Goal: Task Accomplishment & Management: Manage account settings

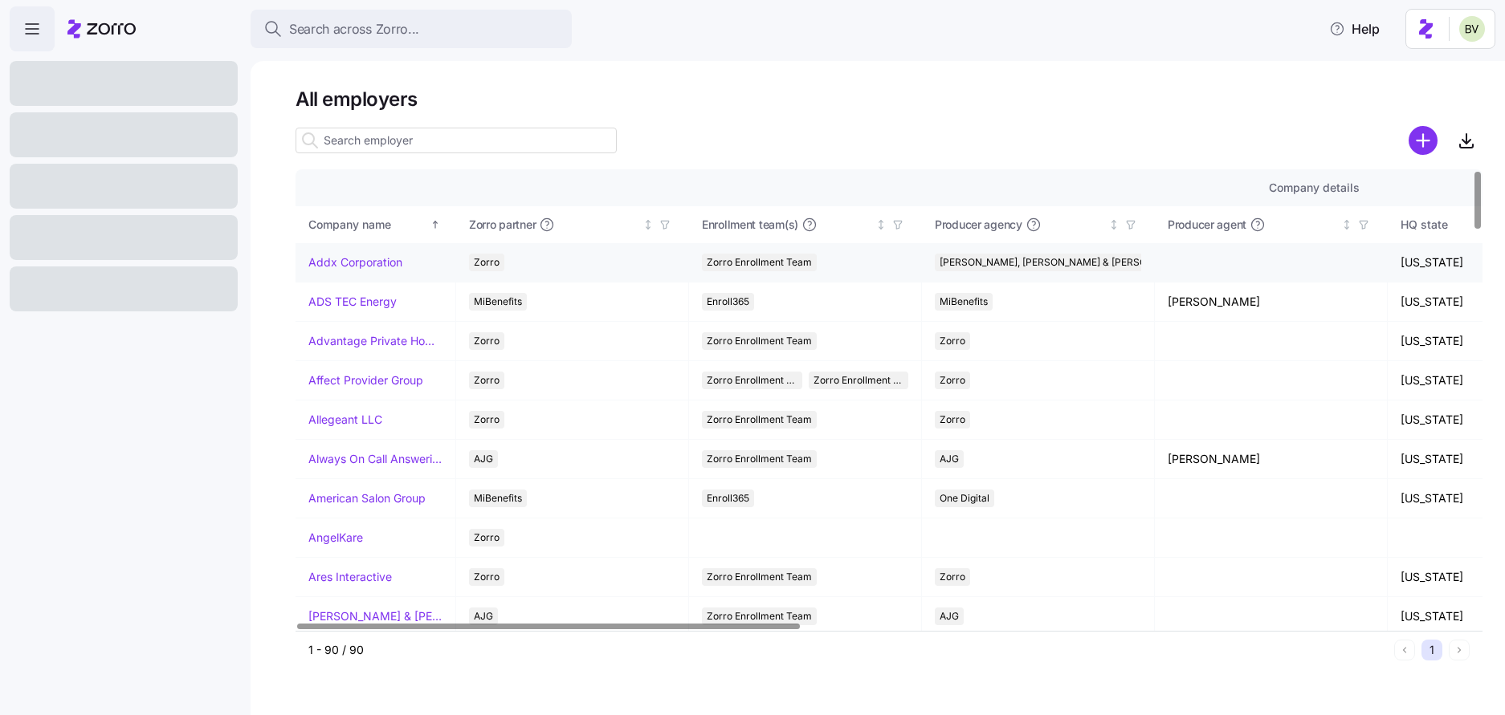
click at [330, 256] on link "Addx Corporation" at bounding box center [355, 263] width 94 height 16
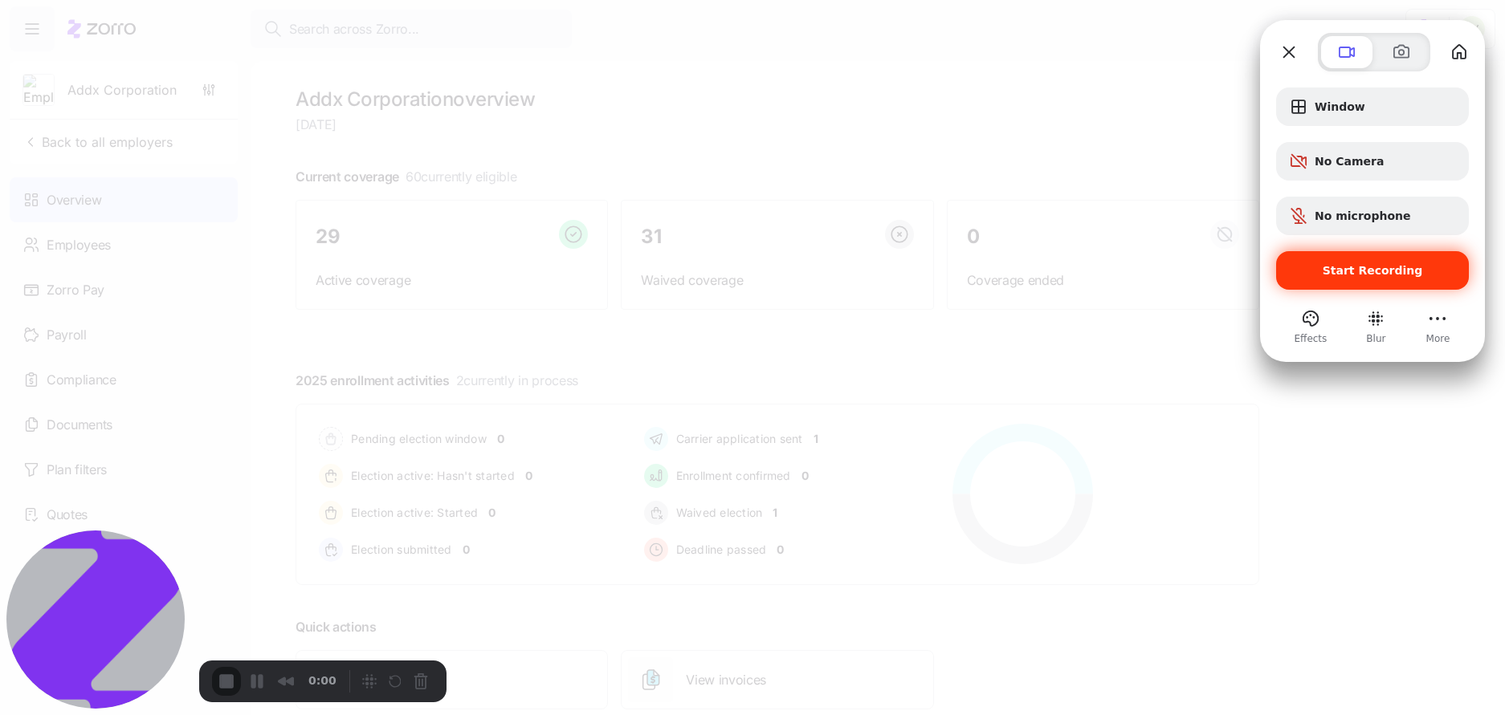
click at [1308, 269] on span "Start Recording" at bounding box center [1372, 270] width 167 height 13
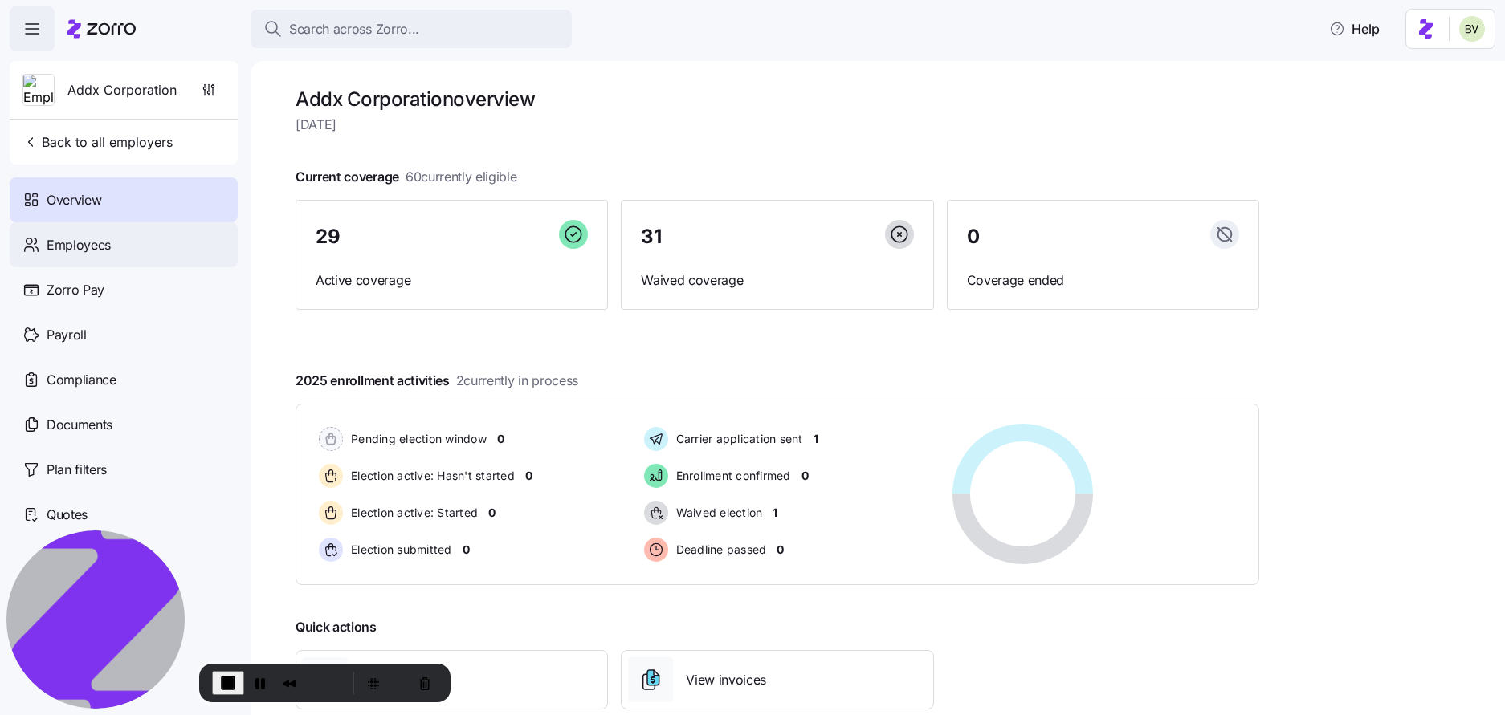
click at [128, 243] on div "Employees" at bounding box center [124, 244] width 228 height 45
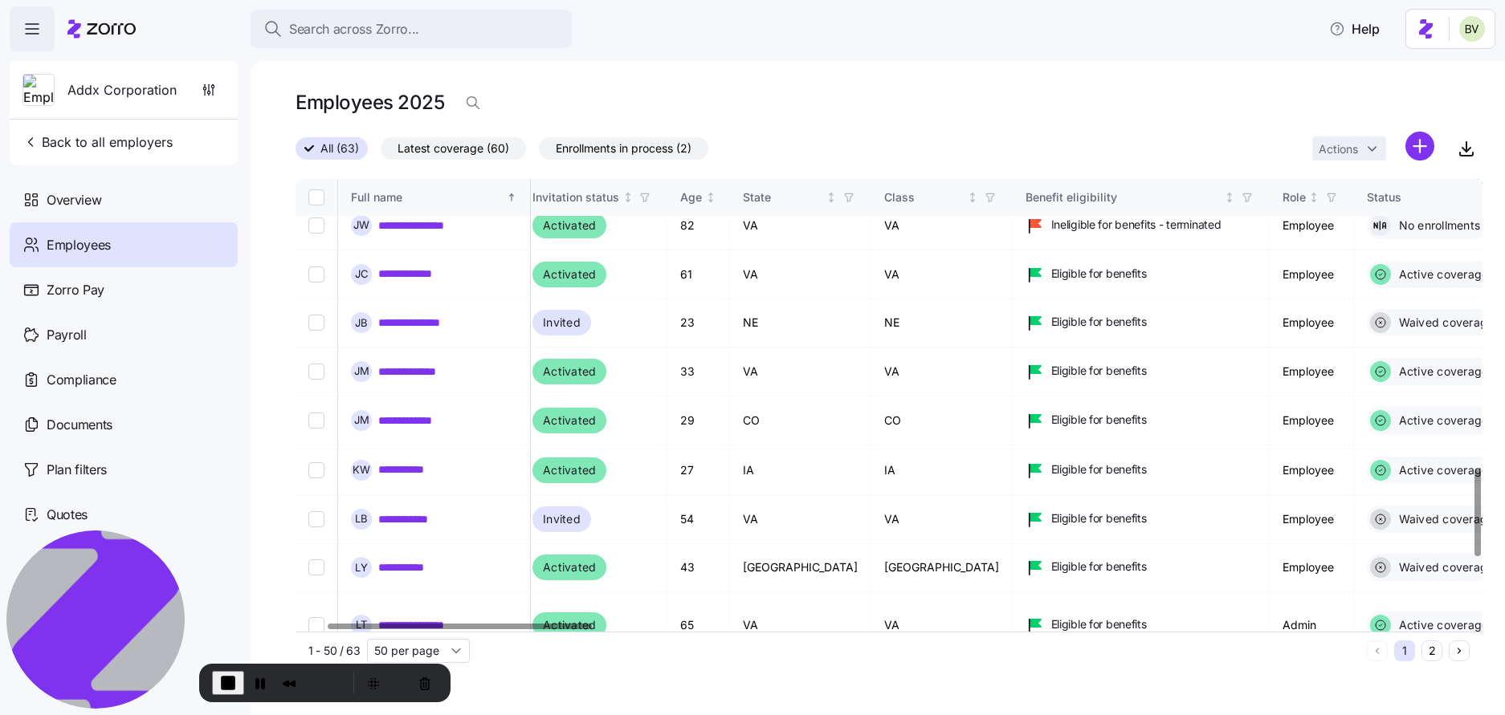
scroll to position [1532, 137]
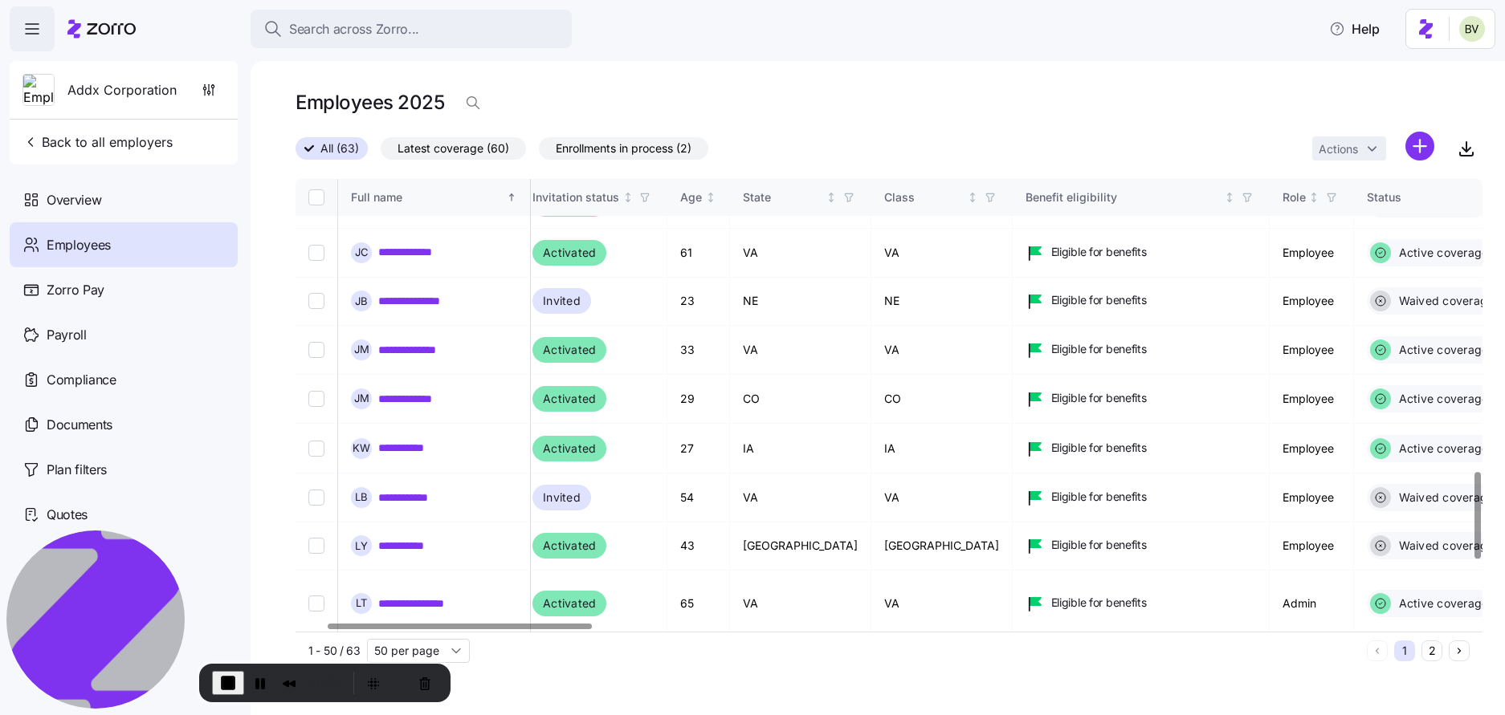
click at [1504, 200] on icon "button" at bounding box center [1523, 197] width 11 height 11
click at [1086, 138] on div "All (63) Latest coverage (60) Enrollments in process (2) Actions" at bounding box center [888, 149] width 1187 height 35
click at [167, 135] on span "Back to all employers" at bounding box center [97, 141] width 150 height 19
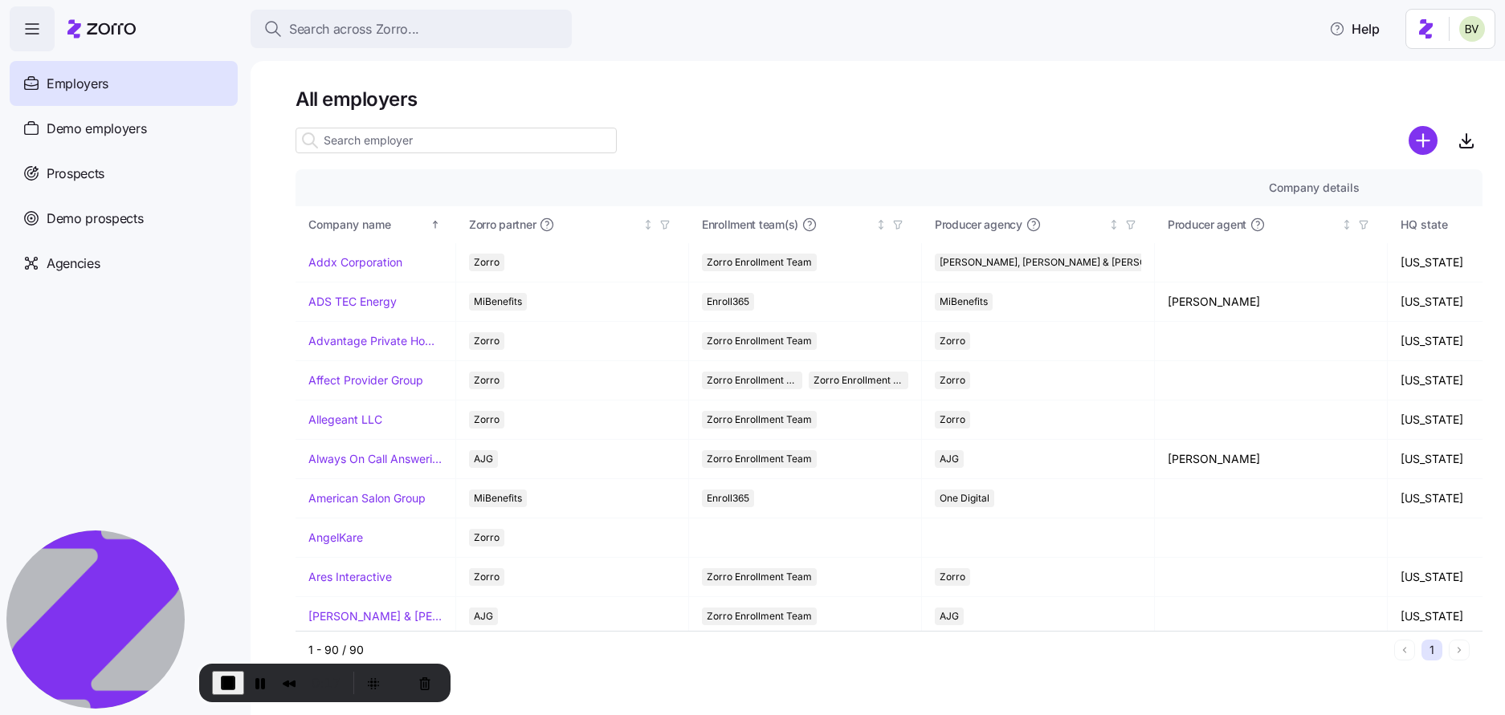
click at [427, 140] on input at bounding box center [455, 141] width 321 height 26
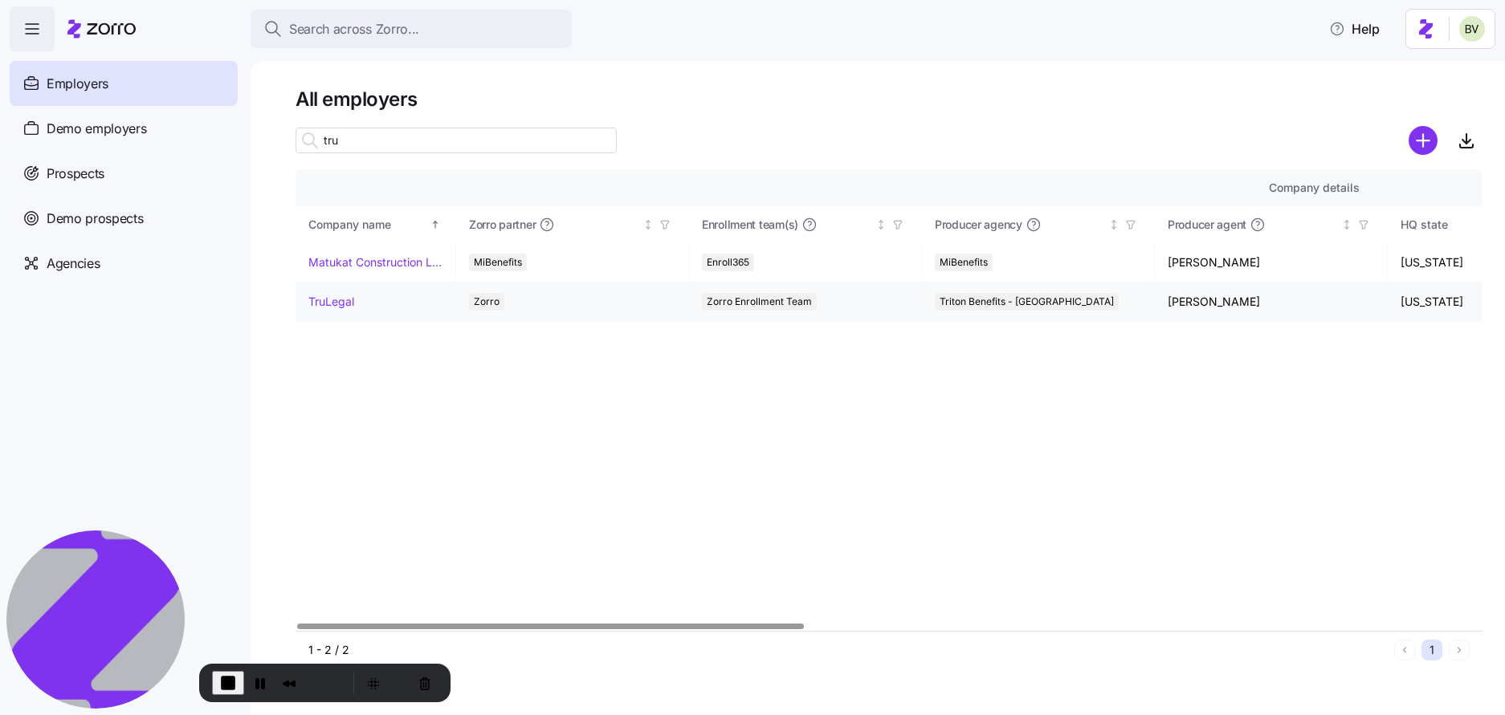
type input "tru"
click at [334, 307] on link "TruLegal" at bounding box center [331, 302] width 46 height 16
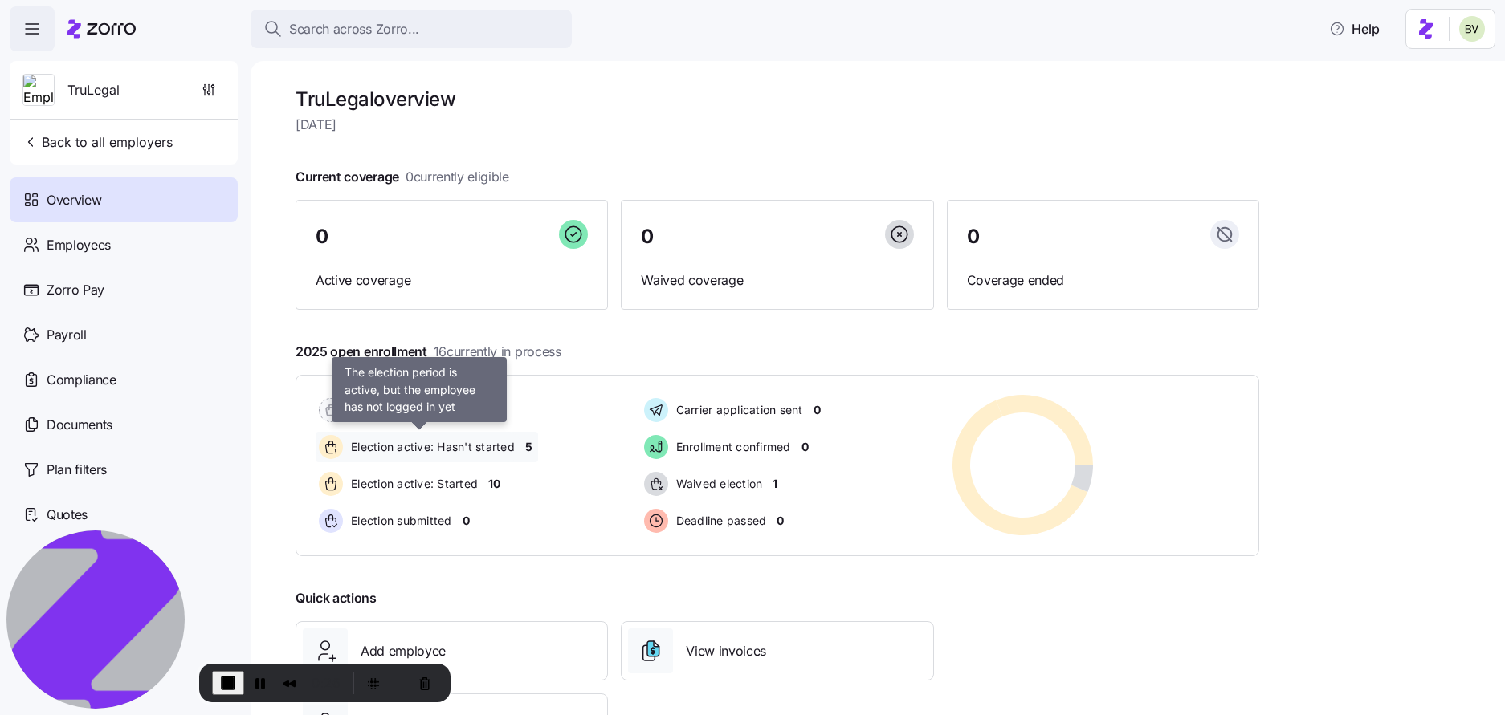
click at [397, 439] on span "Election active: Hasn't started" at bounding box center [430, 447] width 169 height 16
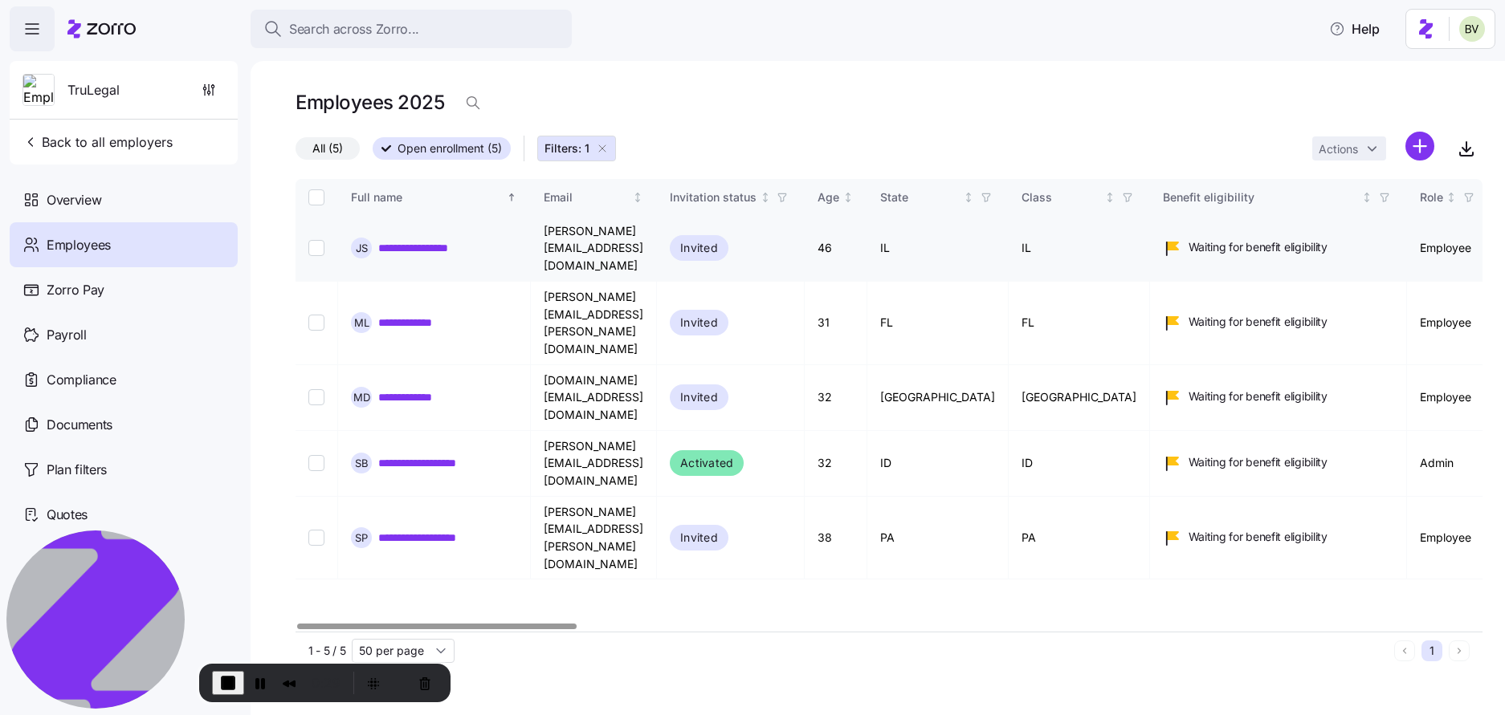
click at [413, 240] on link "**********" at bounding box center [422, 248] width 89 height 16
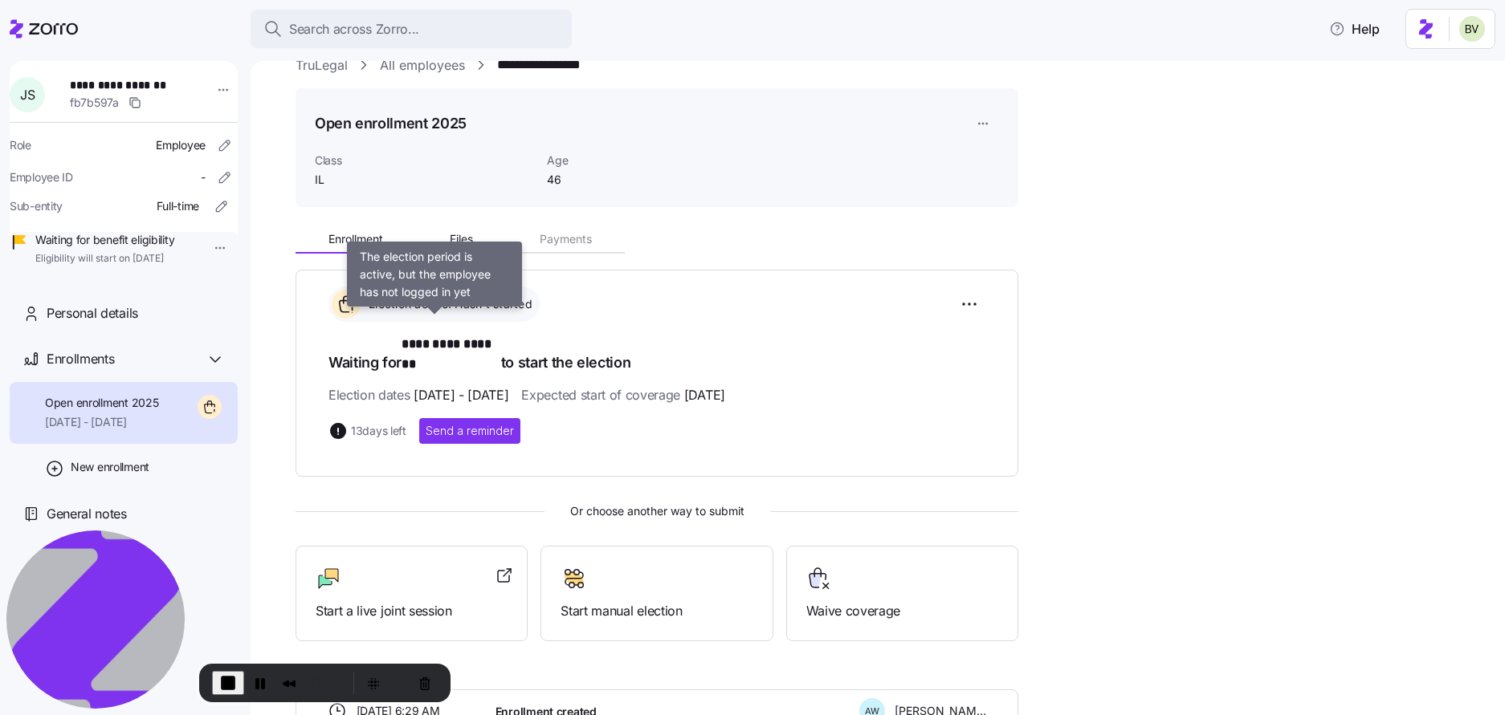
scroll to position [49, 0]
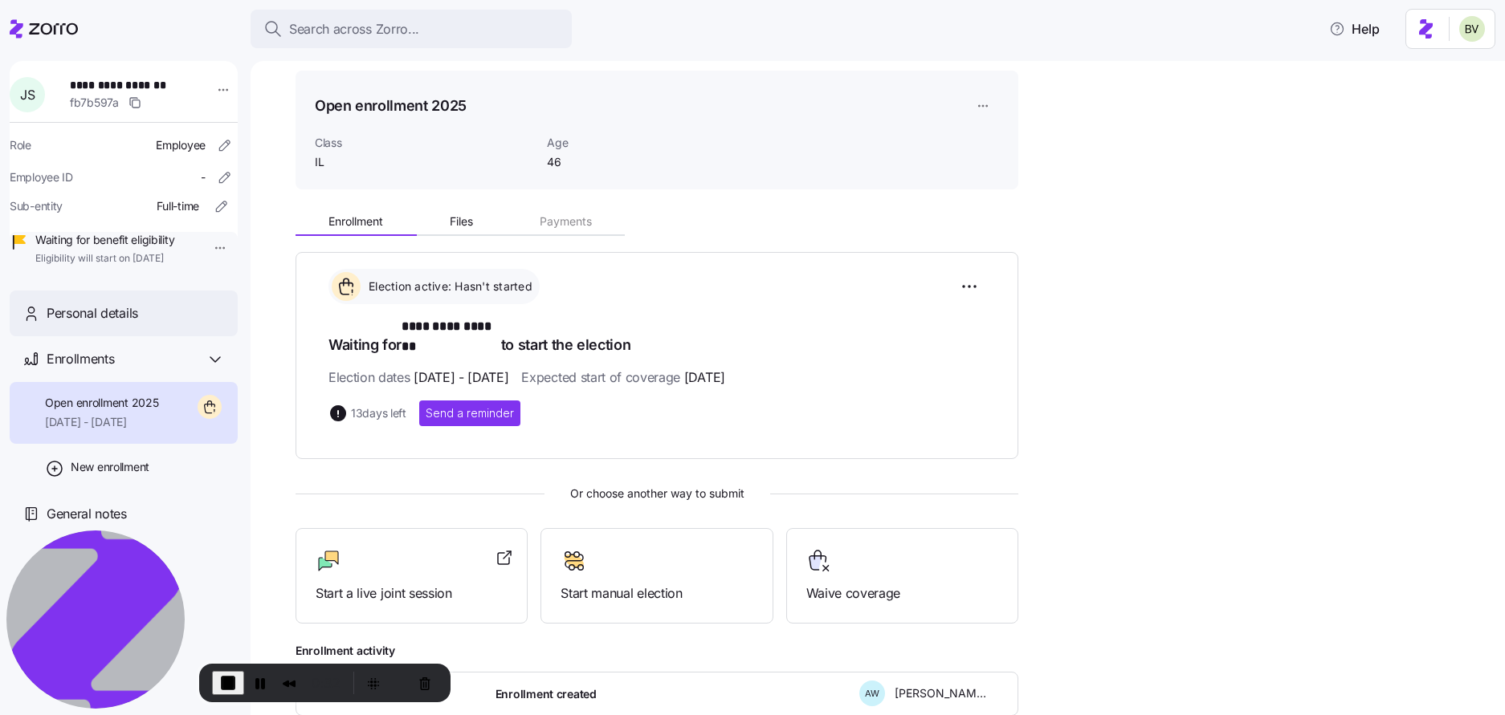
click at [87, 324] on span "Personal details" at bounding box center [93, 313] width 92 height 20
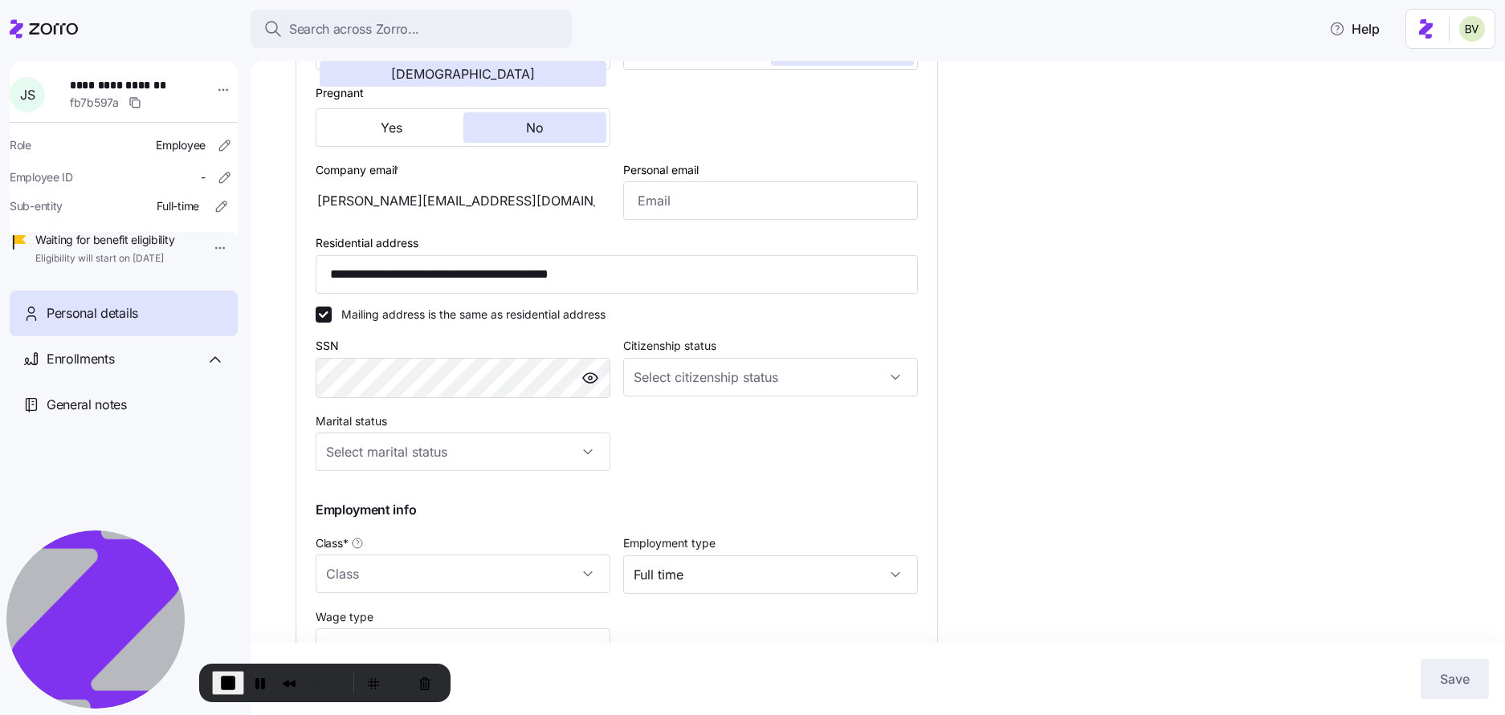
type input "IL"
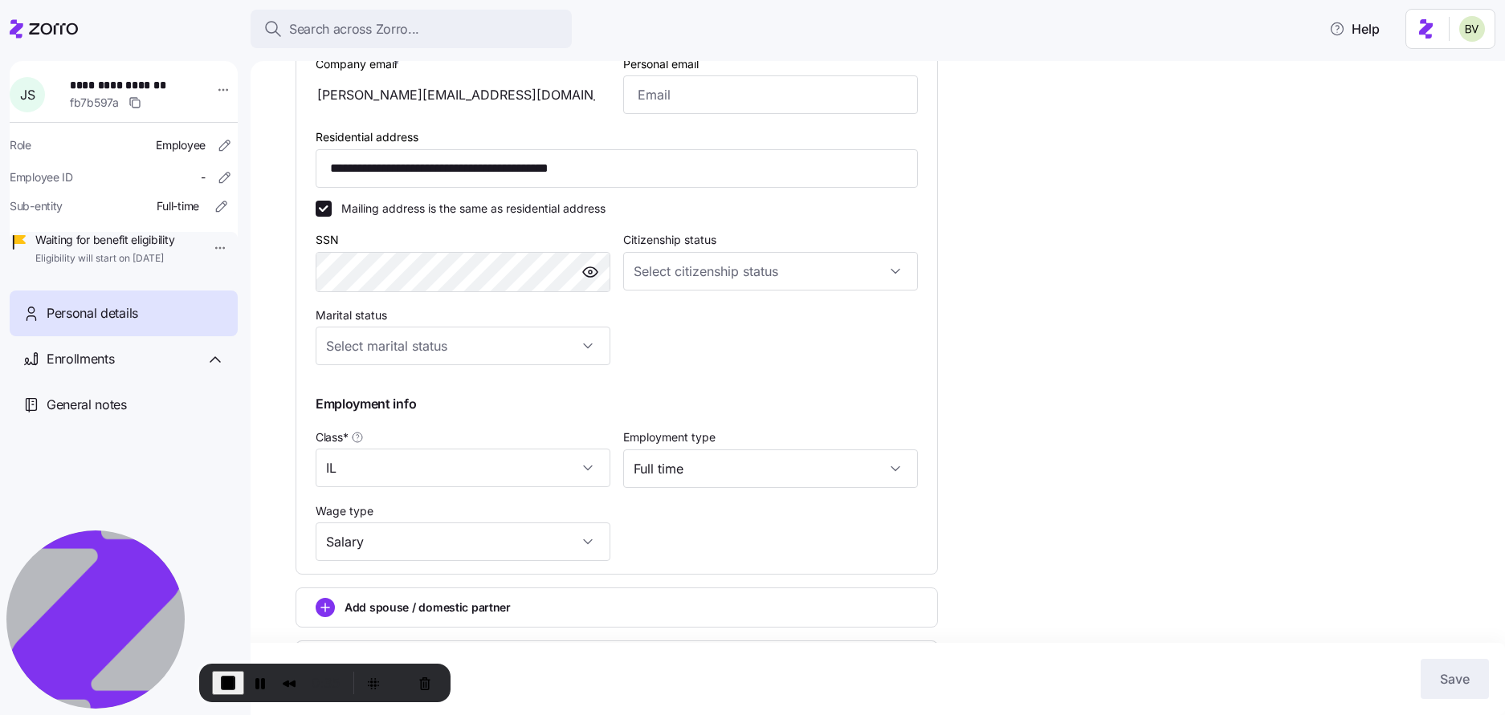
scroll to position [552, 0]
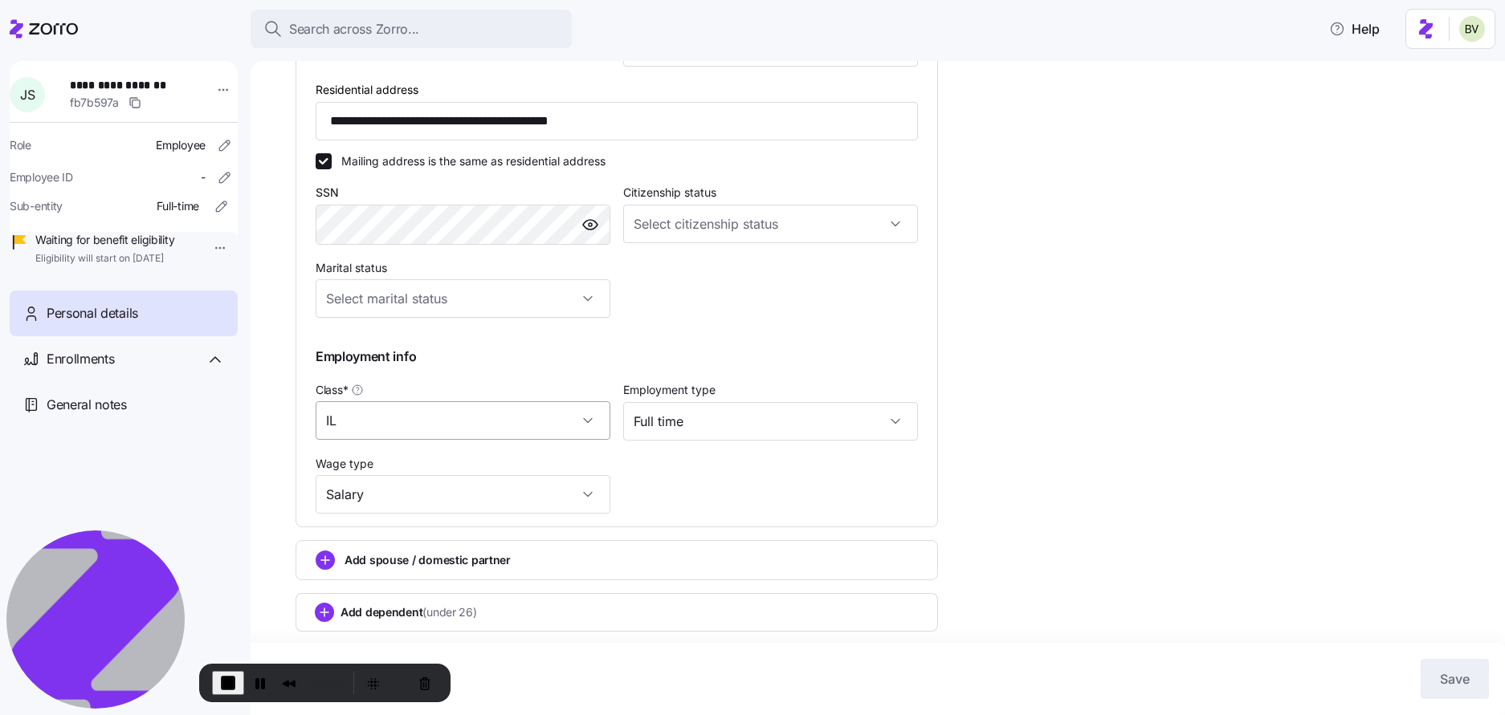
click at [586, 417] on input "IL" at bounding box center [463, 420] width 295 height 39
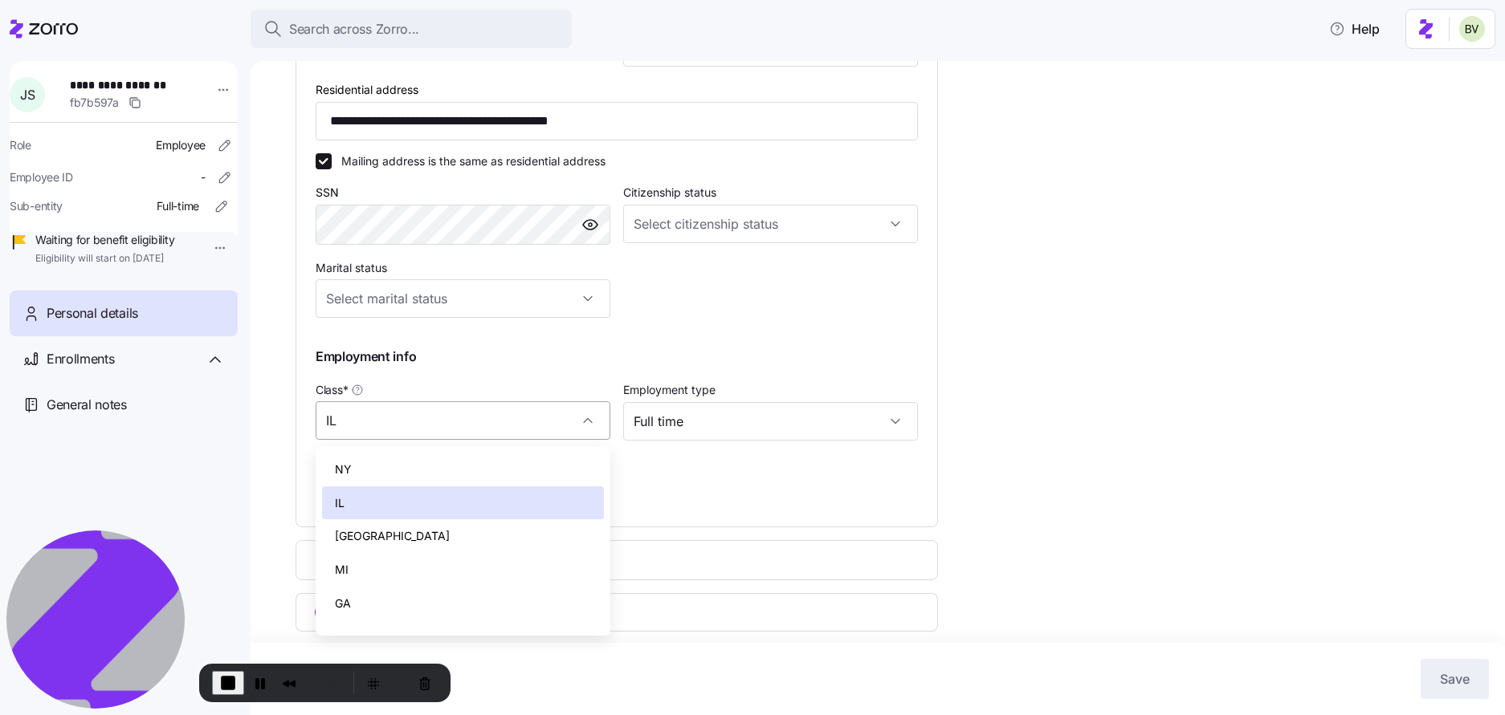
click at [586, 417] on div "IL" at bounding box center [463, 420] width 295 height 39
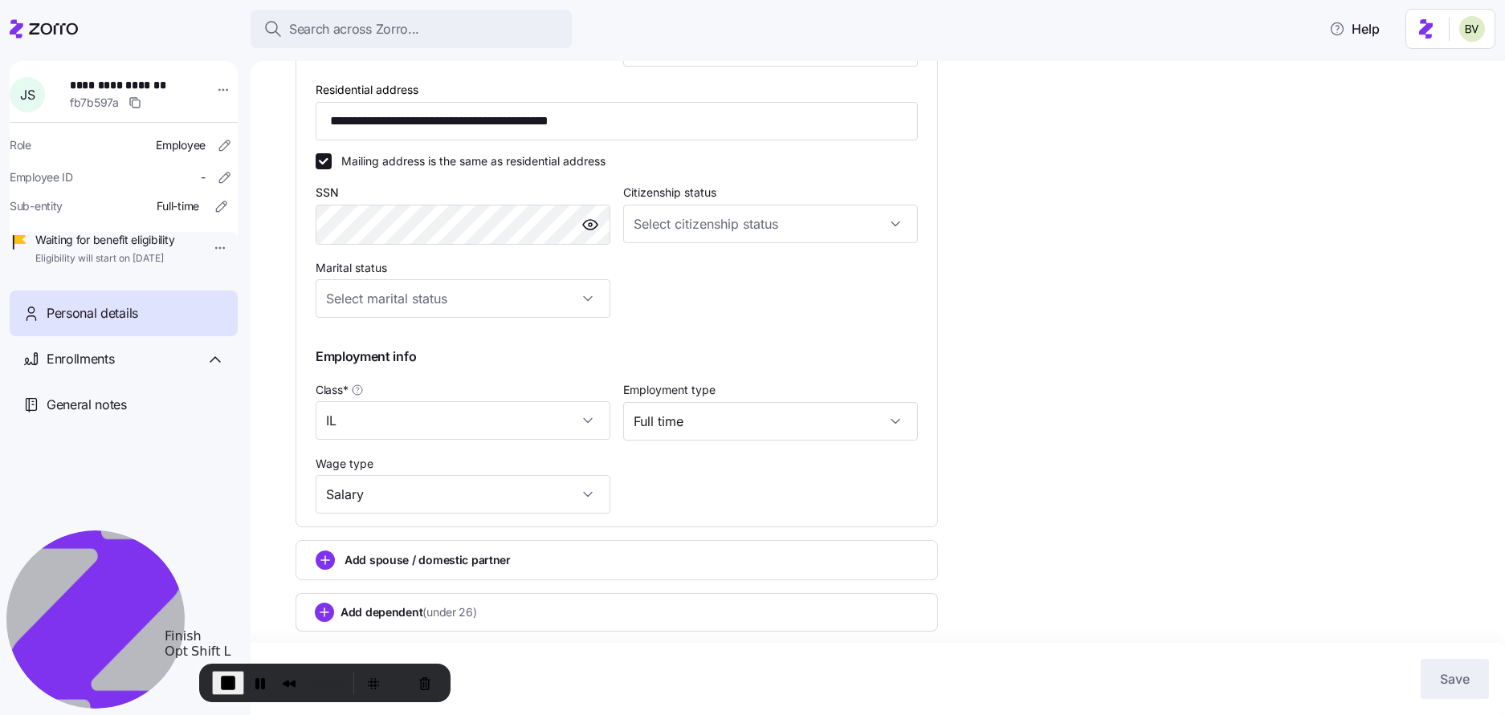
click at [234, 682] on span "End Recording" at bounding box center [227, 683] width 19 height 19
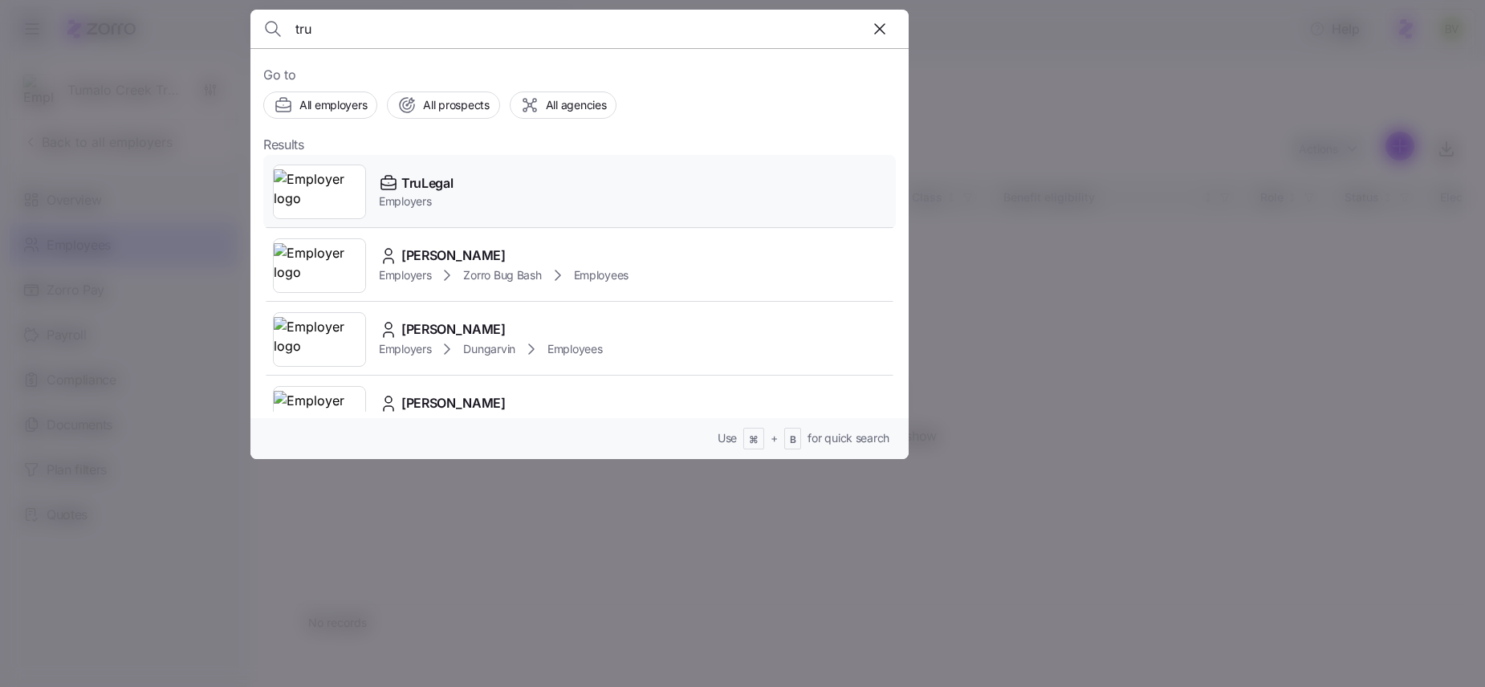
type input "tru"
click at [333, 186] on img at bounding box center [320, 191] width 92 height 45
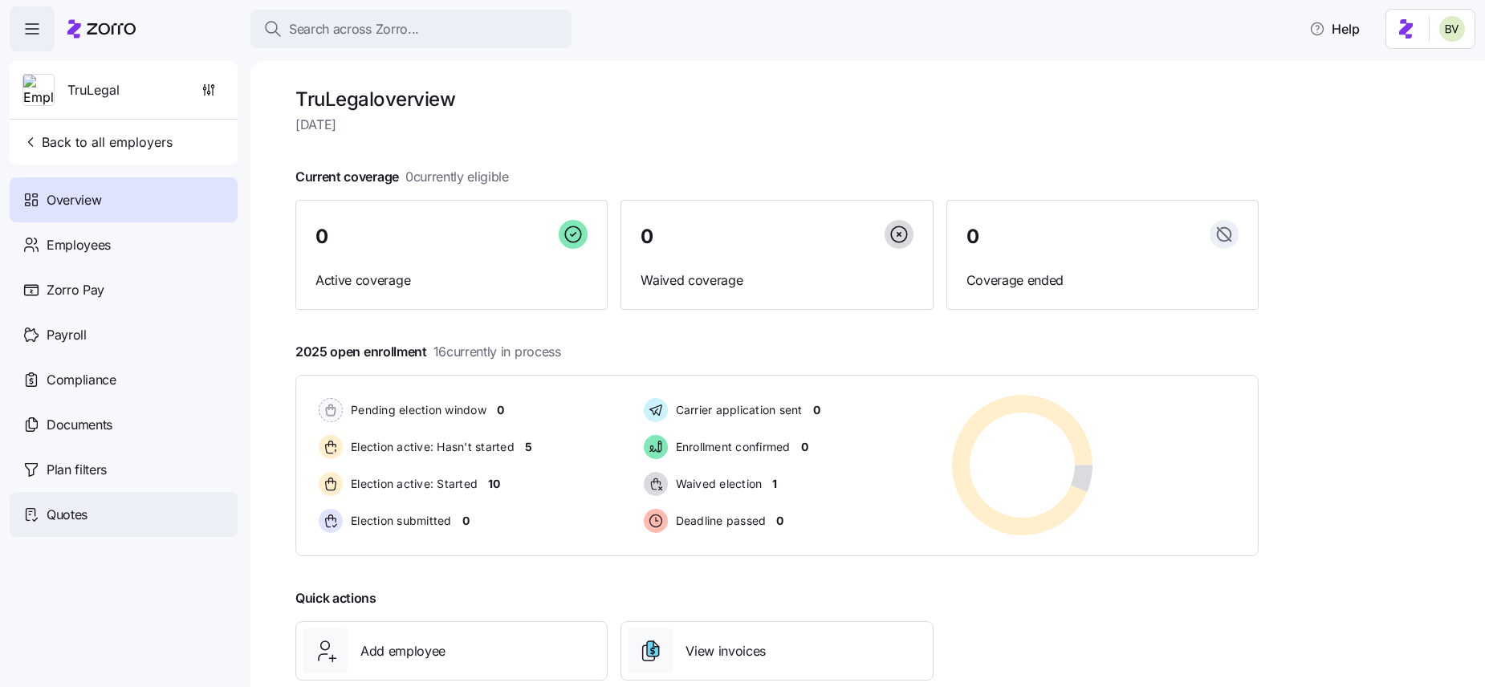
click at [114, 507] on div "Quotes" at bounding box center [124, 514] width 228 height 45
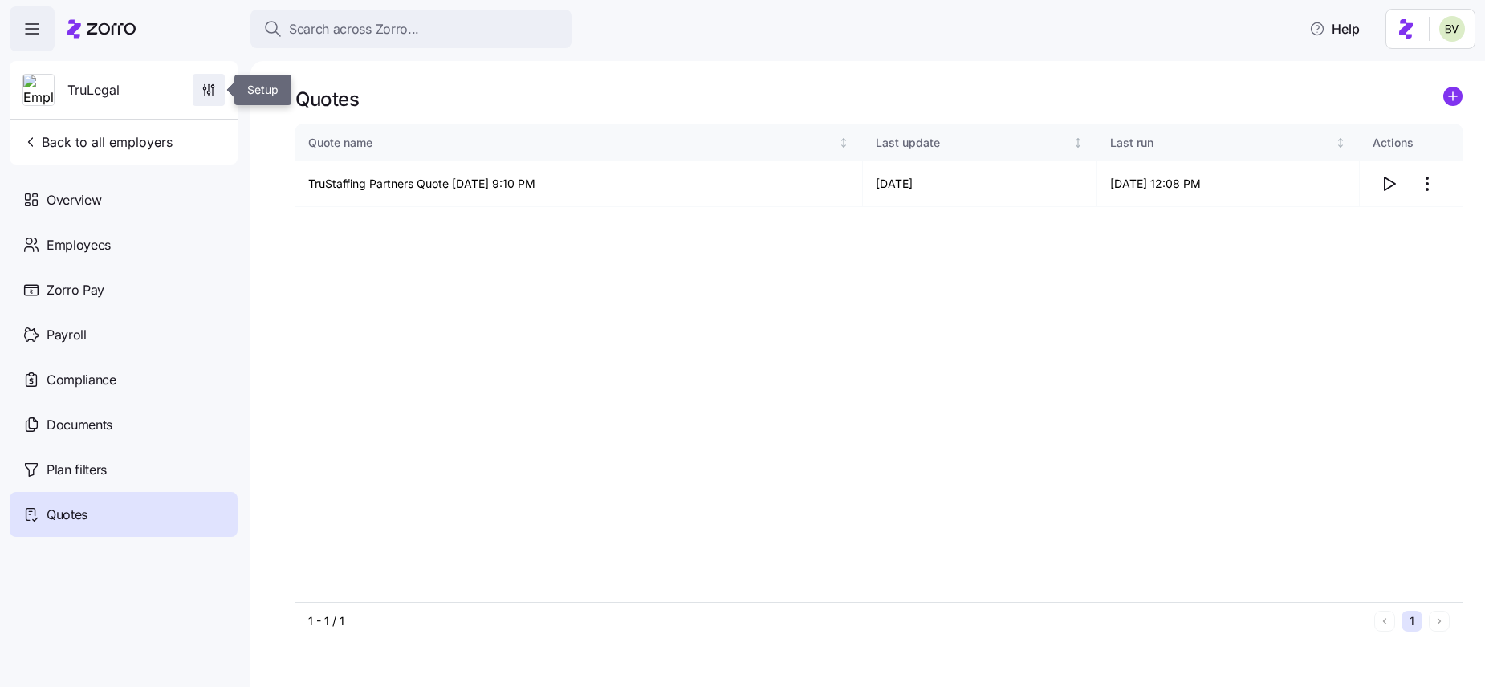
click at [214, 89] on icon "button" at bounding box center [209, 90] width 16 height 16
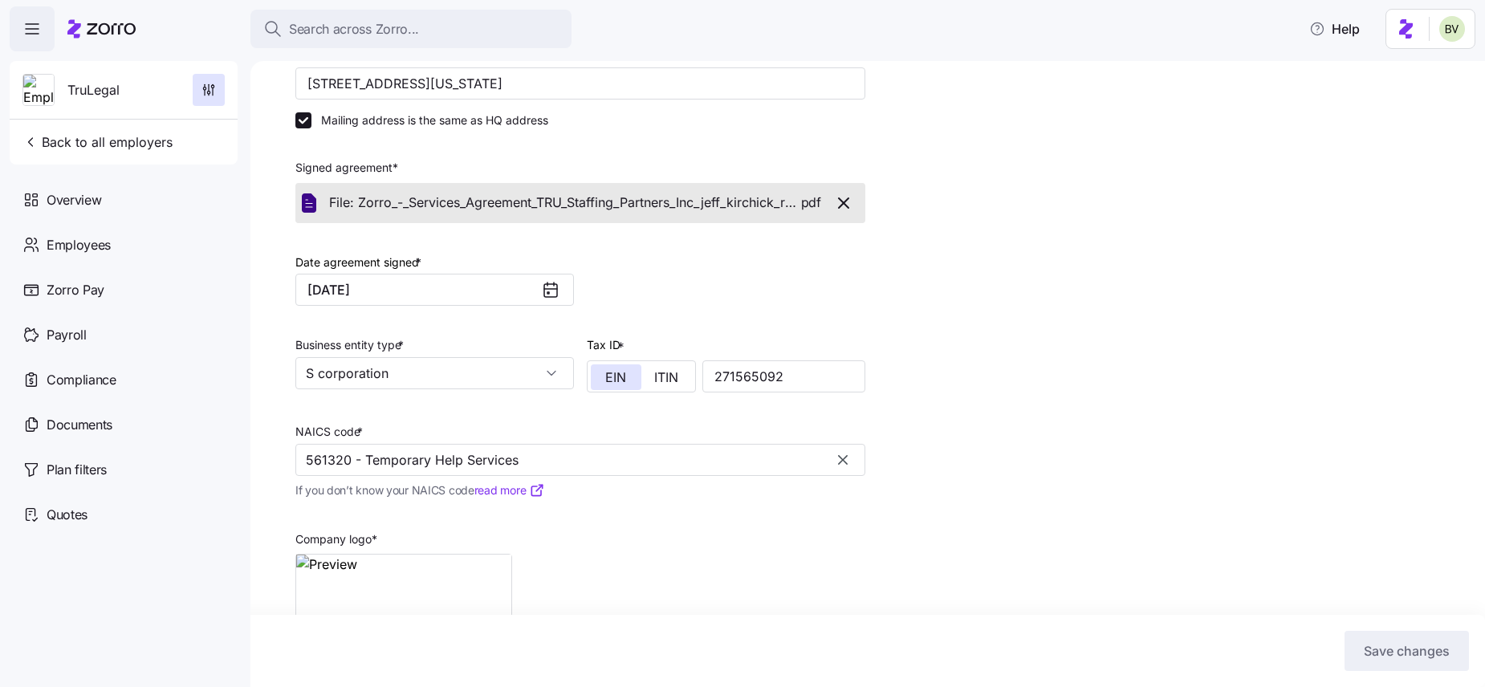
scroll to position [320, 0]
click at [100, 202] on span "Overview" at bounding box center [74, 200] width 55 height 20
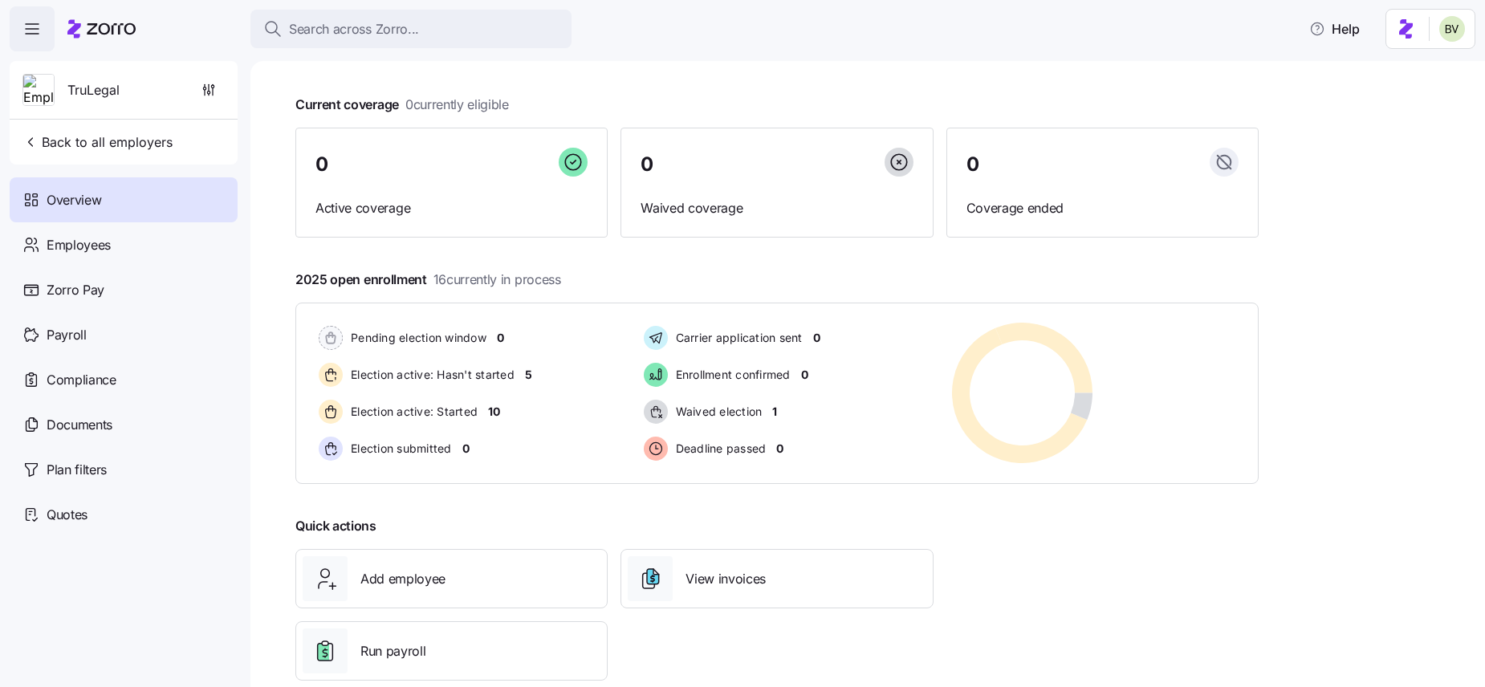
scroll to position [81, 0]
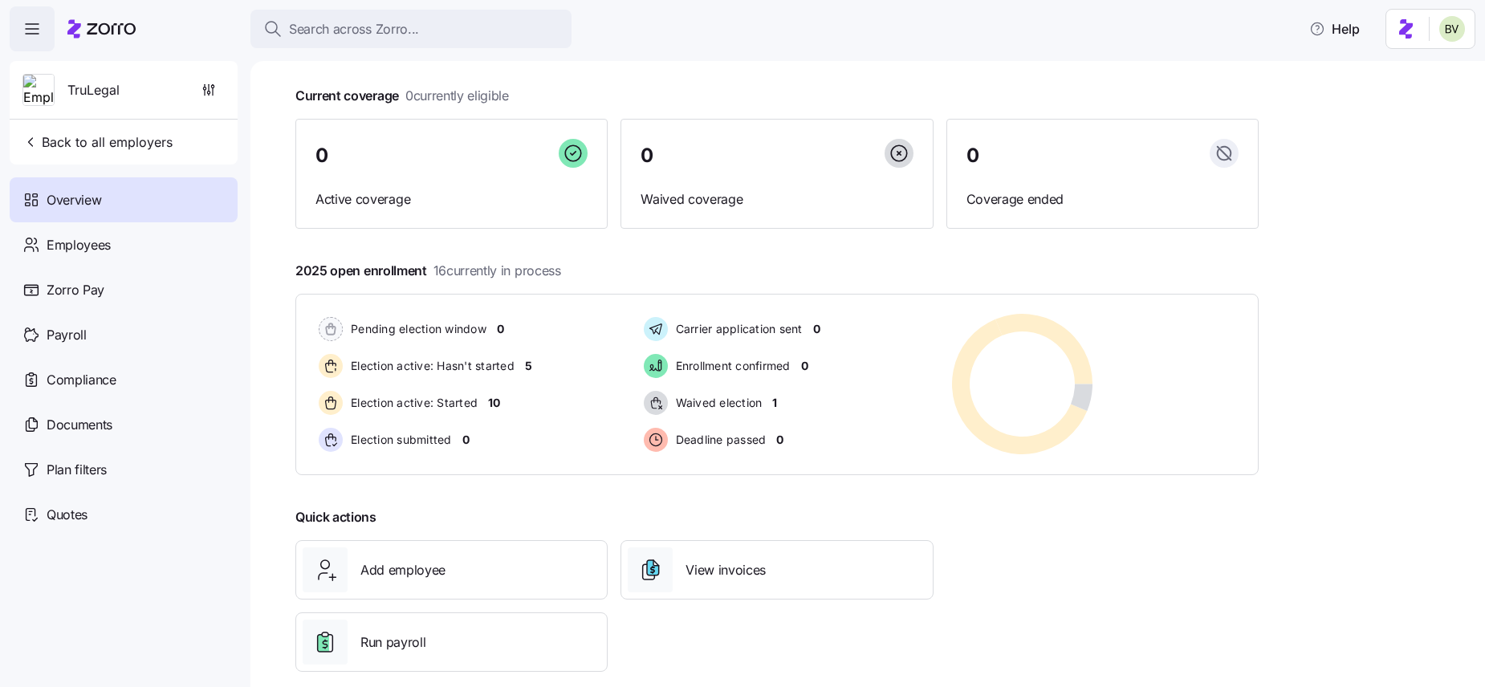
click at [1122, 532] on div "Quick actions Add employee View invoices Run payroll" at bounding box center [777, 589] width 976 height 177
click at [733, 405] on span "Waived election" at bounding box center [717, 403] width 92 height 16
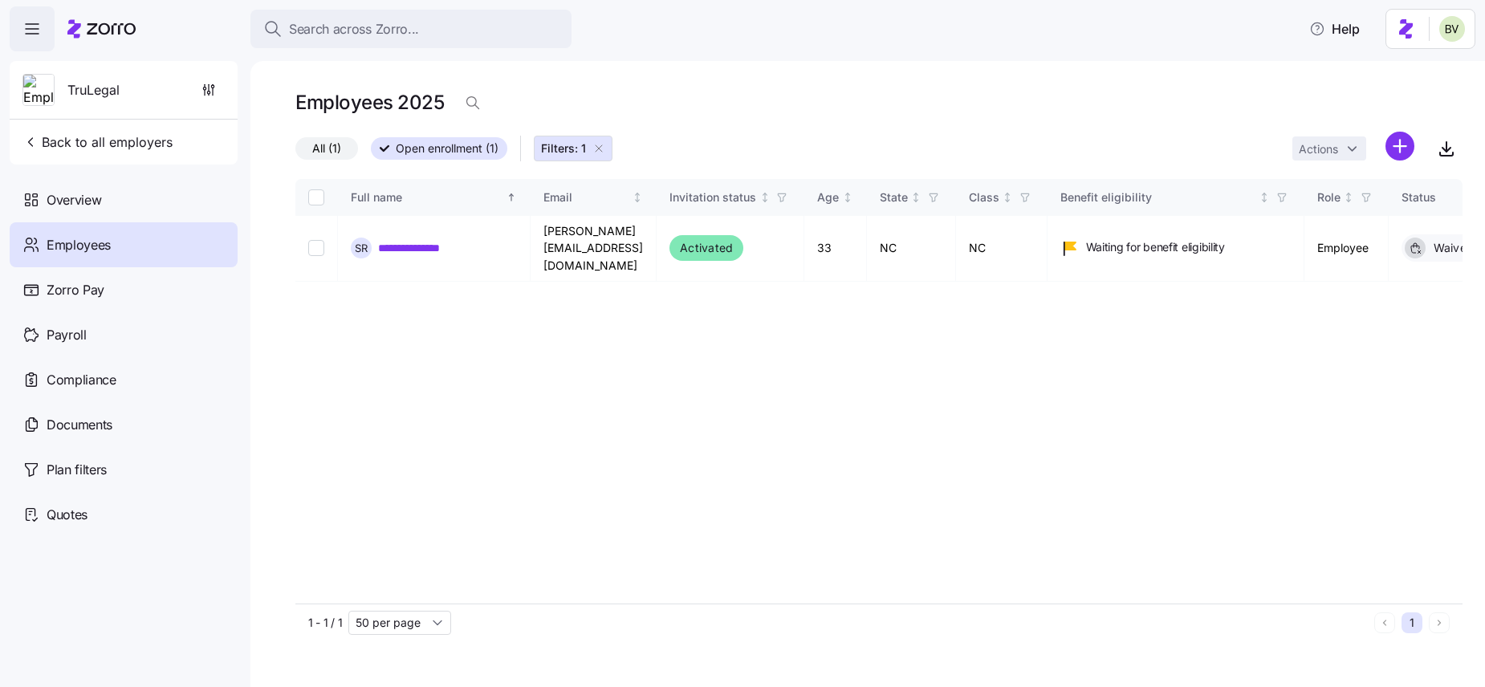
scroll to position [0, 21]
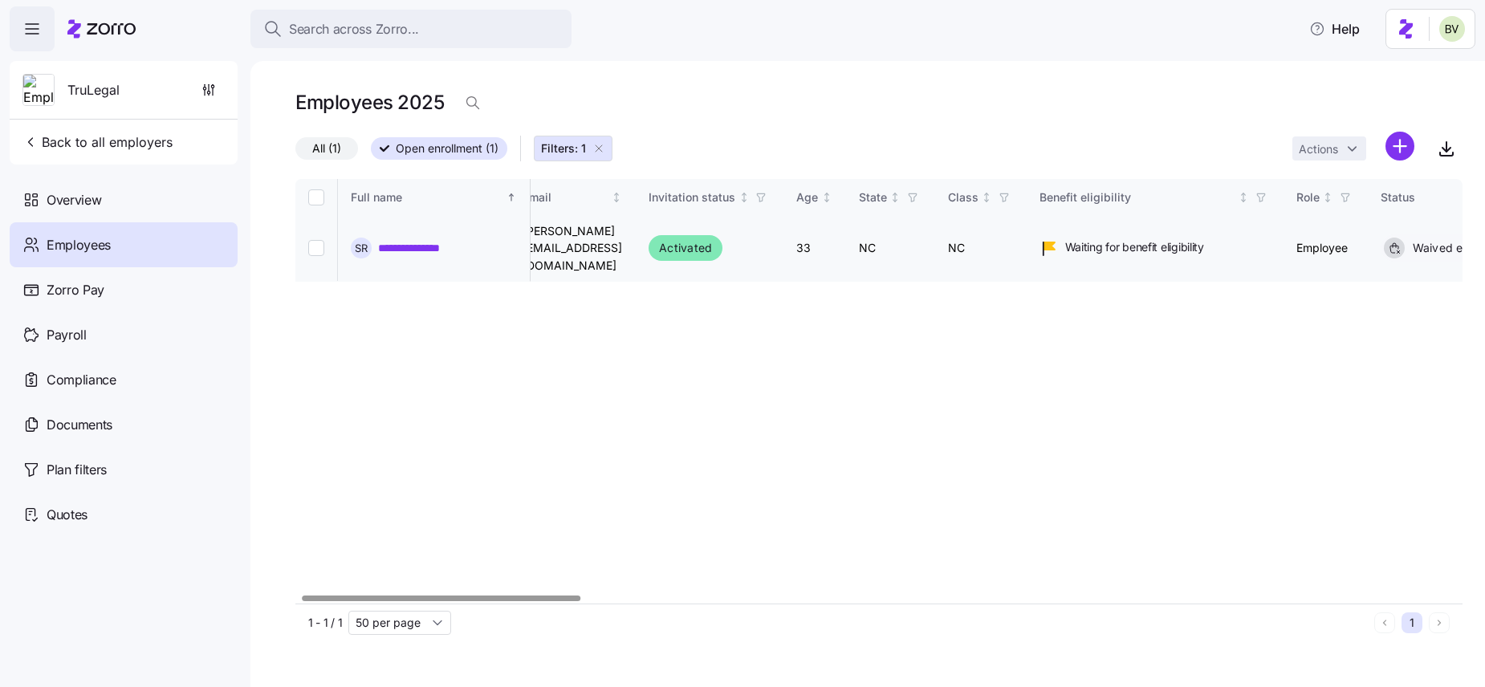
click at [427, 240] on link "**********" at bounding box center [421, 248] width 87 height 16
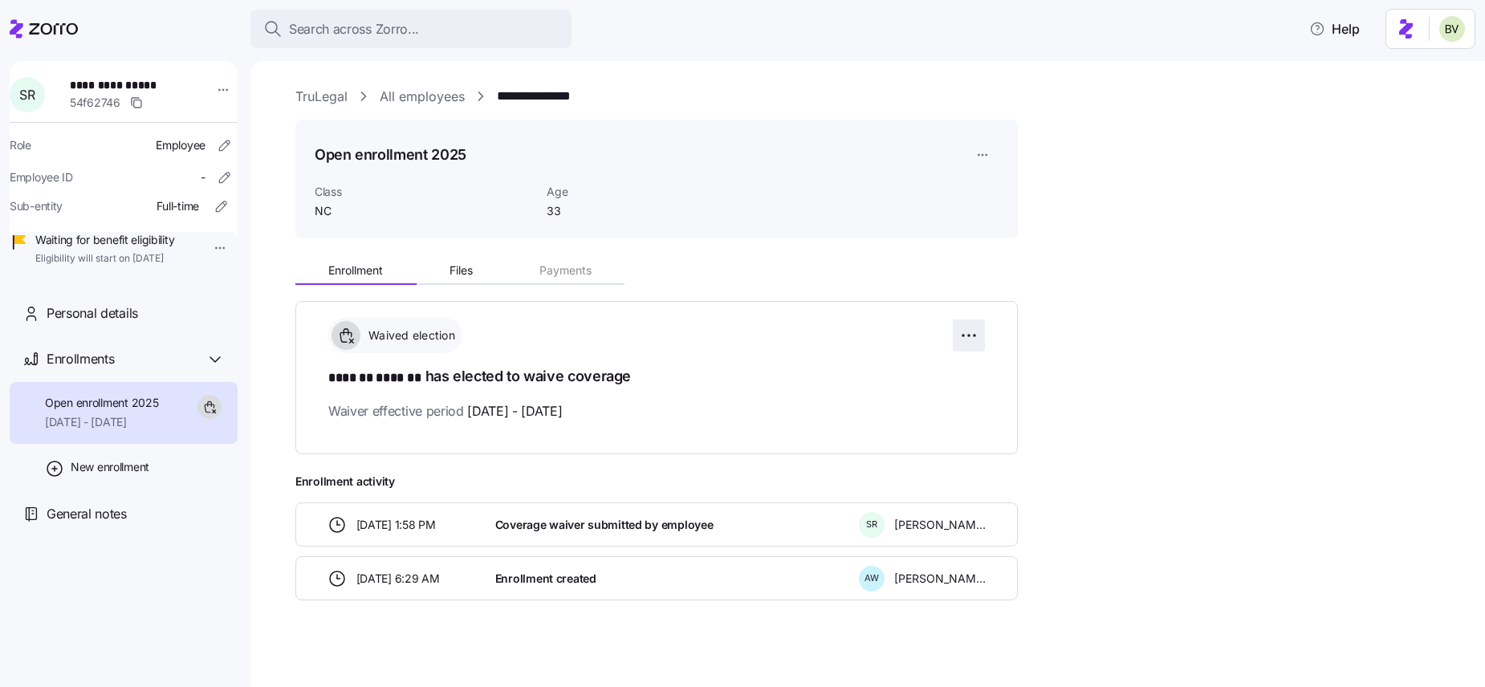
click at [967, 338] on html "**********" at bounding box center [742, 339] width 1485 height 678
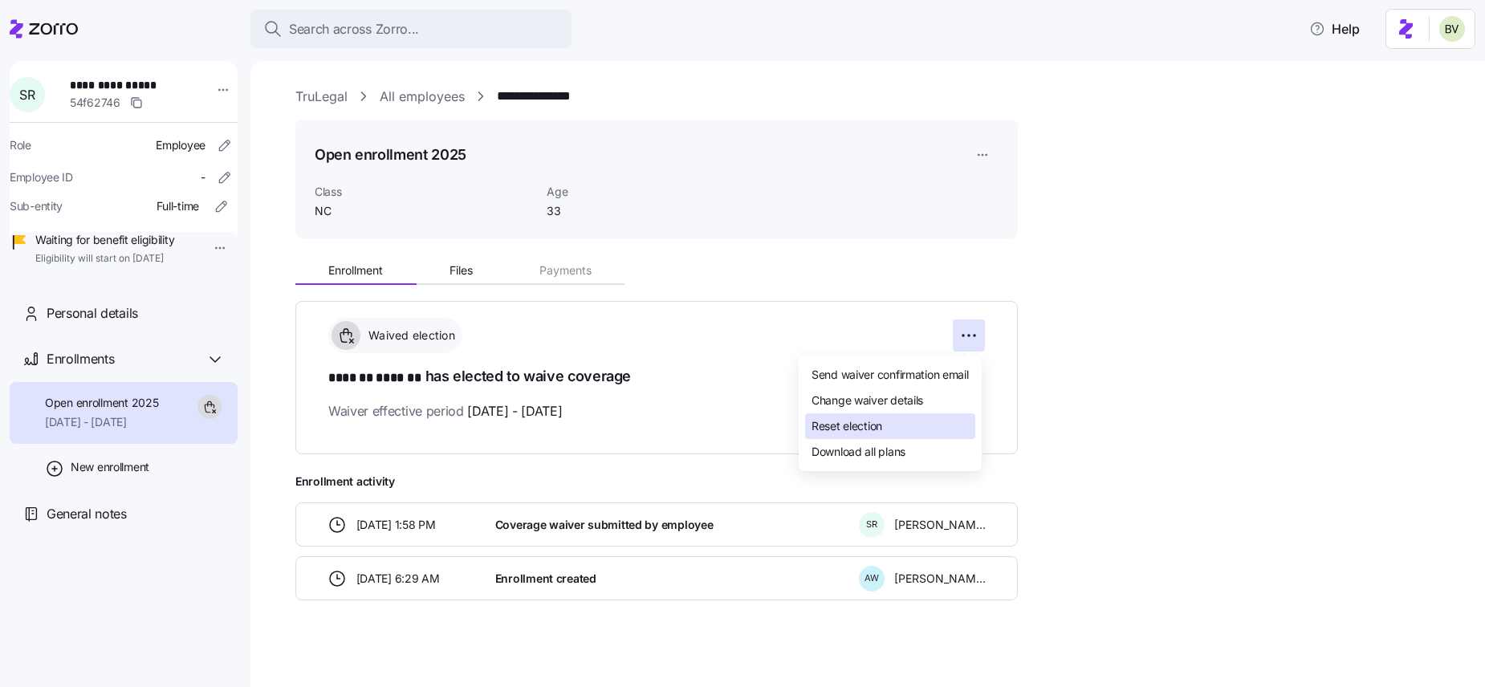
click at [907, 421] on div "Reset election" at bounding box center [890, 426] width 170 height 26
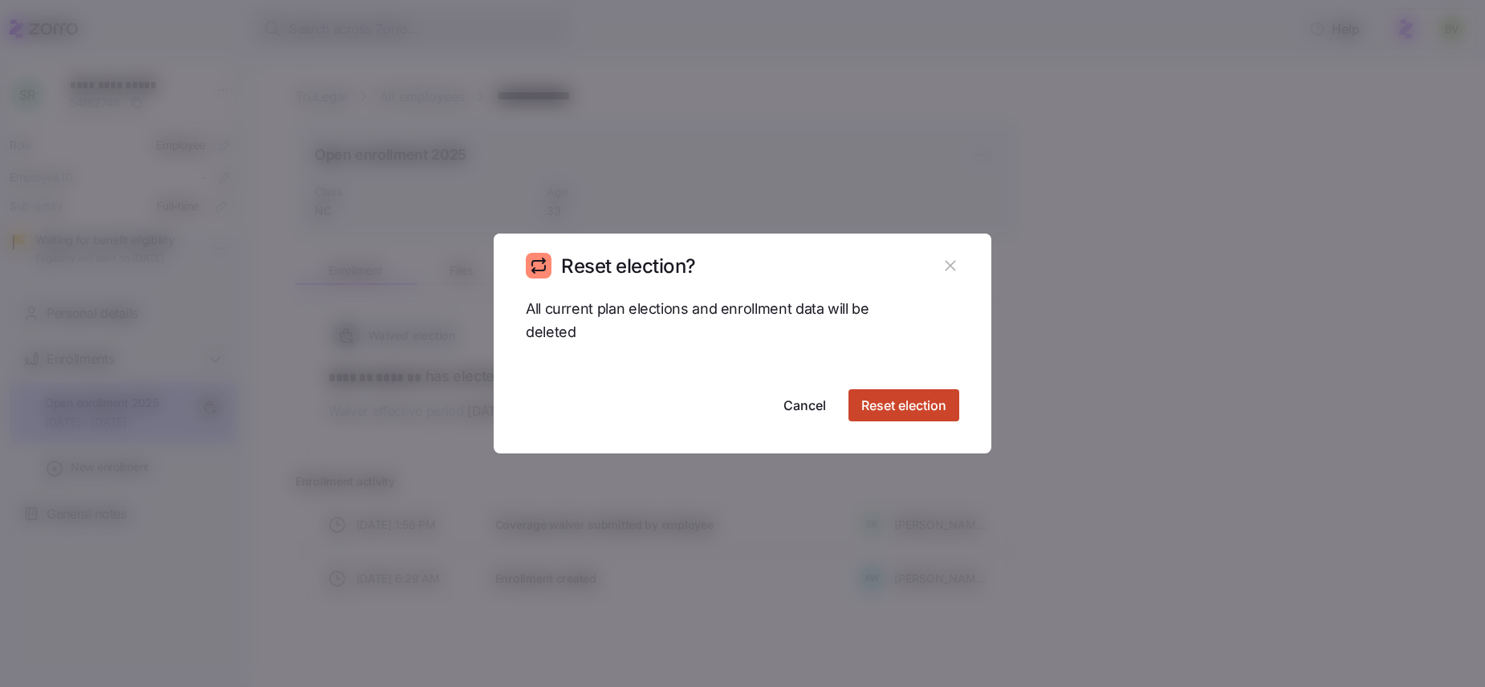
click at [924, 410] on span "Reset election" at bounding box center [903, 405] width 85 height 19
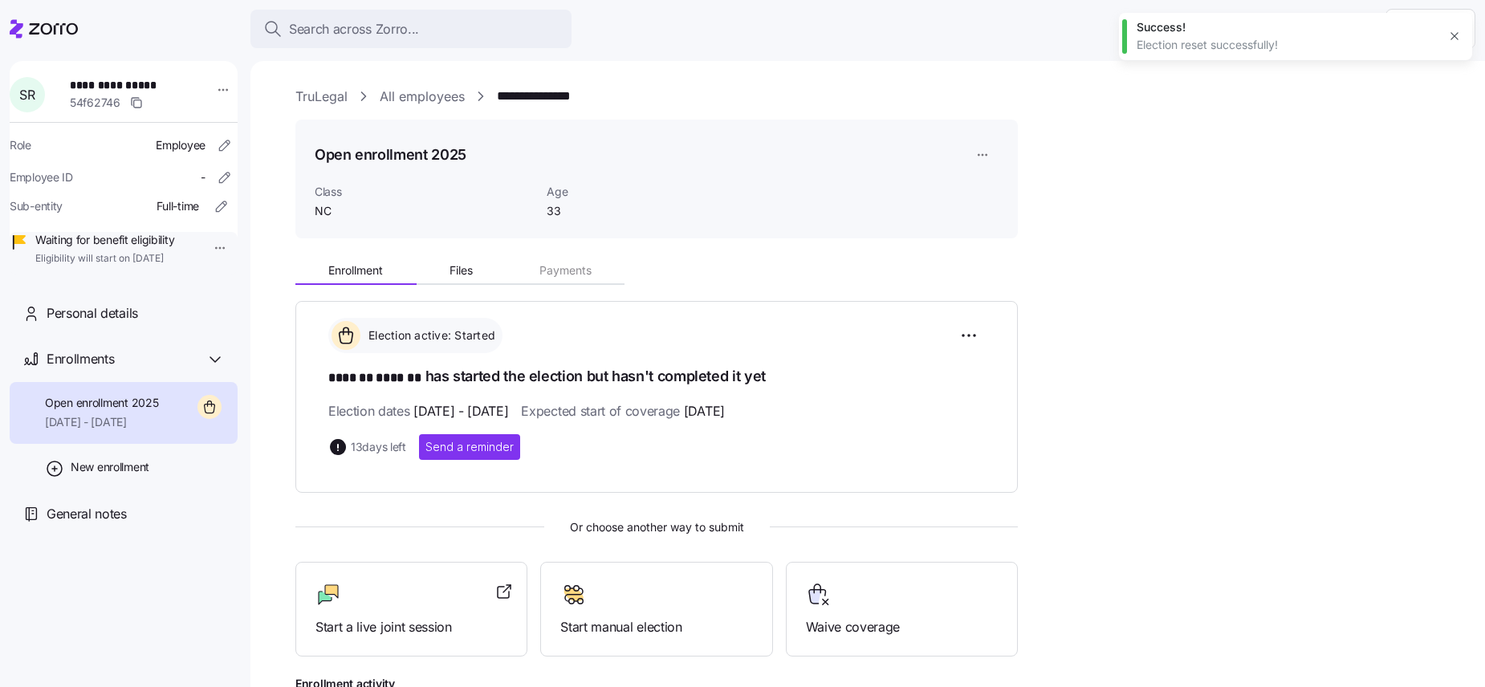
click at [304, 91] on link "TruLegal" at bounding box center [321, 97] width 52 height 20
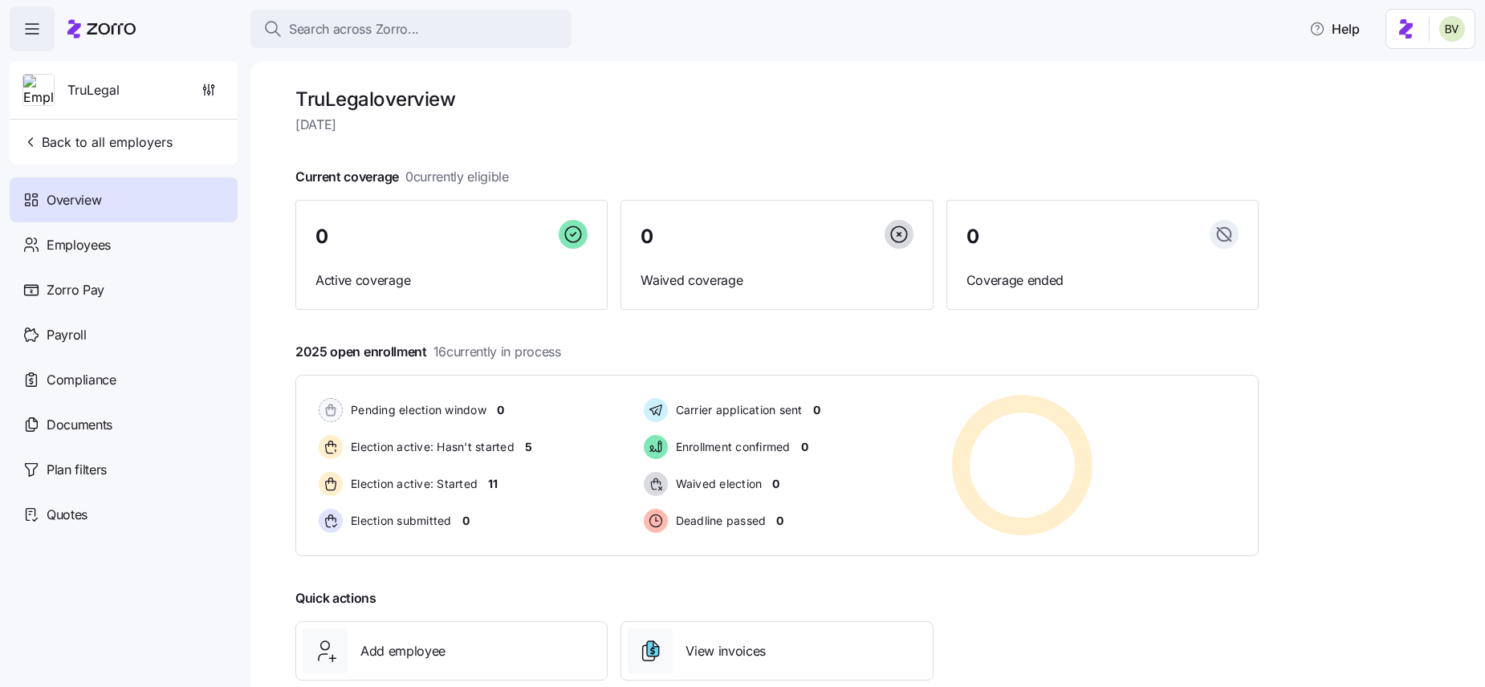
click at [116, 210] on div "Overview" at bounding box center [124, 199] width 228 height 45
click at [218, 85] on span "button" at bounding box center [208, 90] width 31 height 31
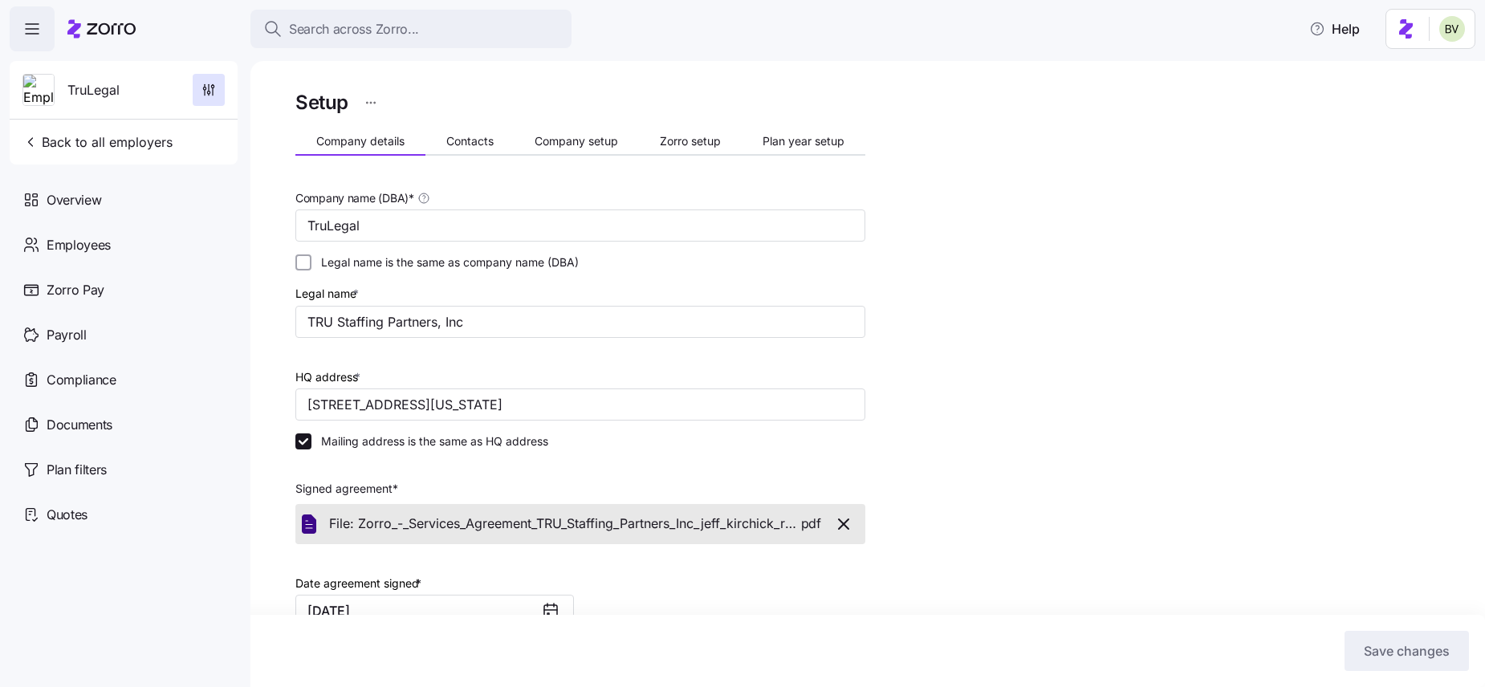
click at [373, 106] on html "Search across Zorro... Help TruLegal Back to all employers Overview Employees Z…" at bounding box center [742, 339] width 1485 height 678
click at [344, 149] on div "Change to prospect" at bounding box center [291, 142] width 105 height 18
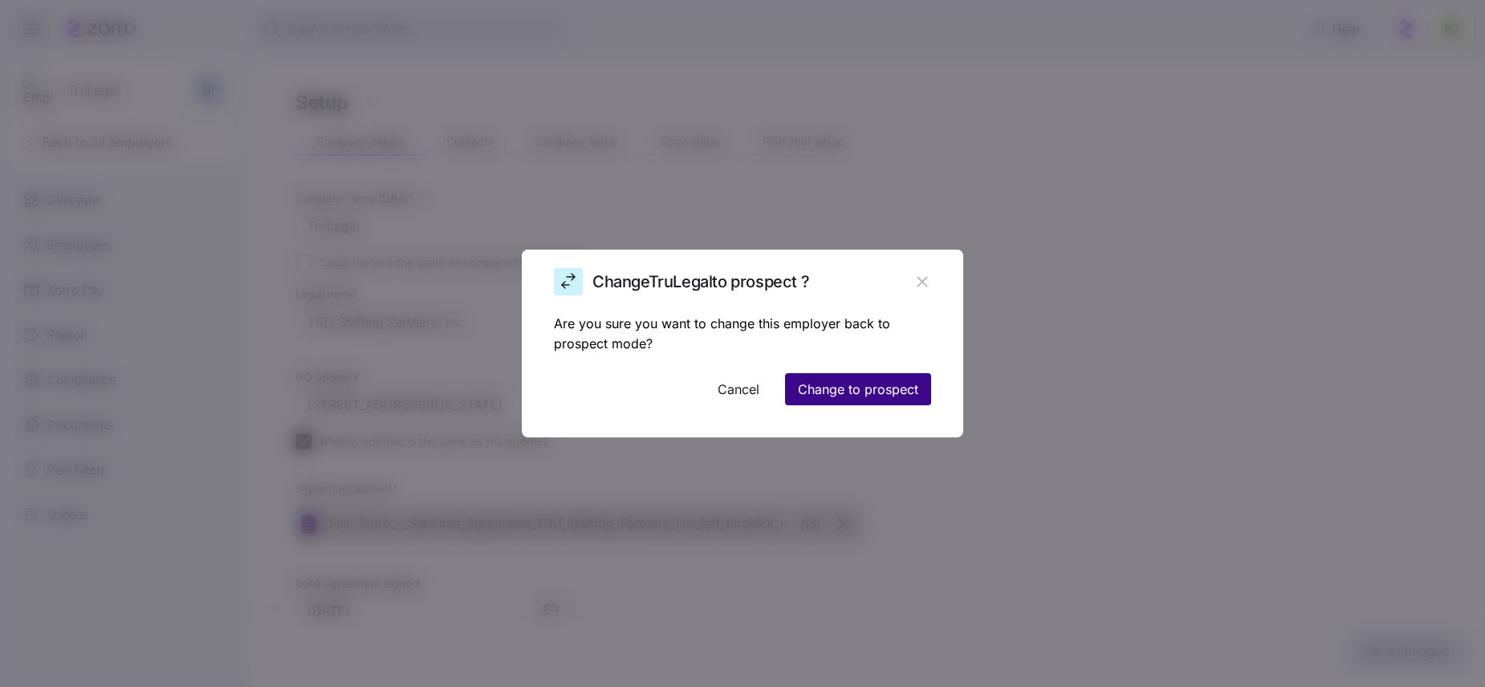
click at [842, 389] on span "Change to prospect" at bounding box center [858, 389] width 120 height 19
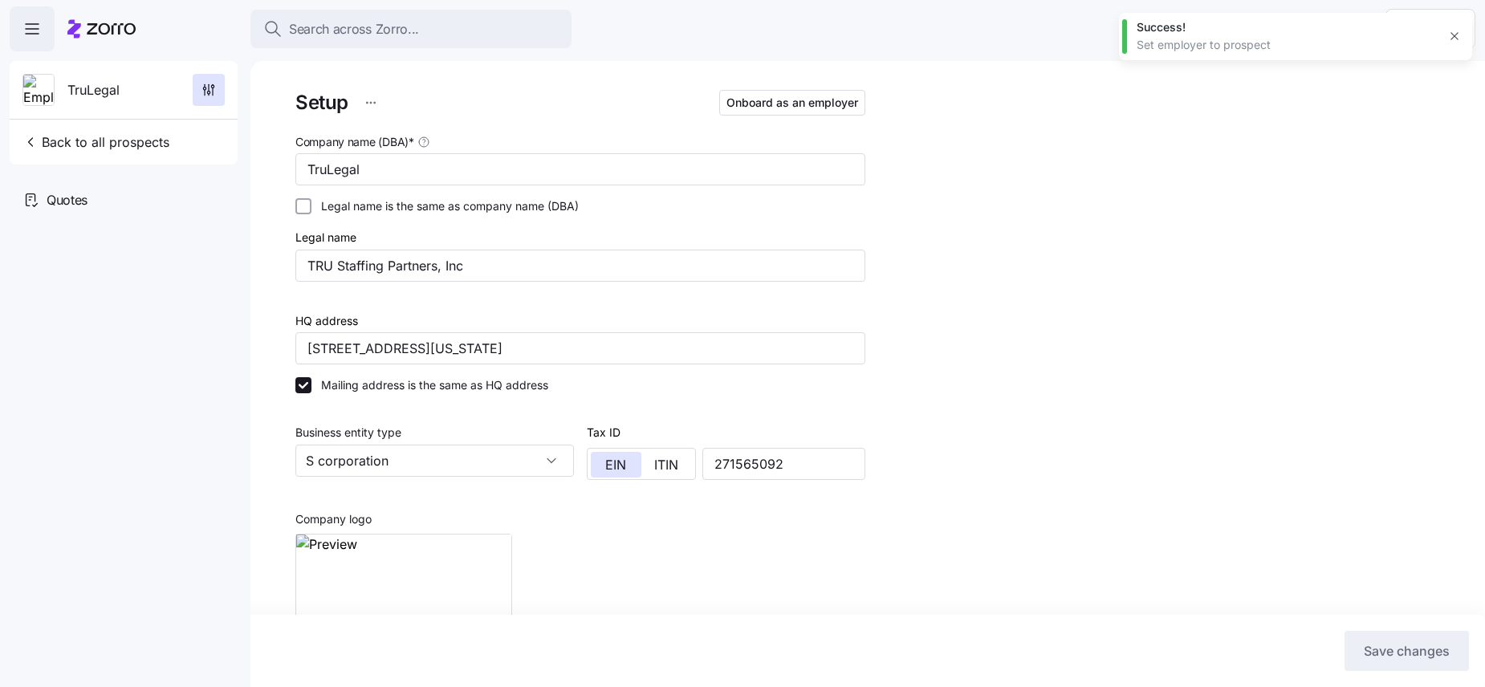
type input "Zorro"
type input "Triton Benefits - [GEOGRAPHIC_DATA]"
type input "Jeff Kirk (jeff.kirk@tritonhro.com)"
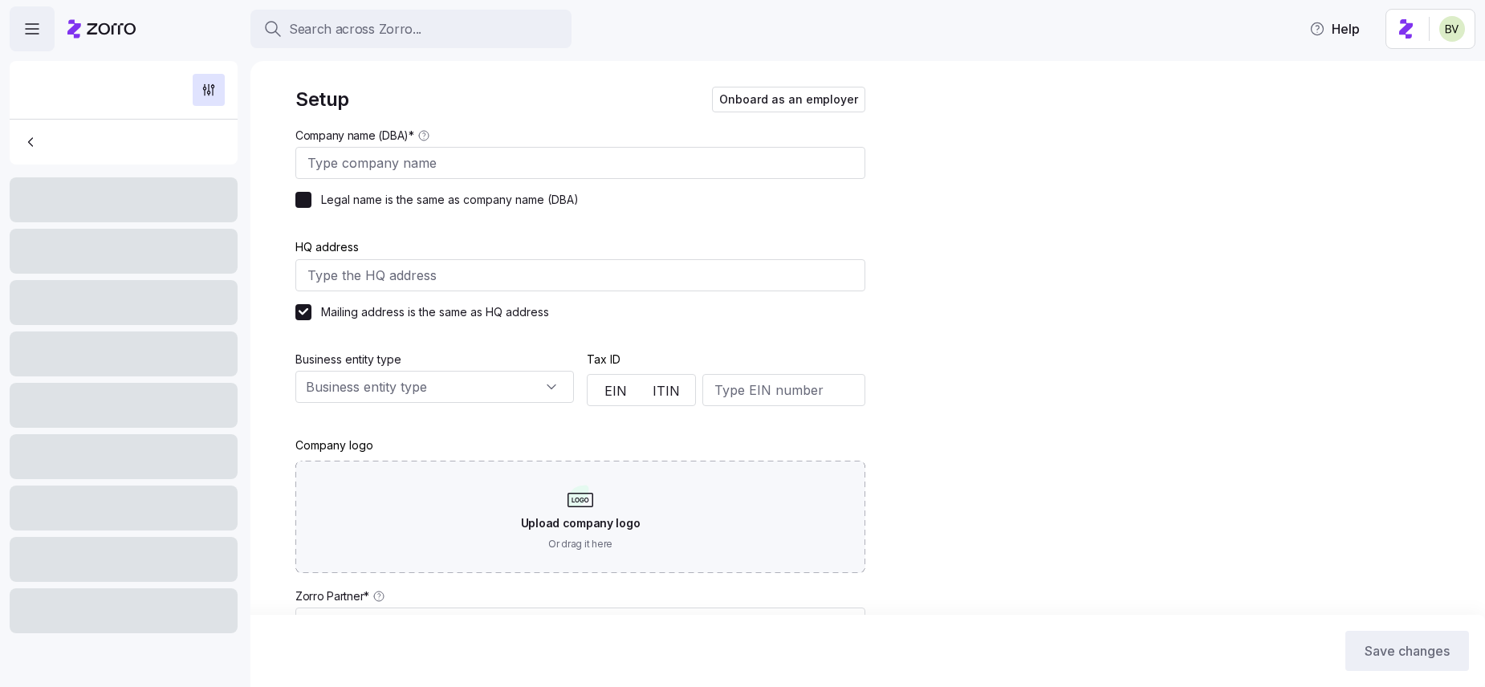
type input "TruLegal"
checkbox input "false"
type input "244 5th Ave suite 1214, New York, NY 10001, USA"
type input "271565092"
type input "100"
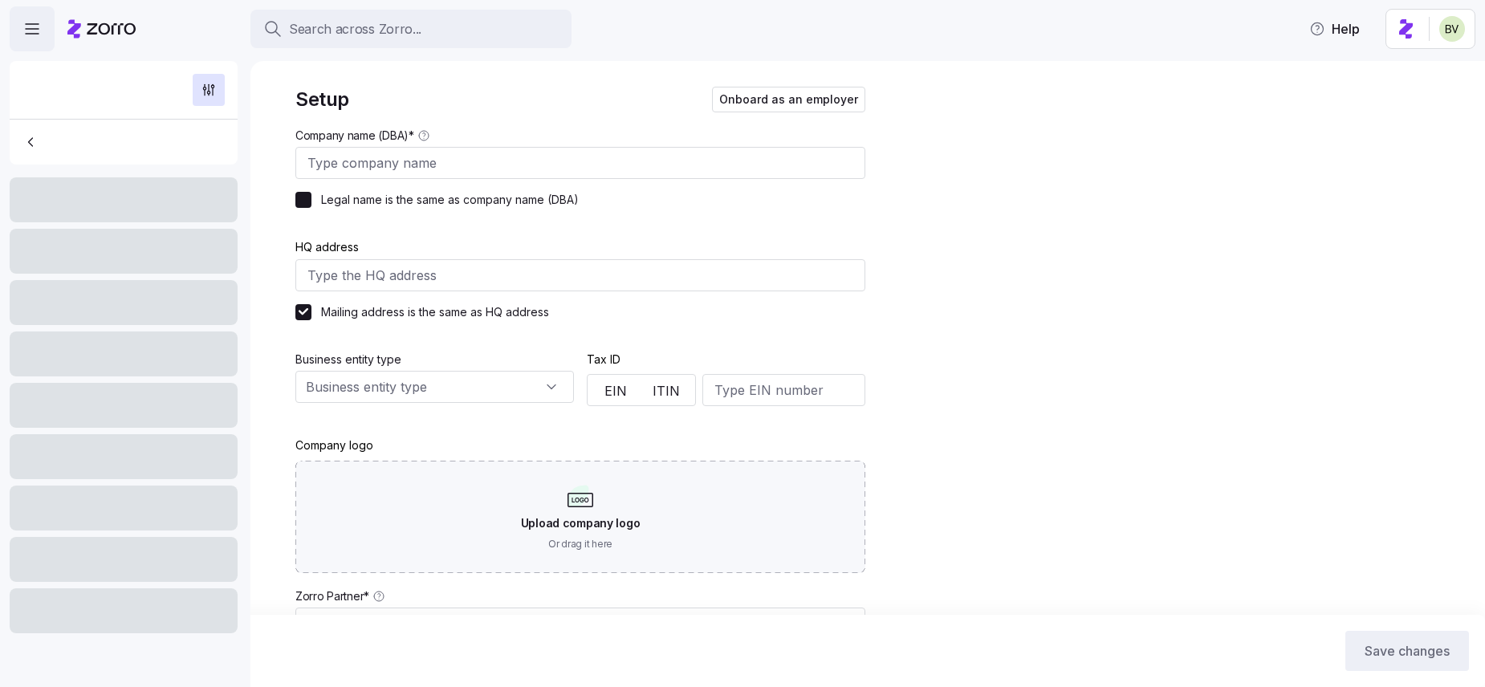
type input "30%"
type input "S corporation"
type input "Zorro"
type input "Triton Benefits - [GEOGRAPHIC_DATA]"
type input "Jeff Kirk (jeff.kirk@tritonhro.com)"
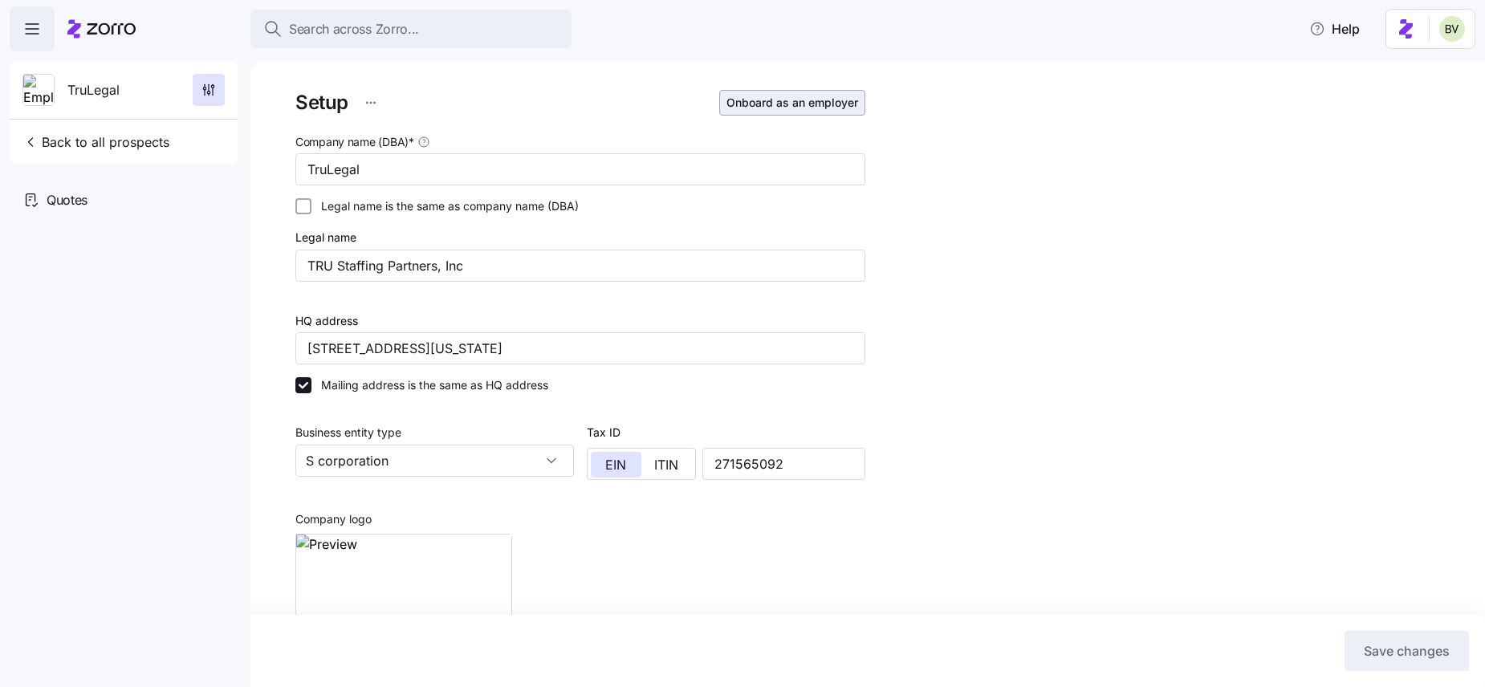
click at [797, 104] on span "Onboard as an employer" at bounding box center [793, 103] width 132 height 16
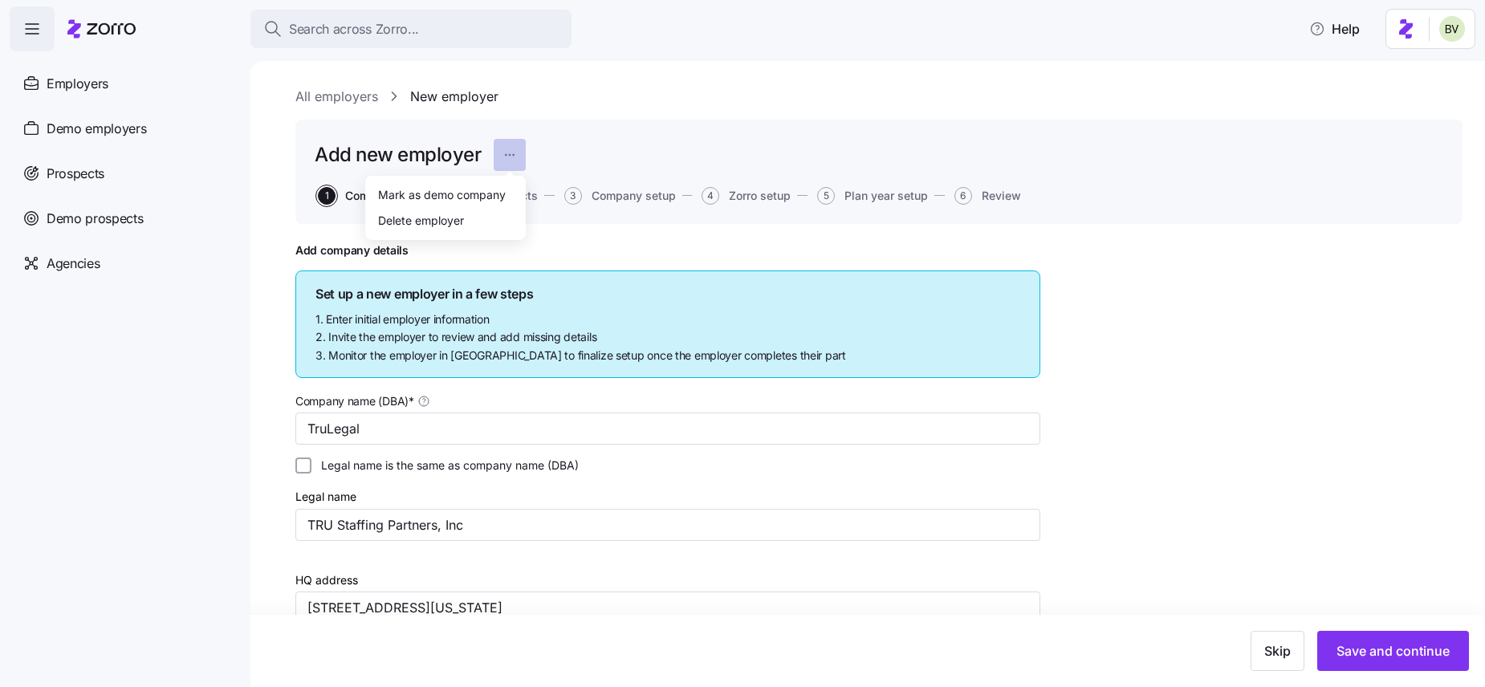
click at [509, 155] on html "Search across Zorro... Help Employers Demo employers Prospects Demo prospects A…" at bounding box center [742, 339] width 1485 height 678
click at [635, 121] on html "Search across Zorro... Help Employers Demo employers Prospects Demo prospects A…" at bounding box center [742, 339] width 1485 height 678
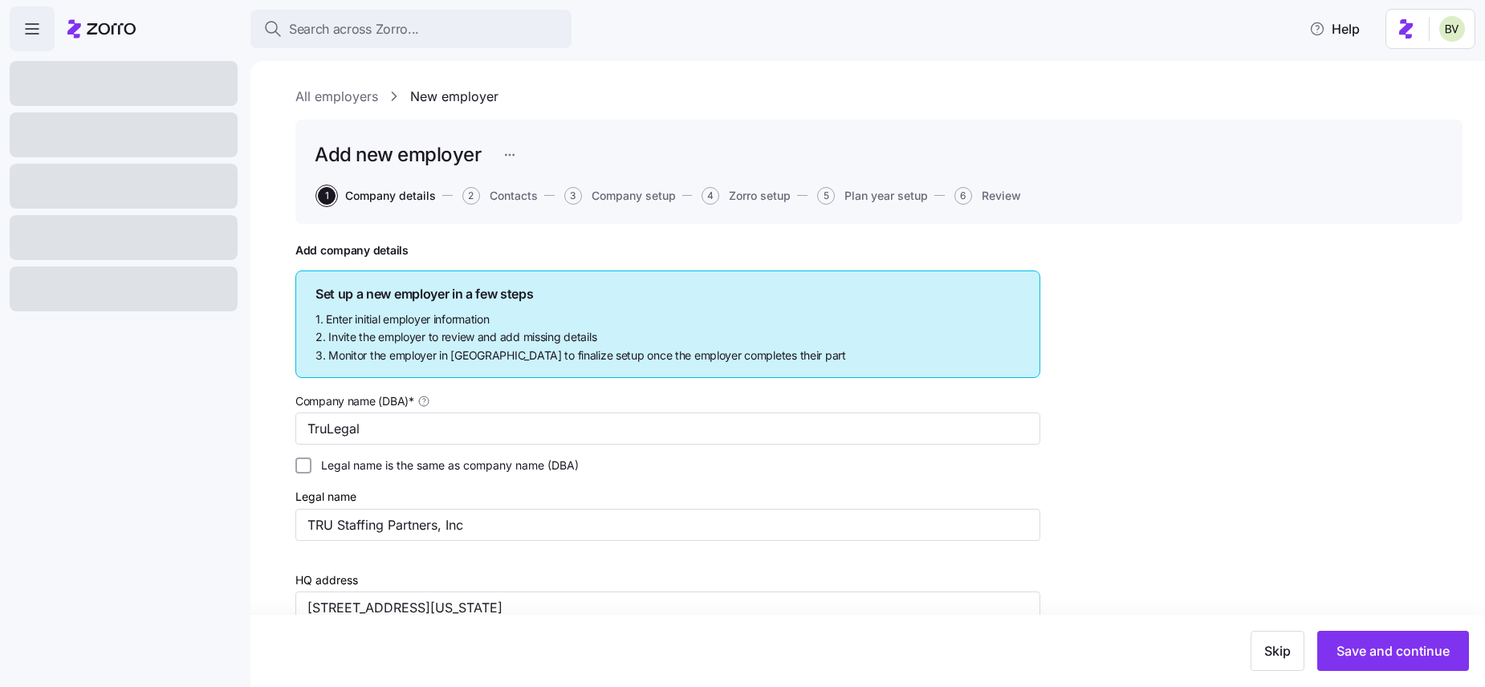
click at [504, 156] on html "Search across Zorro... Help All employers New employer Add new employer 1 Compa…" at bounding box center [742, 339] width 1485 height 678
click at [605, 128] on html "Search across Zorro... Help All employers New employer Add new employer 1 Compa…" at bounding box center [742, 339] width 1485 height 678
click at [519, 156] on html "Search across Zorro... Help All employers New employer Add new employer 1 Compa…" at bounding box center [742, 339] width 1485 height 678
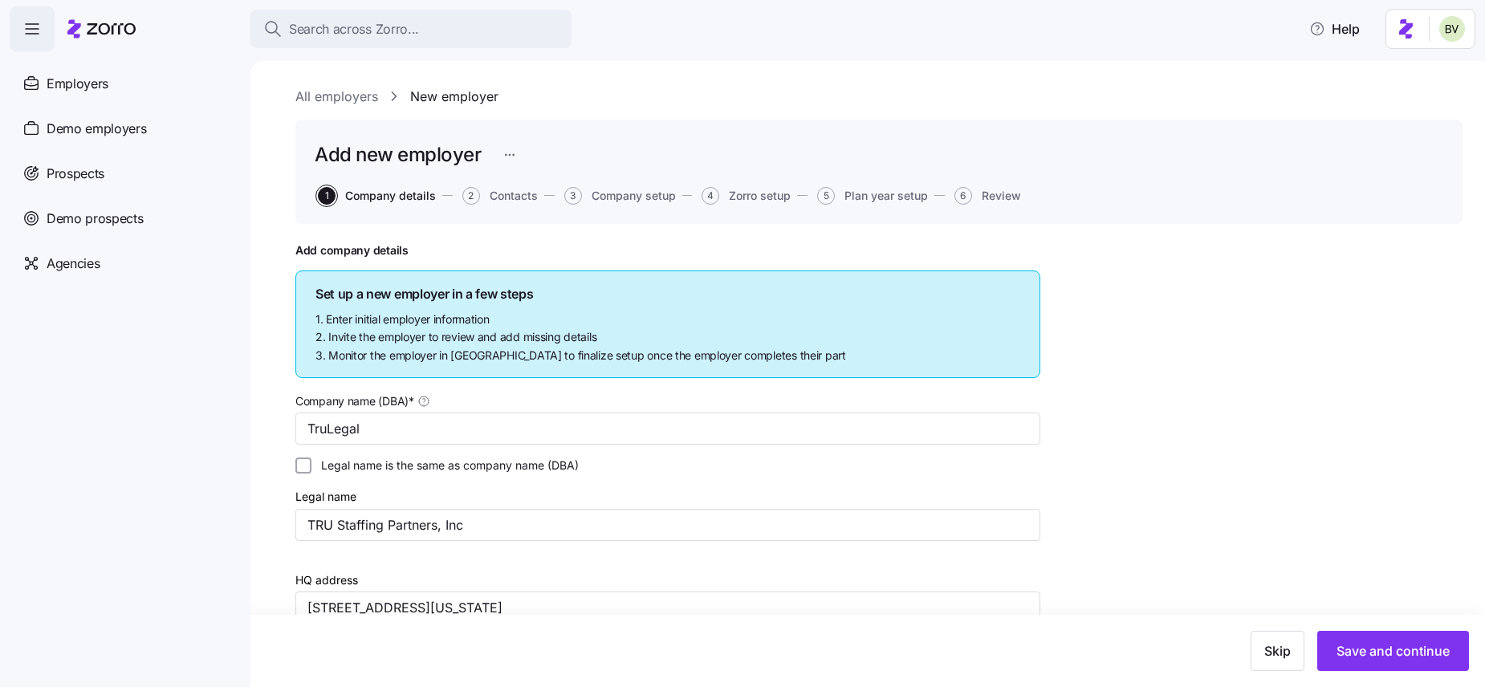
click at [572, 135] on html "Search across Zorro... Help Employers Demo employers Prospects Demo prospects A…" at bounding box center [742, 339] width 1485 height 678
click at [511, 158] on html "Search across Zorro... Help Employers Demo employers Prospects Demo prospects A…" at bounding box center [742, 339] width 1485 height 678
click at [597, 143] on html "Search across Zorro... Help Employers Demo employers Prospects Demo prospects A…" at bounding box center [742, 339] width 1485 height 678
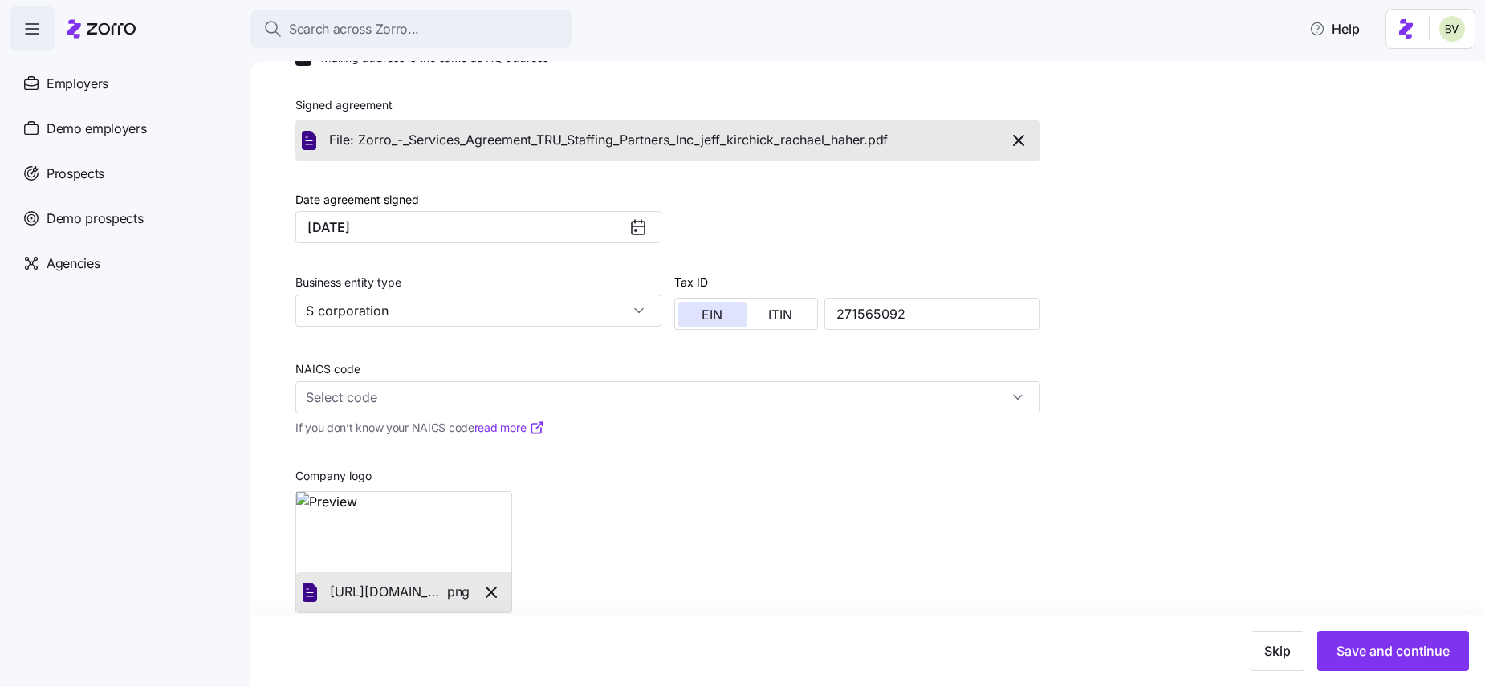
scroll to position [613, 0]
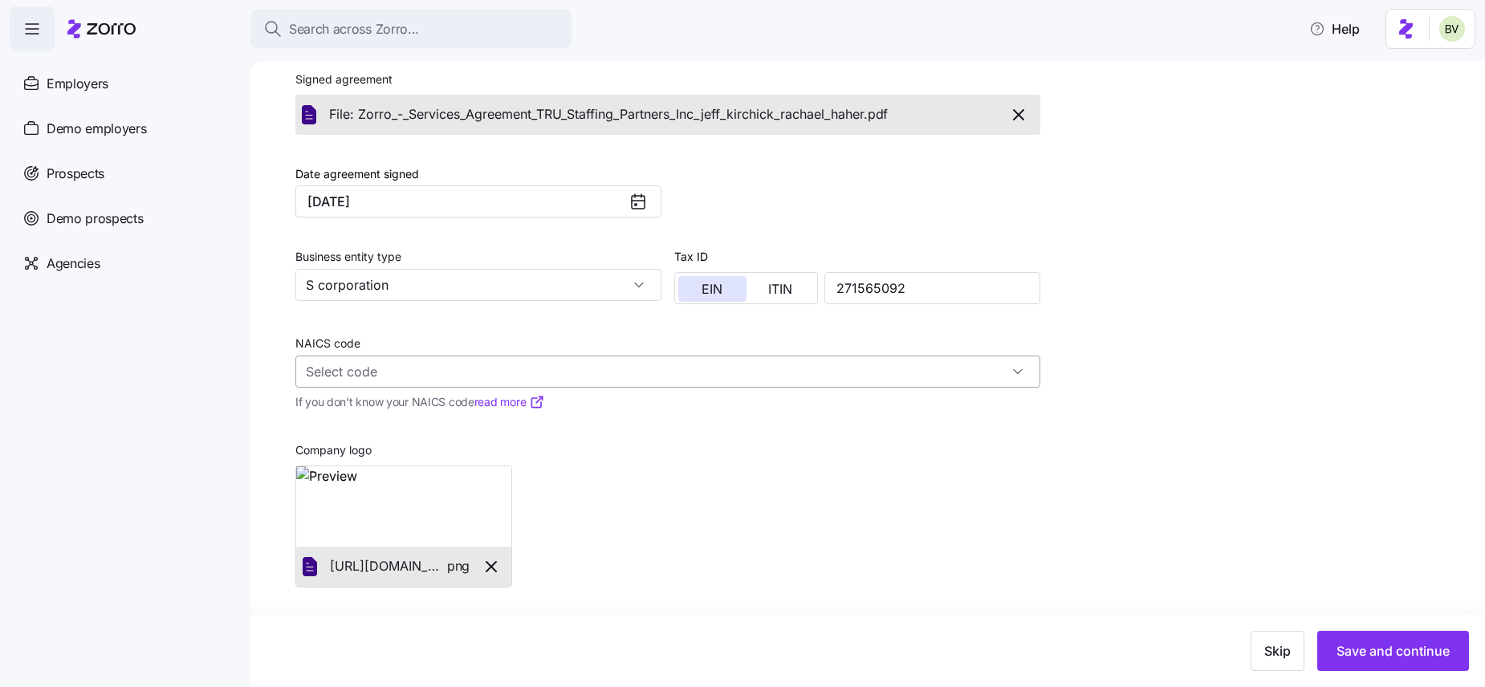
click at [403, 376] on input "NAICS code" at bounding box center [667, 372] width 745 height 32
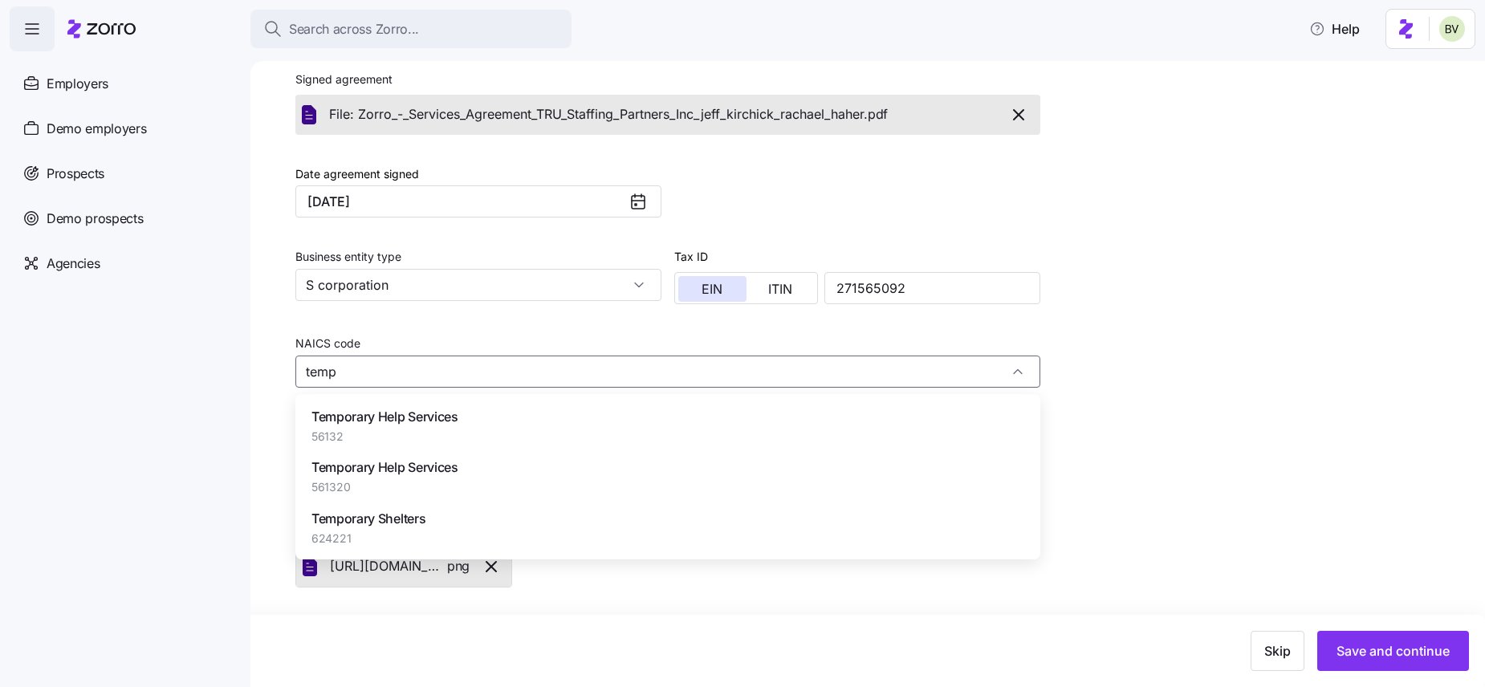
type input "temp"
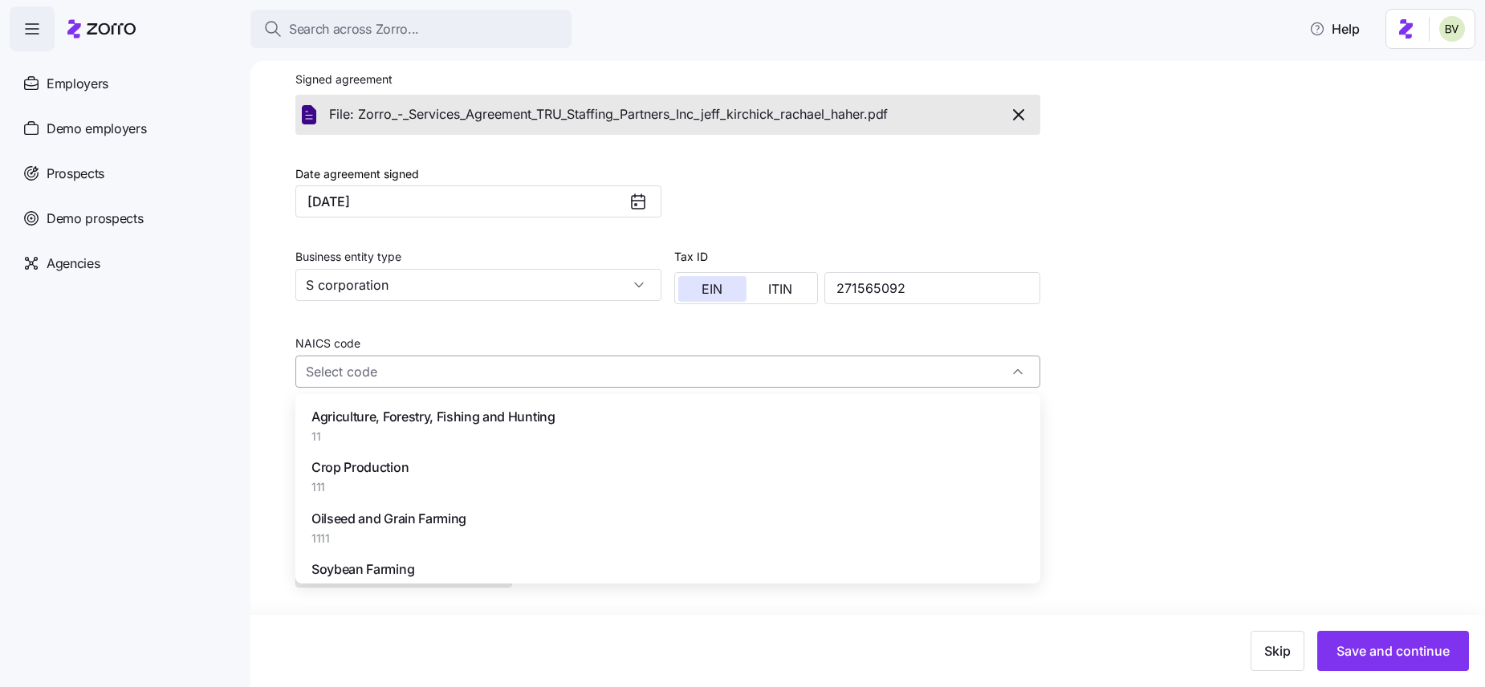
click at [600, 373] on input "NAICS code" at bounding box center [667, 372] width 745 height 32
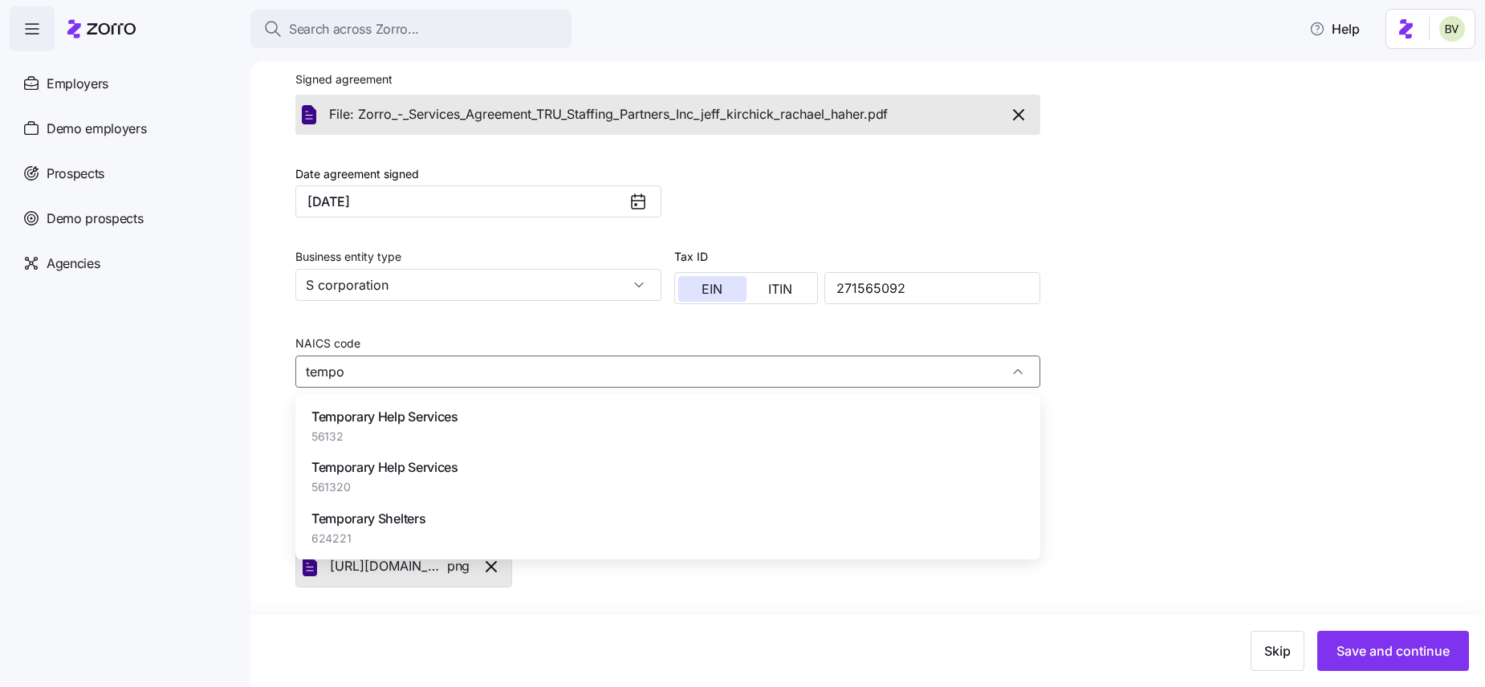
click at [409, 481] on span "561320" at bounding box center [385, 487] width 147 height 16
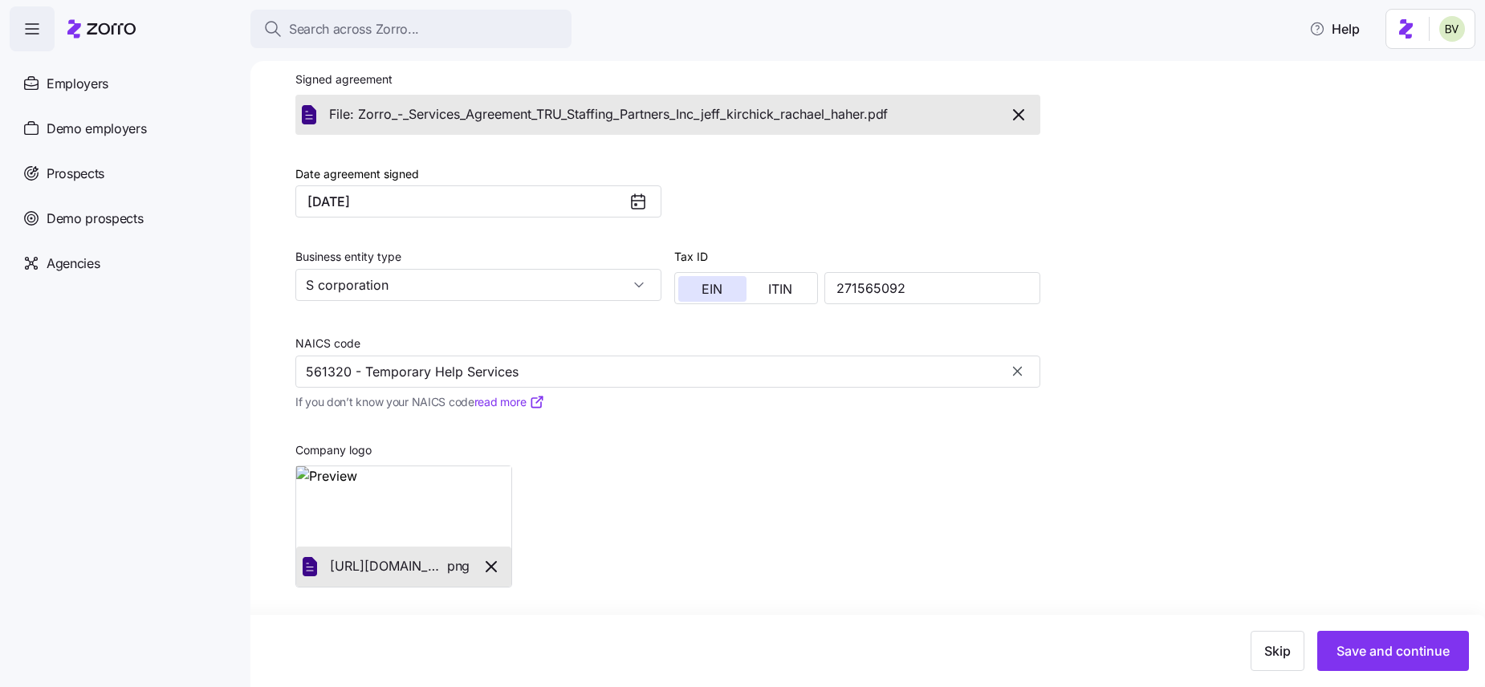
type input "561320 - Temporary Help Services"
click at [1296, 533] on div "Add company details Set up a new employer in a few steps 1. Enter initial emplo…" at bounding box center [878, 149] width 1167 height 1037
click at [1350, 656] on span "Save and continue" at bounding box center [1393, 650] width 113 height 19
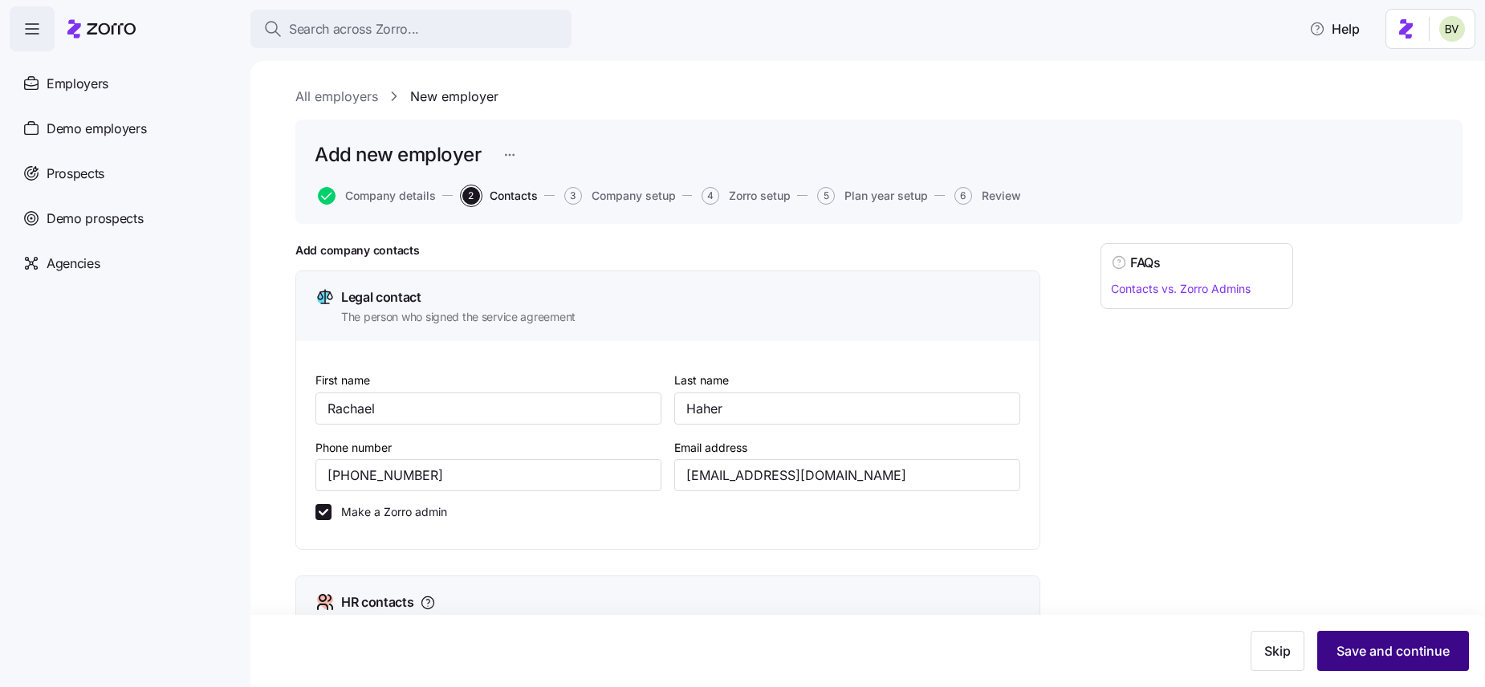
click at [1372, 655] on span "Save and continue" at bounding box center [1393, 650] width 113 height 19
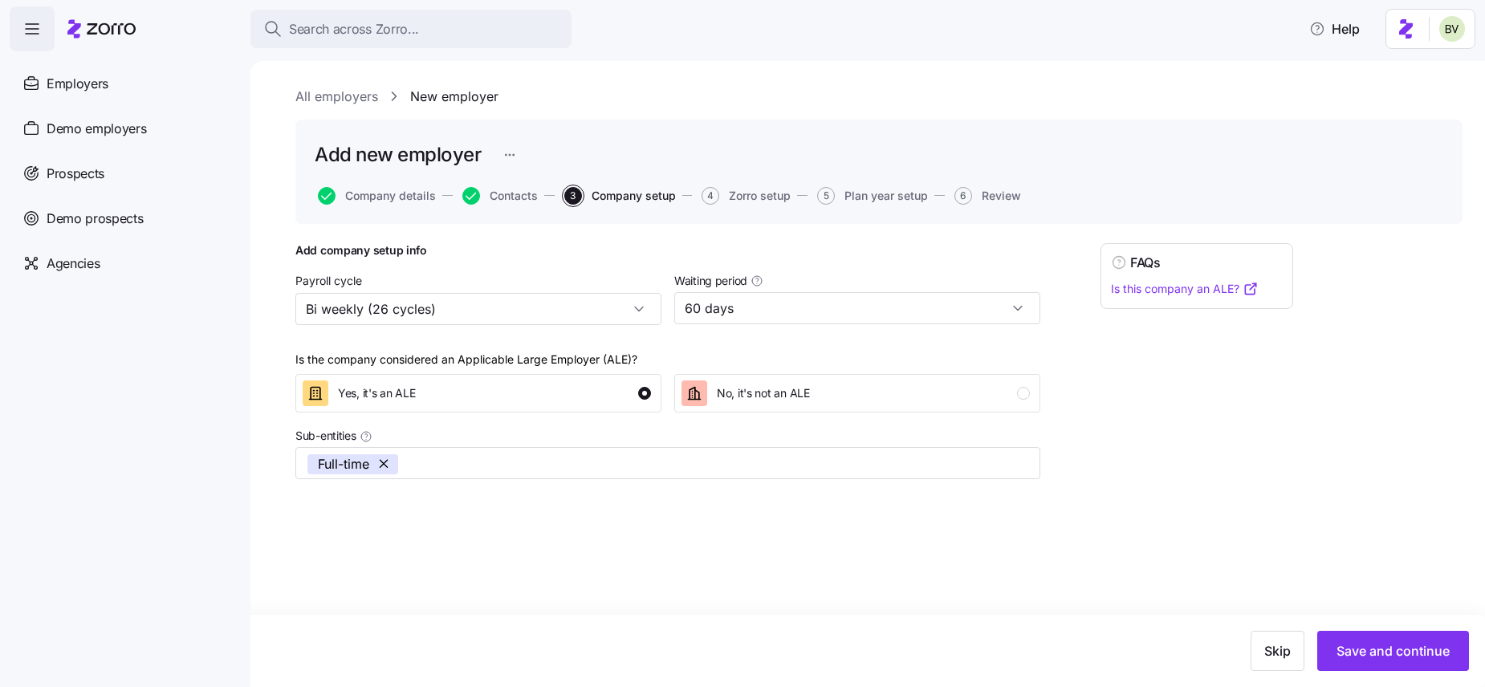
click at [1372, 655] on span "Save and continue" at bounding box center [1393, 650] width 113 height 19
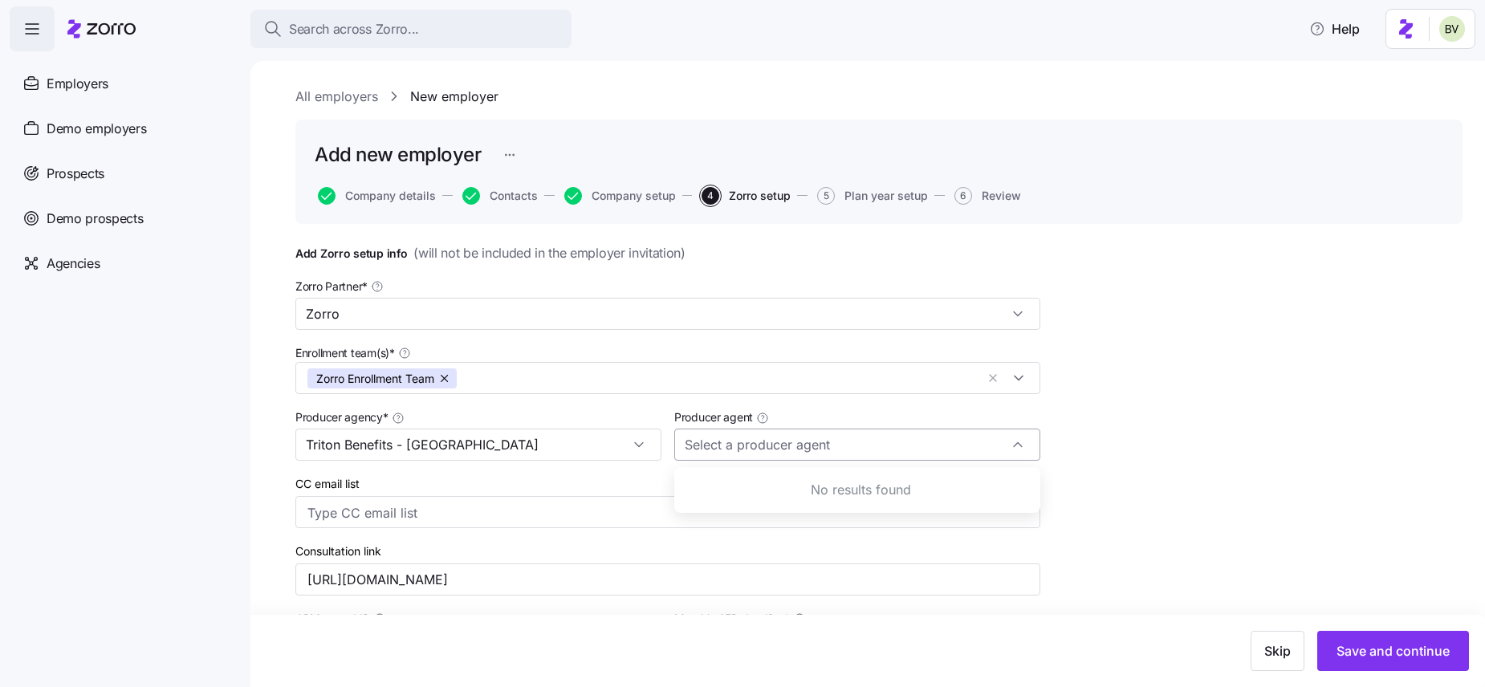
click at [1013, 446] on div at bounding box center [857, 445] width 366 height 32
type input "Jeff Kirk (jeff.kirk@tritonhro.com)"
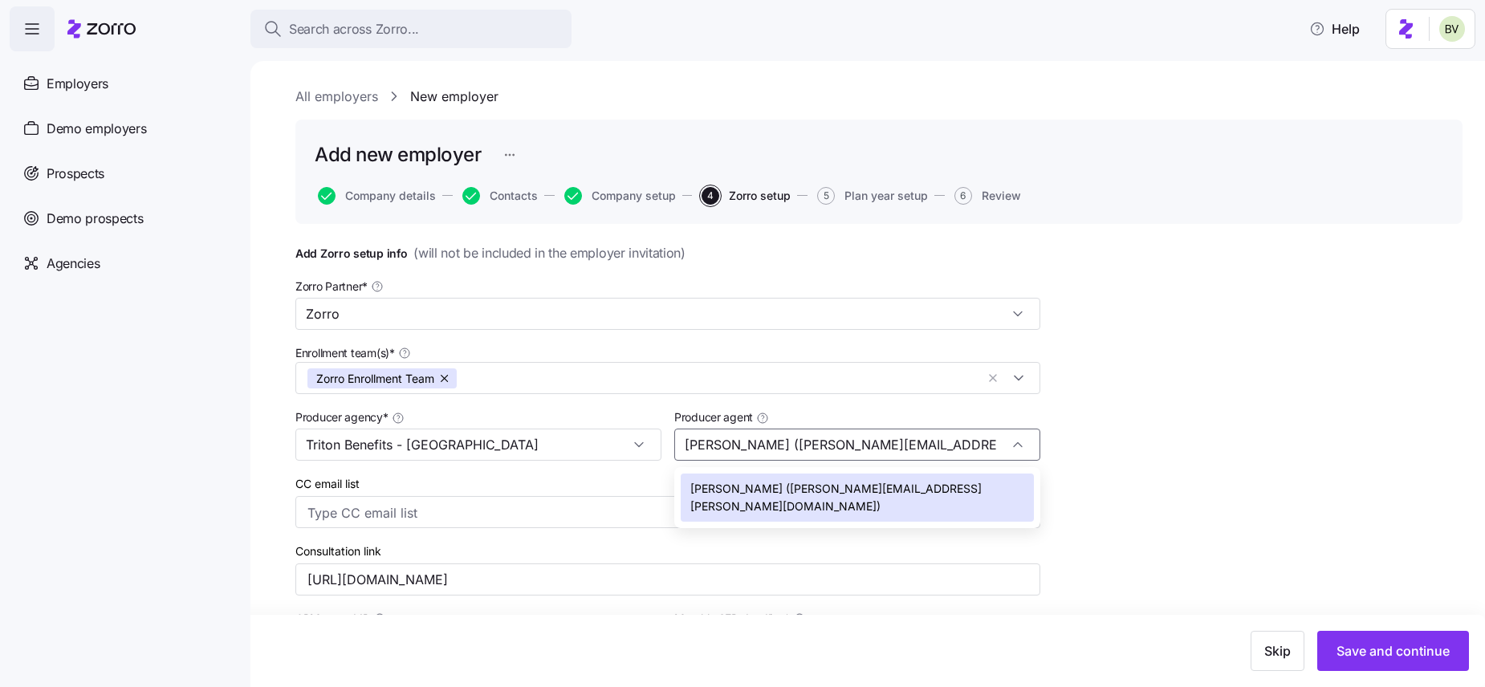
click at [939, 484] on div "Jeff Kirk (jeff.kirk@tritonhro.com)" at bounding box center [857, 497] width 353 height 47
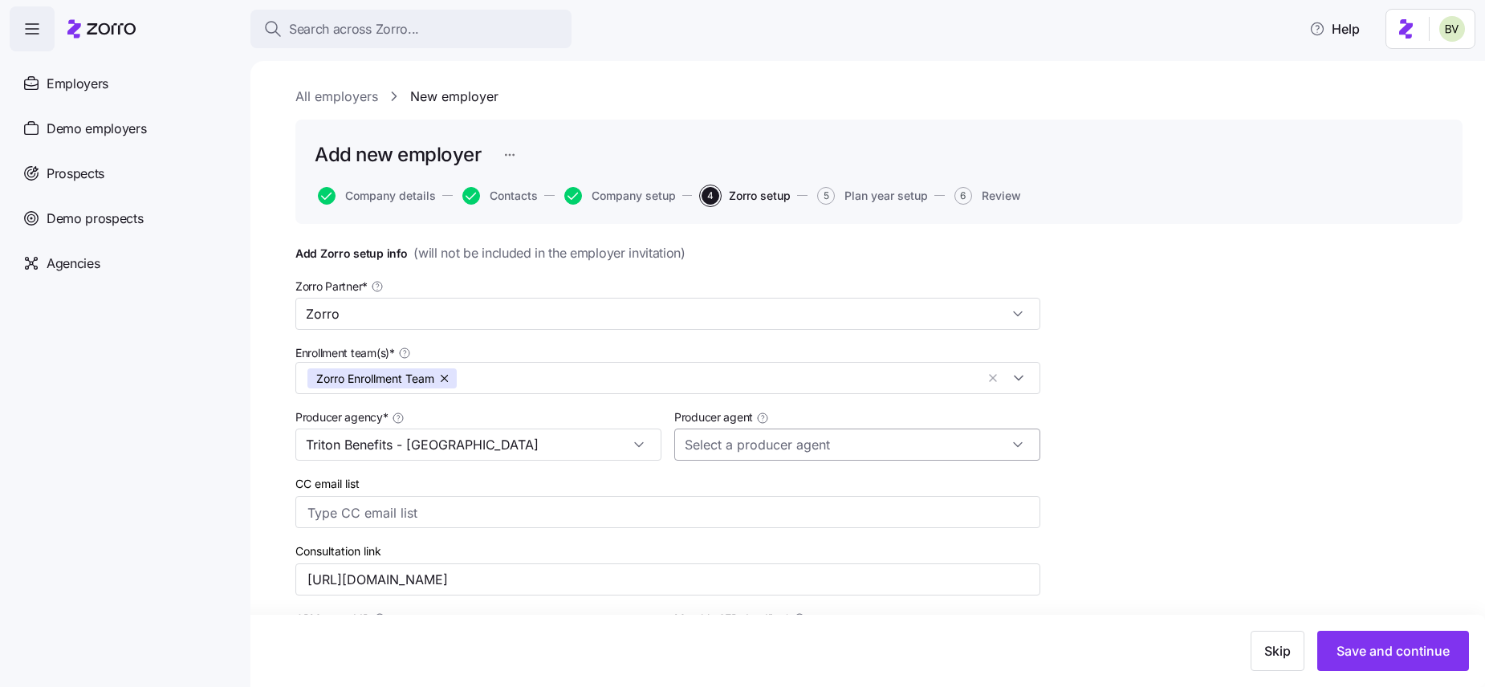
click at [1015, 444] on input "Producer agent" at bounding box center [857, 445] width 366 height 32
click at [853, 491] on span "Jeff Kirk (jeff.kirk@tritonhro.com)" at bounding box center [857, 497] width 334 height 35
type input "Jeff Kirk (jeff.kirk@tritonhro.com)"
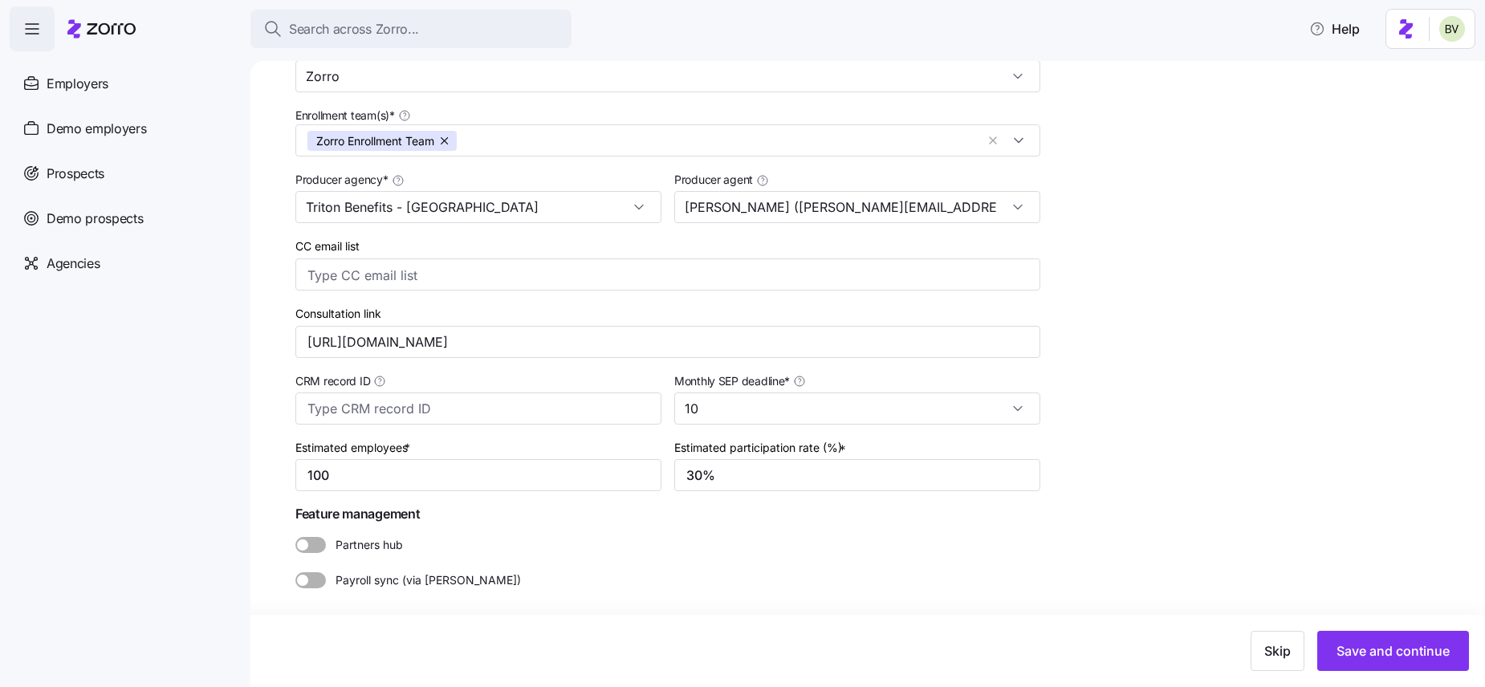
scroll to position [238, 0]
click at [1347, 654] on span "Save and continue" at bounding box center [1393, 650] width 113 height 19
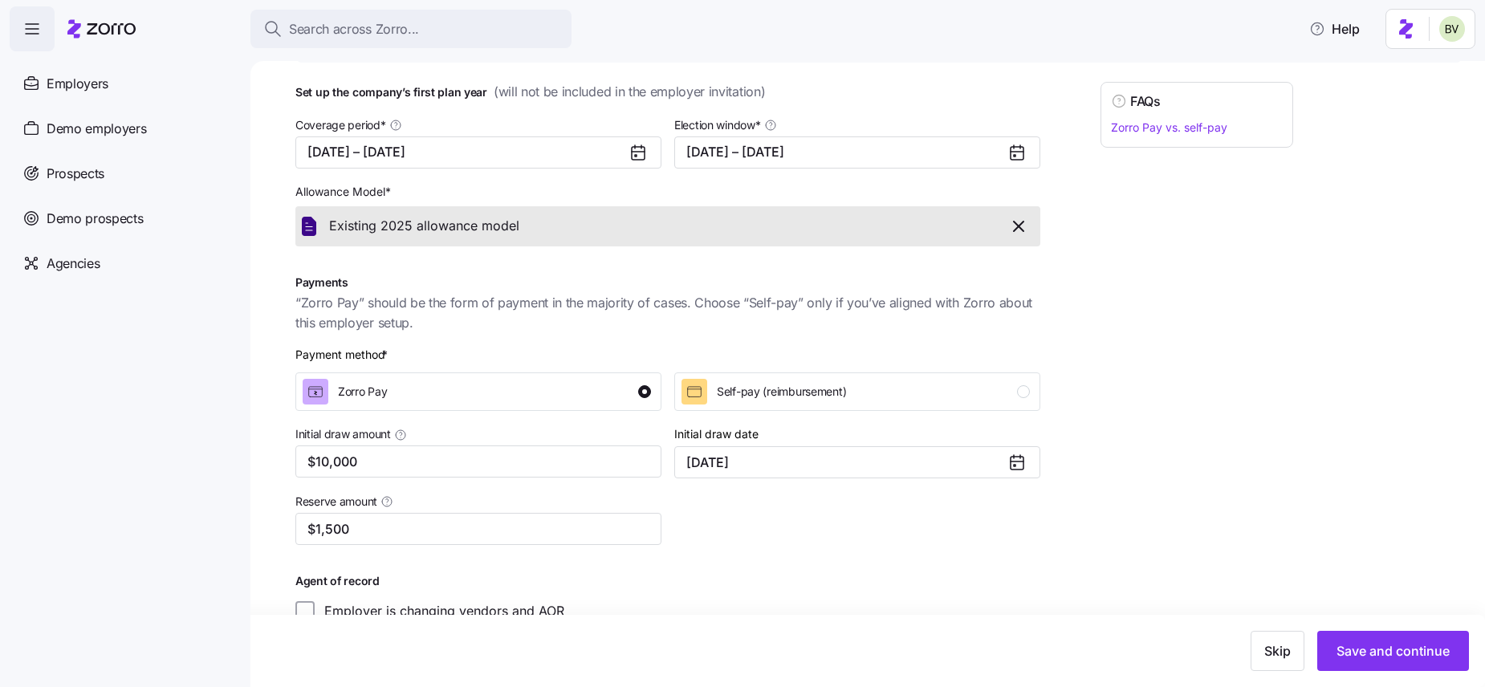
scroll to position [194, 0]
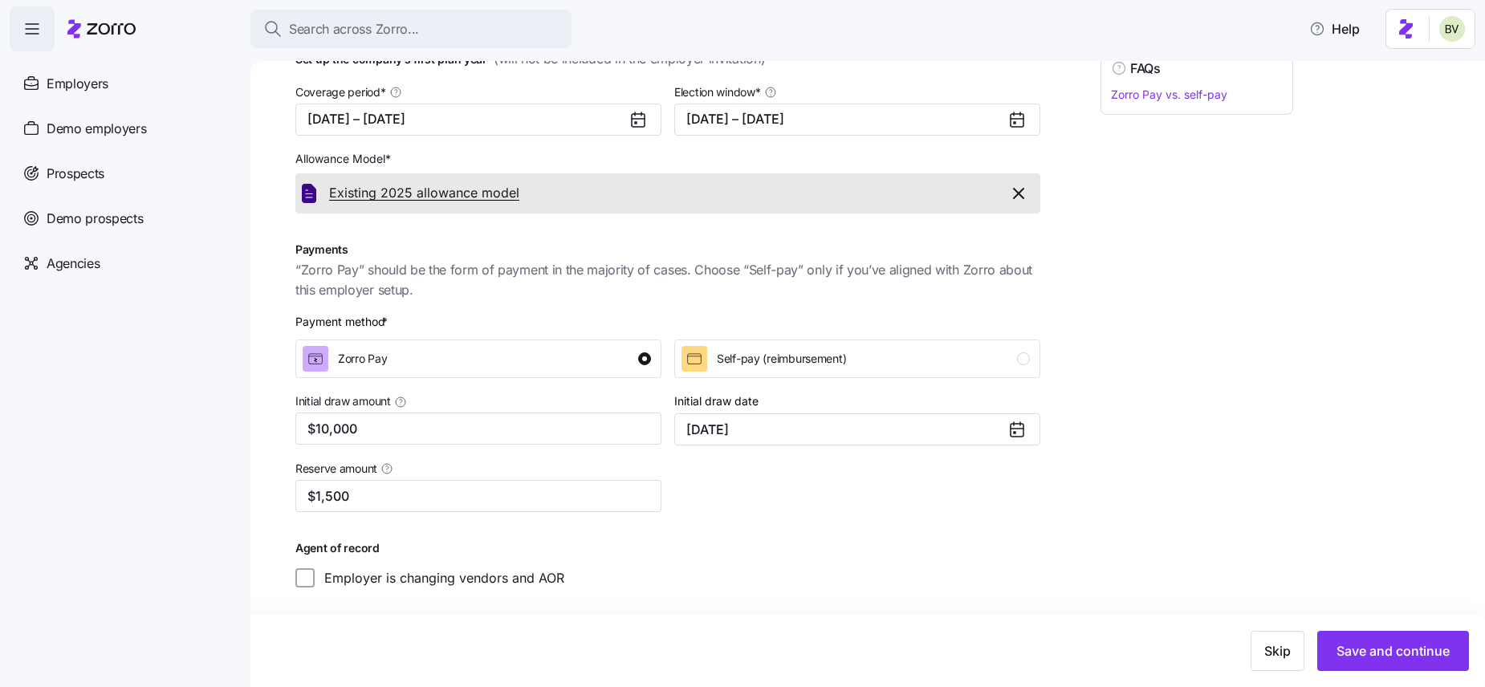
click at [450, 190] on span "Existing 2025 allowance model" at bounding box center [424, 193] width 190 height 20
click at [1366, 657] on span "Save and continue" at bounding box center [1393, 650] width 113 height 19
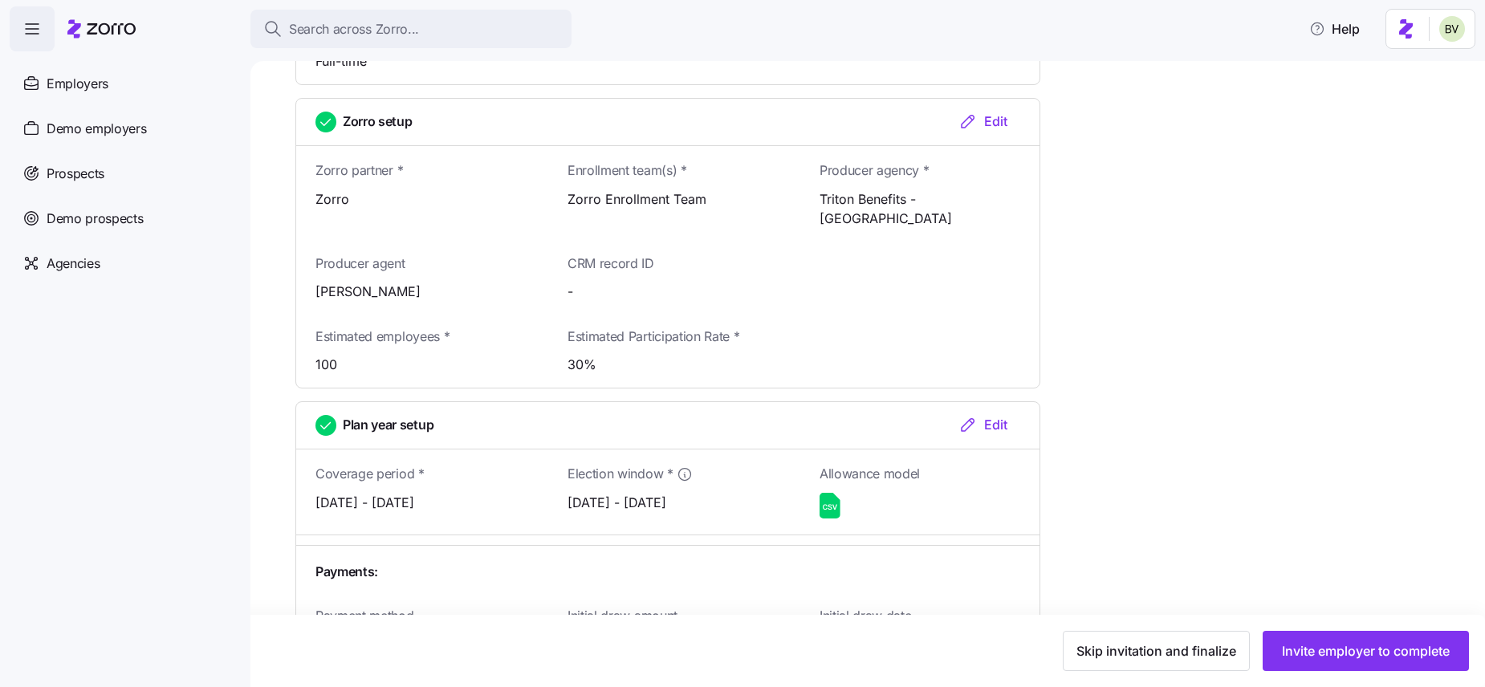
scroll to position [1870, 0]
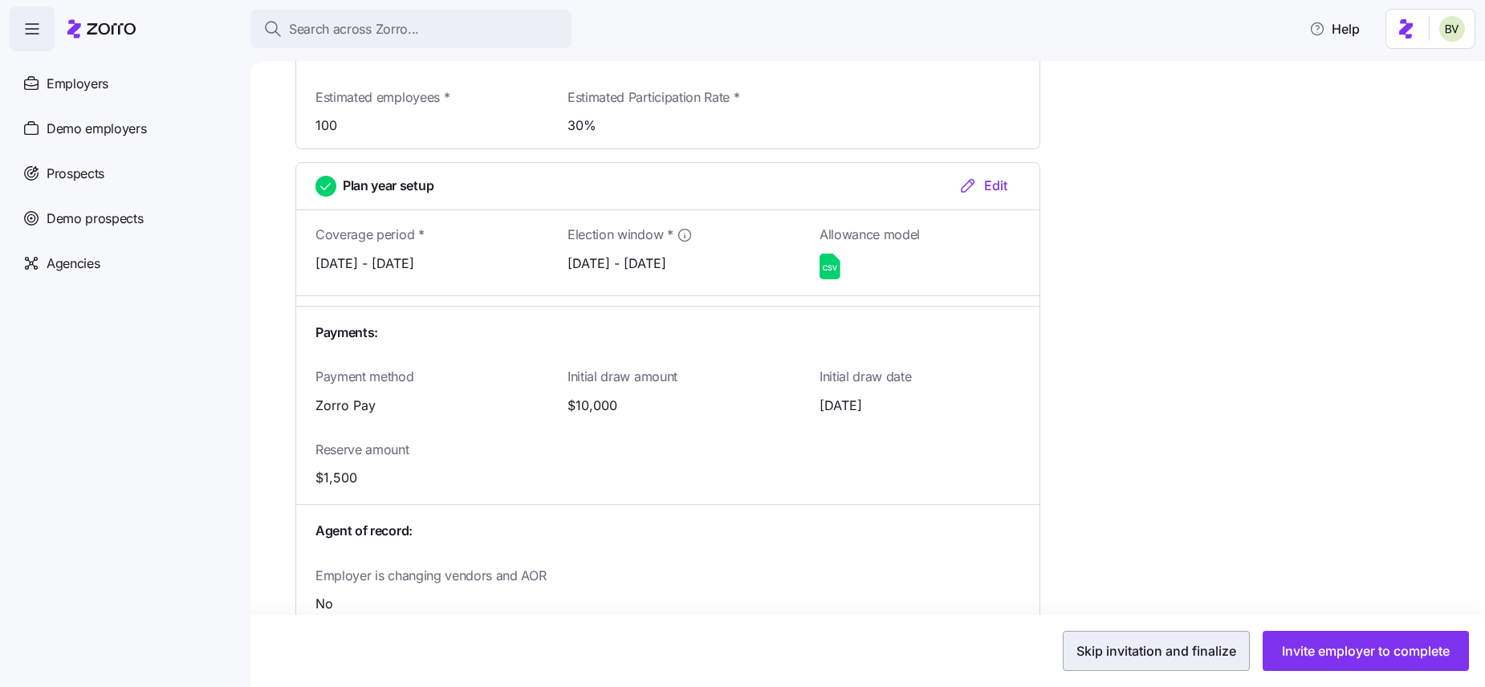
click at [1176, 648] on span "Skip invitation and finalize" at bounding box center [1157, 650] width 160 height 19
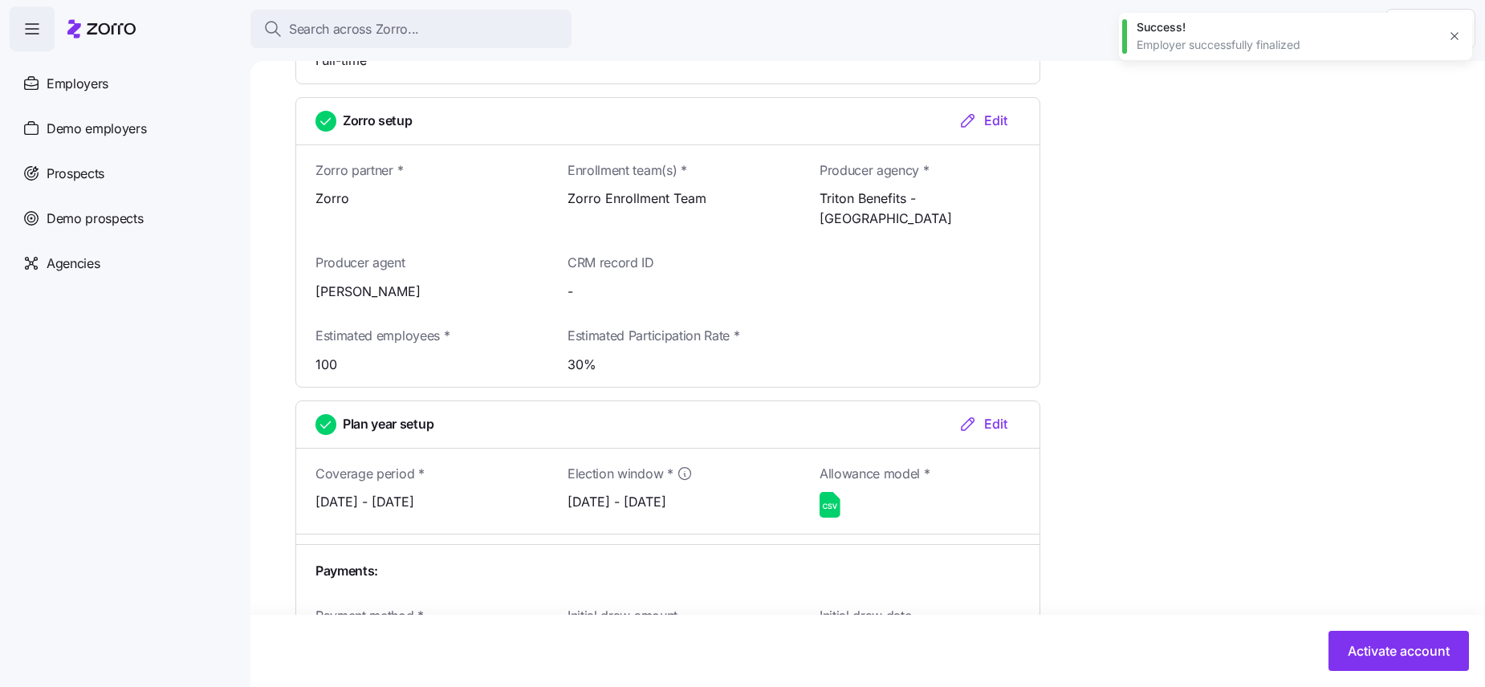
scroll to position [2109, 0]
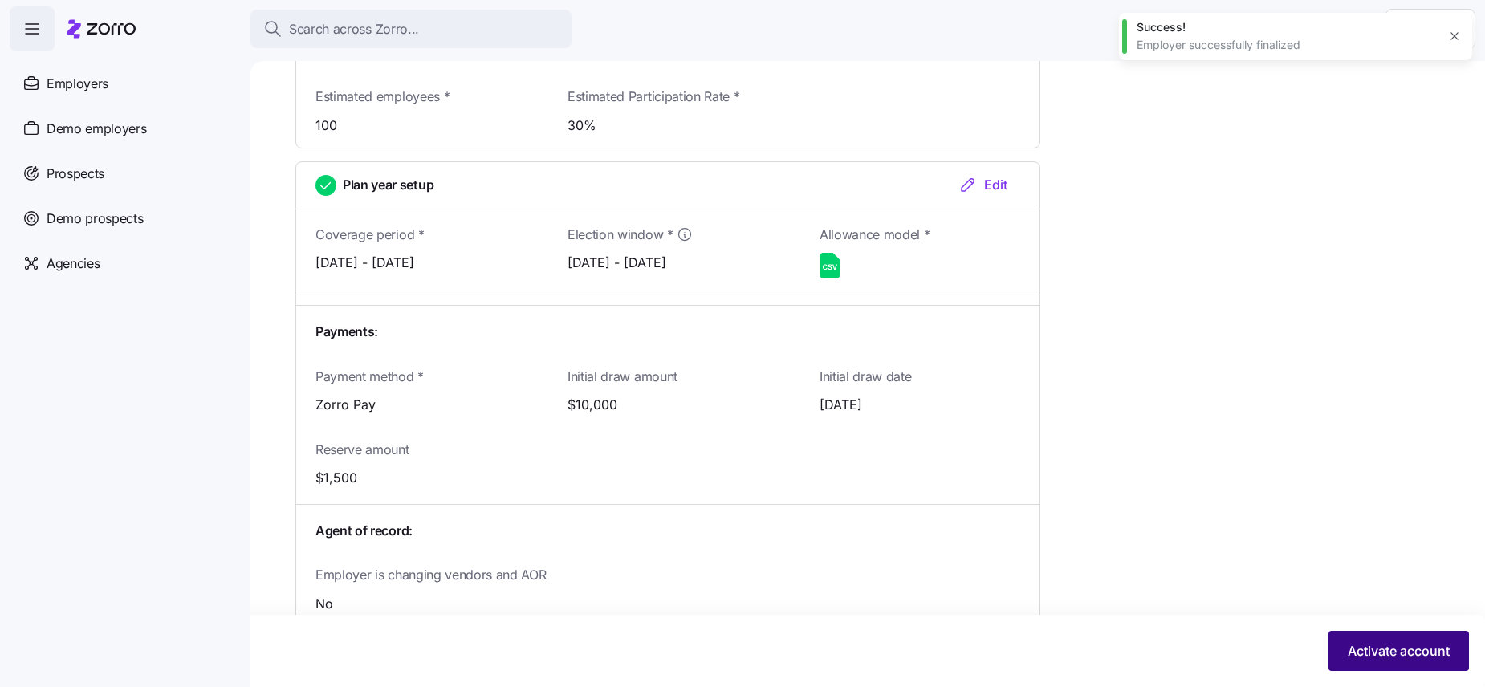
click at [1382, 649] on span "Activate account" at bounding box center [1399, 650] width 102 height 19
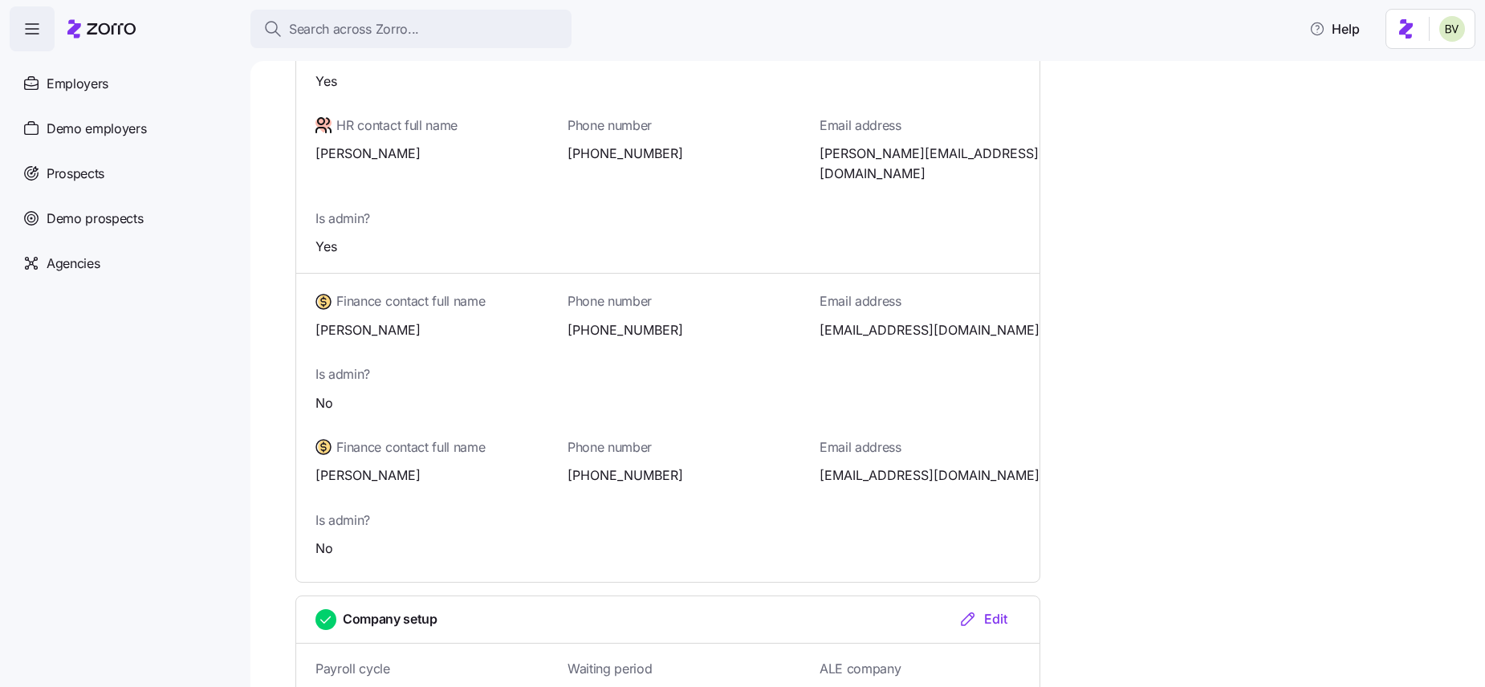
scroll to position [13, 0]
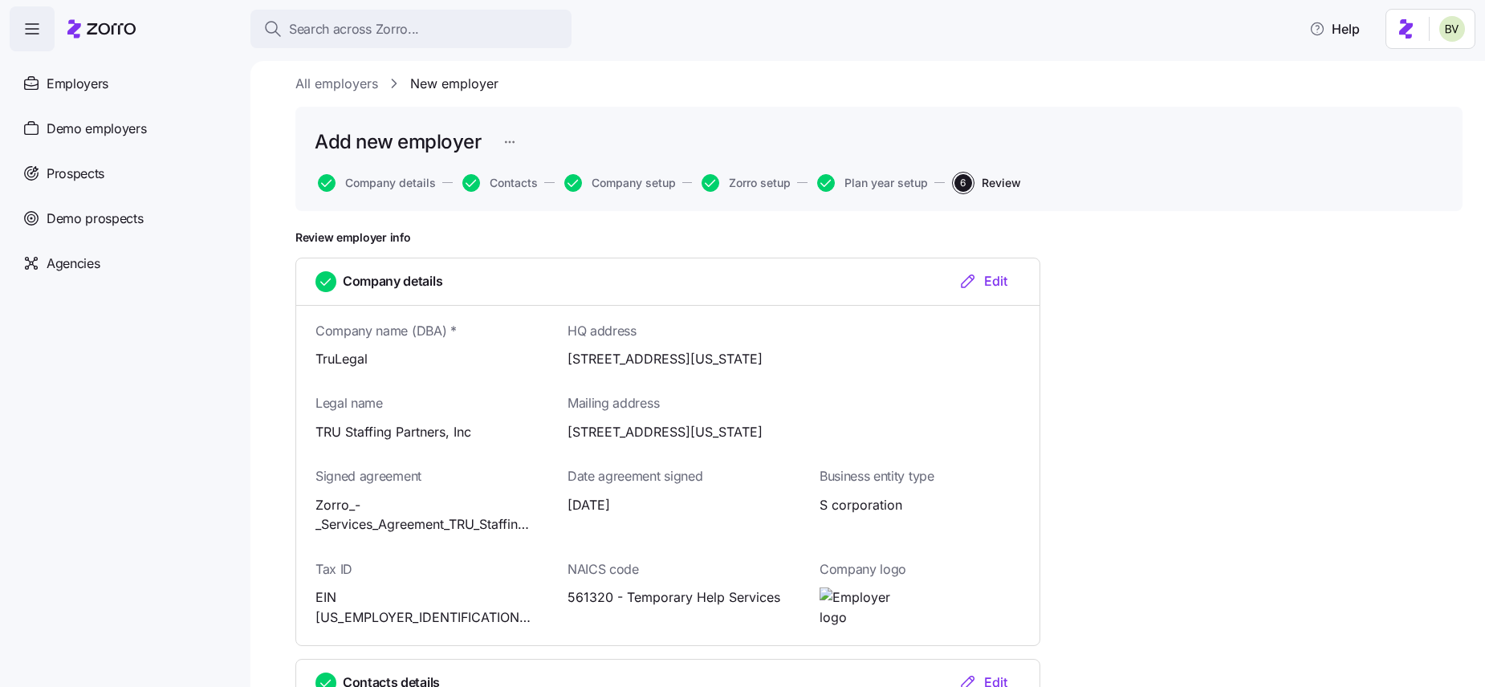
click at [443, 92] on link "New employer" at bounding box center [454, 84] width 88 height 20
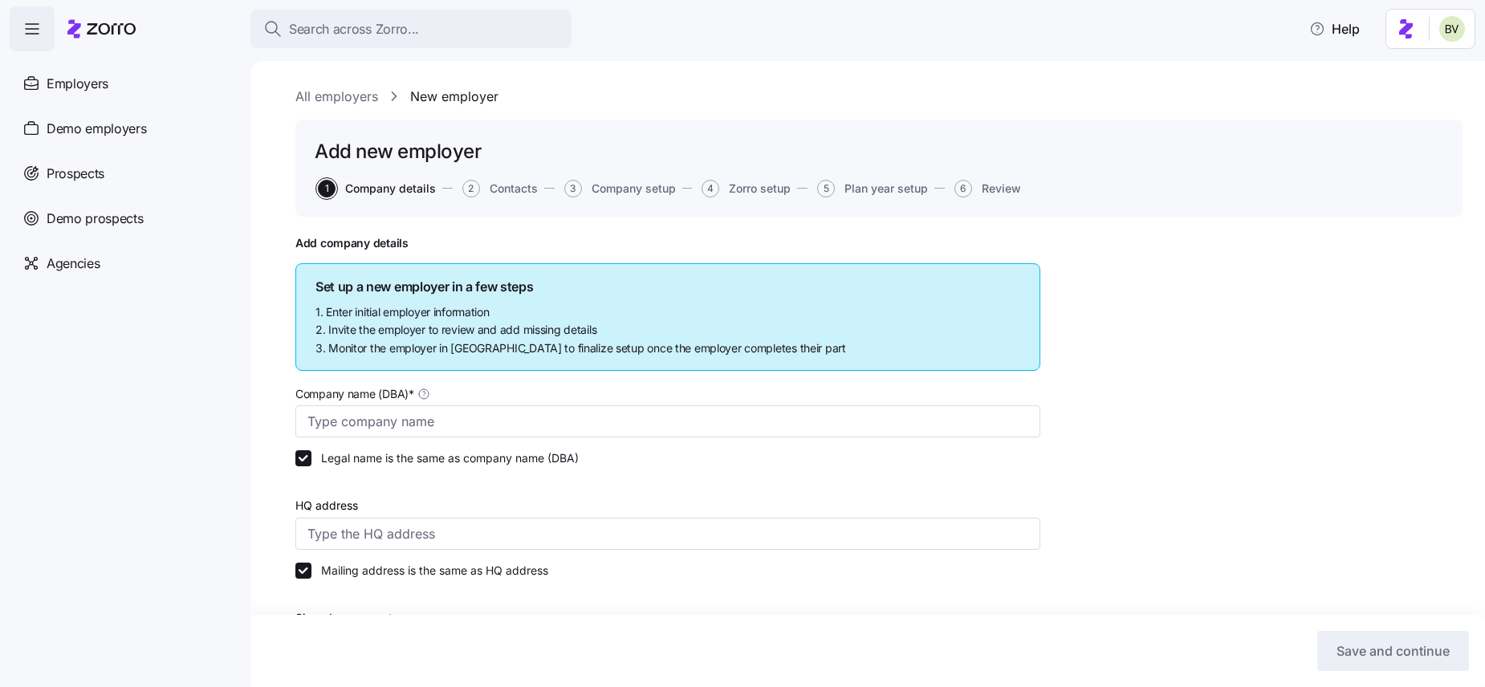
click at [321, 92] on link "All employers" at bounding box center [336, 97] width 83 height 20
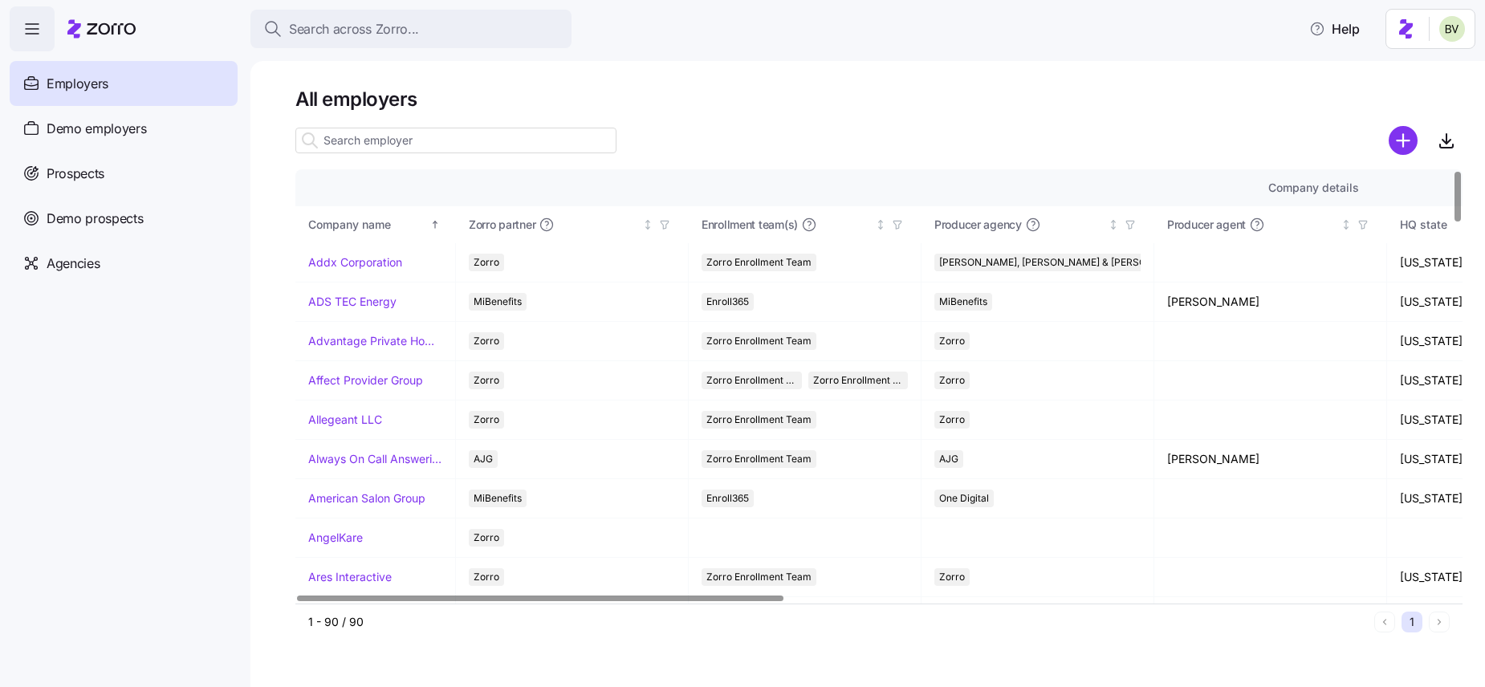
click at [437, 145] on input at bounding box center [455, 141] width 321 height 26
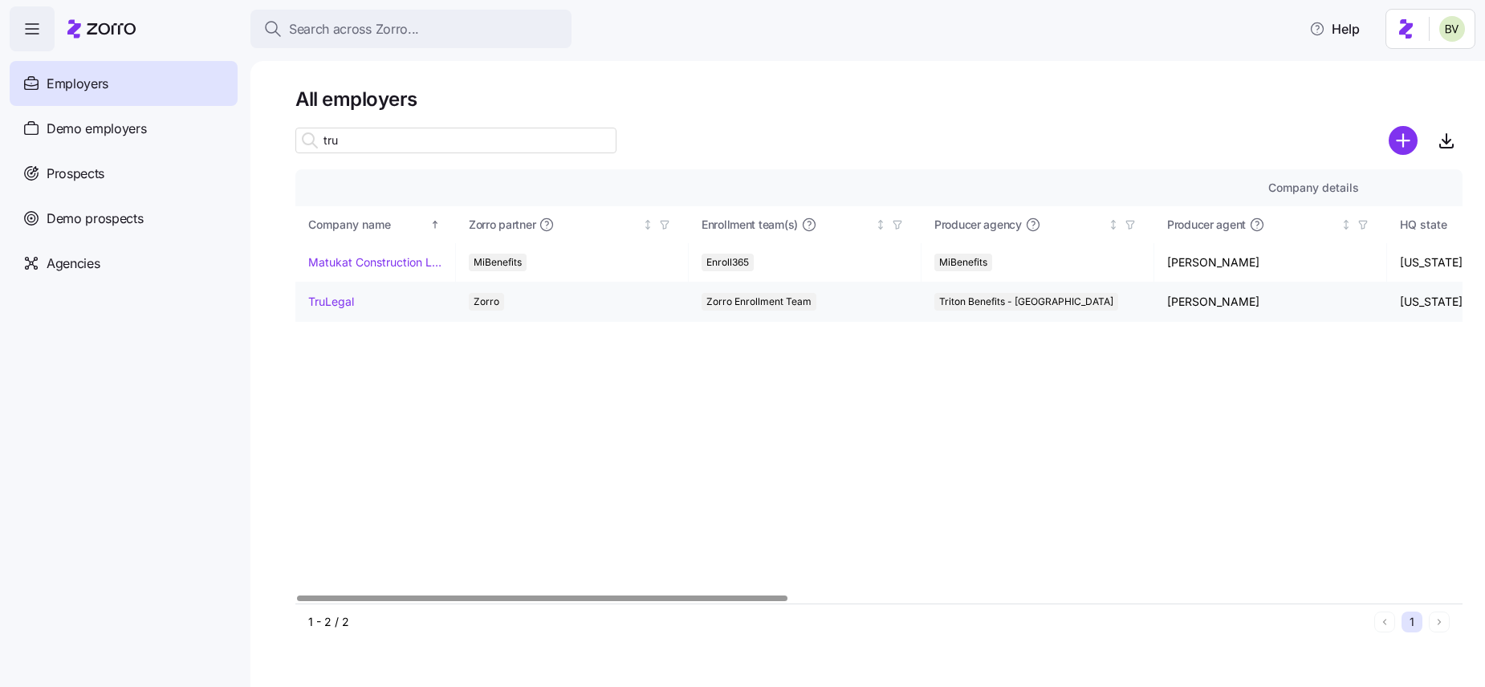
type input "tru"
click at [331, 302] on link "TruLegal" at bounding box center [331, 302] width 46 height 16
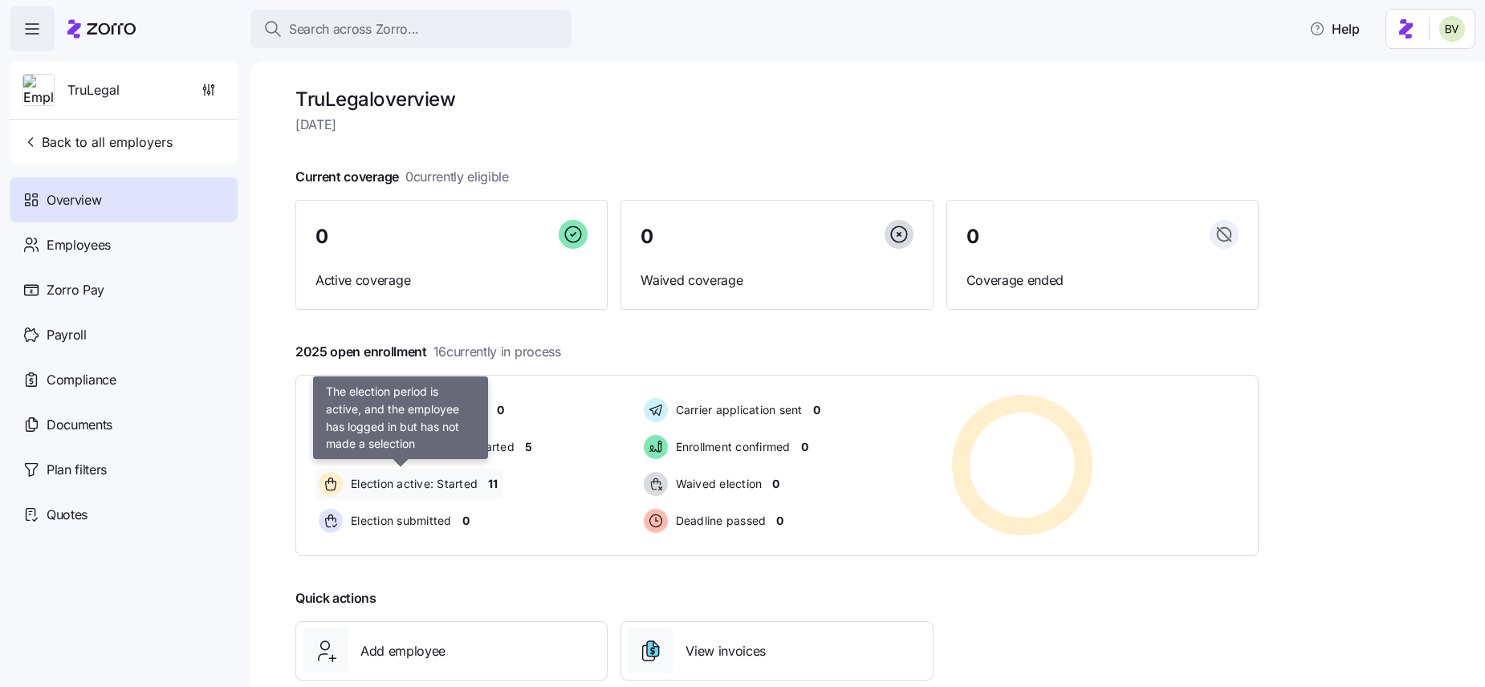
click at [408, 476] on span "Election active: Started" at bounding box center [412, 484] width 132 height 16
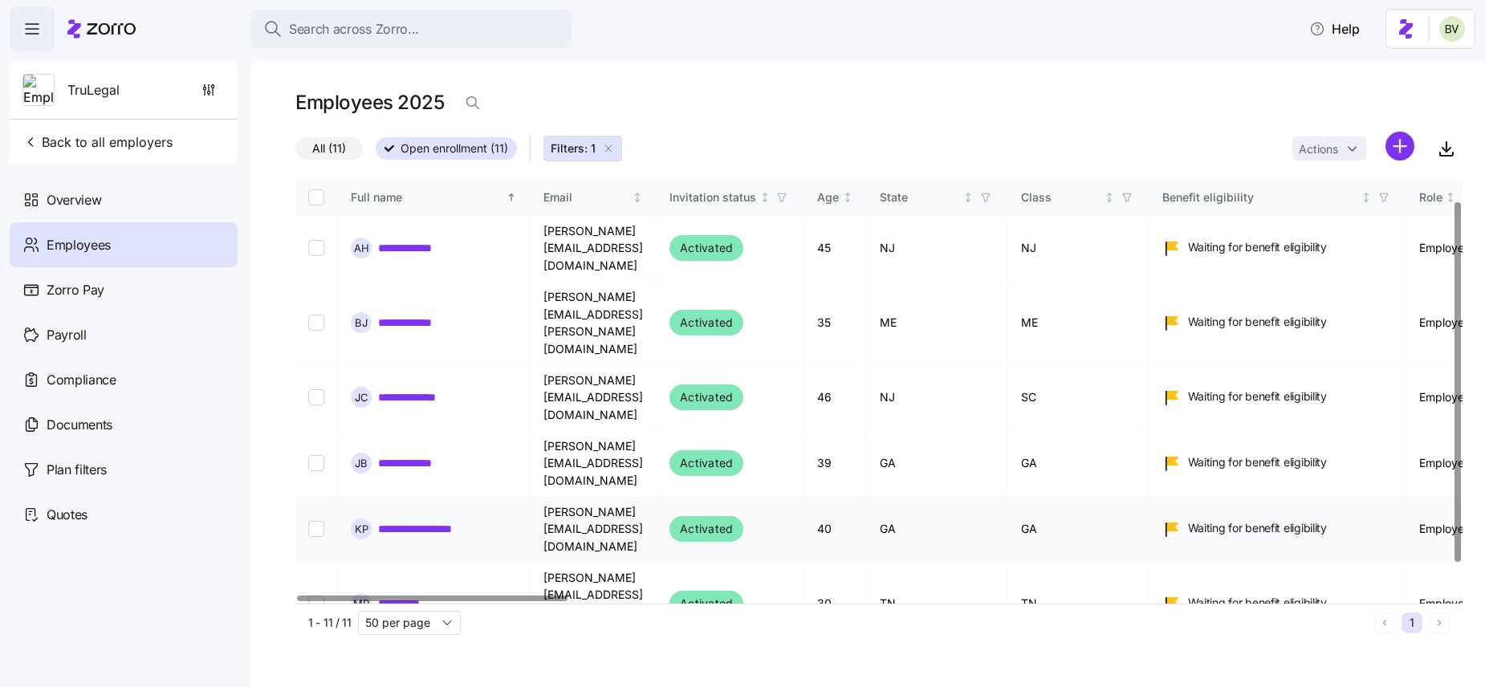
scroll to position [62, 0]
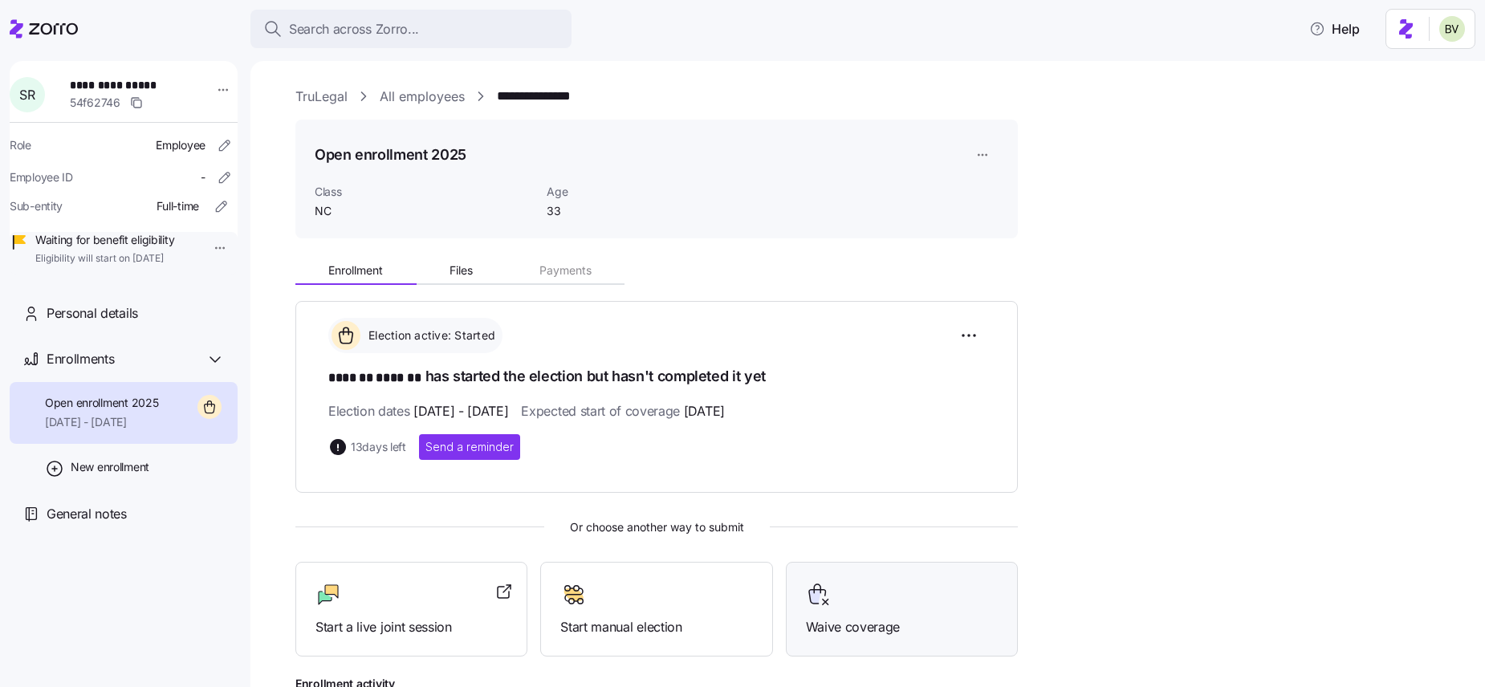
scroll to position [265, 0]
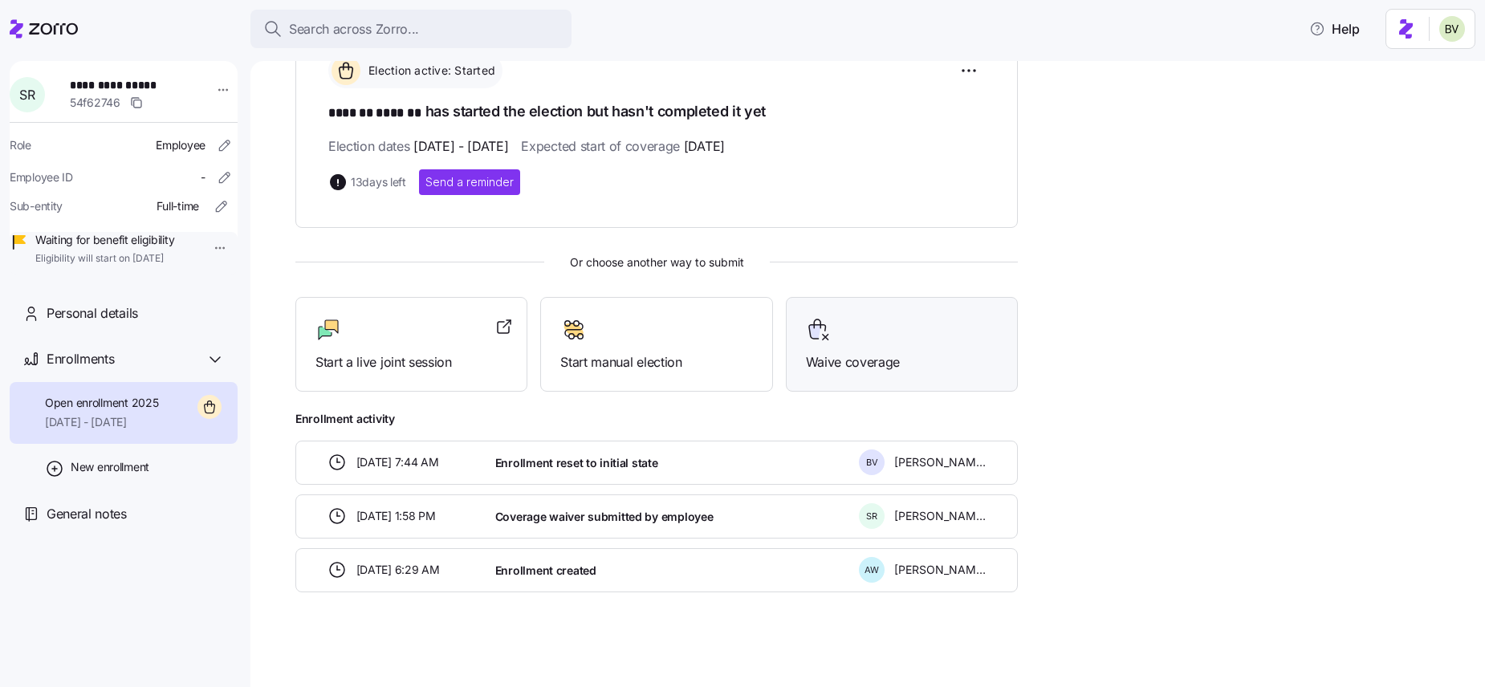
click at [843, 348] on div "Waive coverage" at bounding box center [902, 344] width 192 height 55
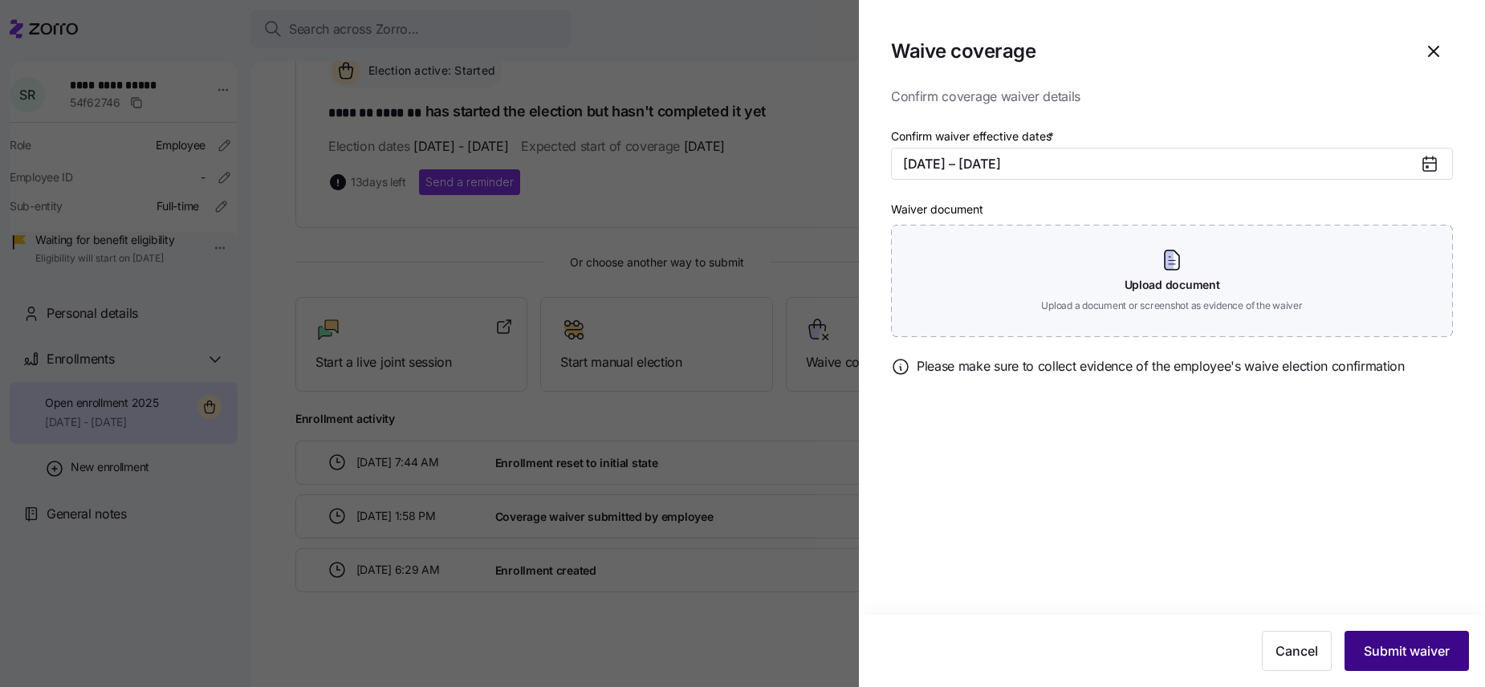
click at [1382, 648] on span "Submit waiver" at bounding box center [1407, 650] width 86 height 19
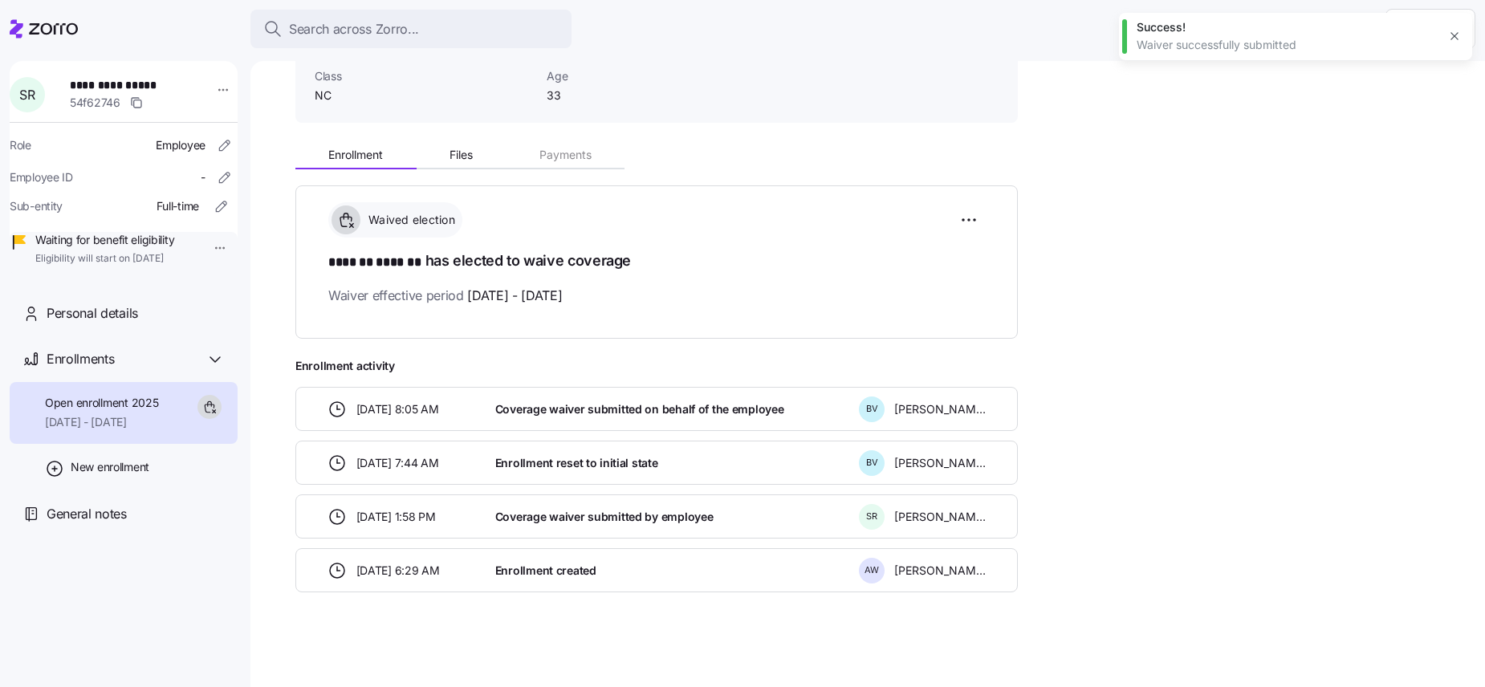
scroll to position [0, 0]
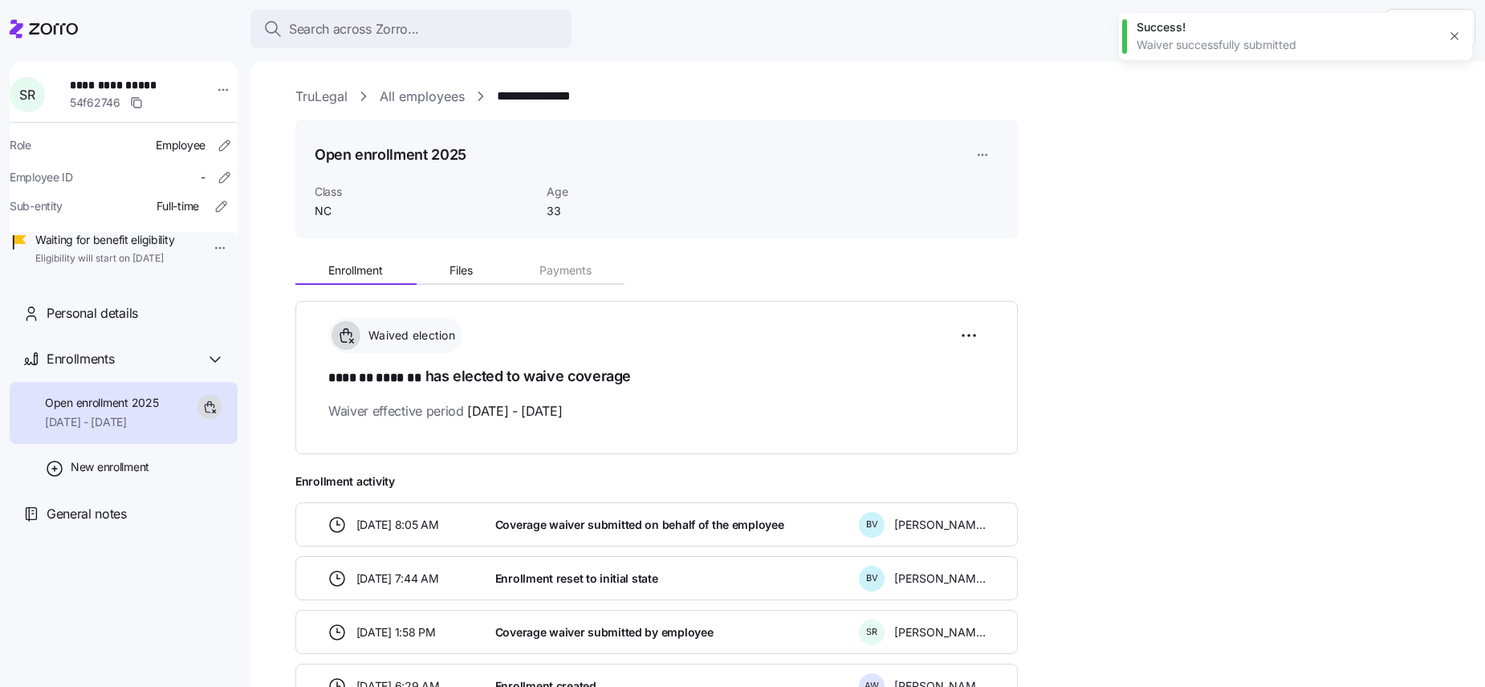
click at [421, 98] on link "All employees" at bounding box center [422, 97] width 85 height 20
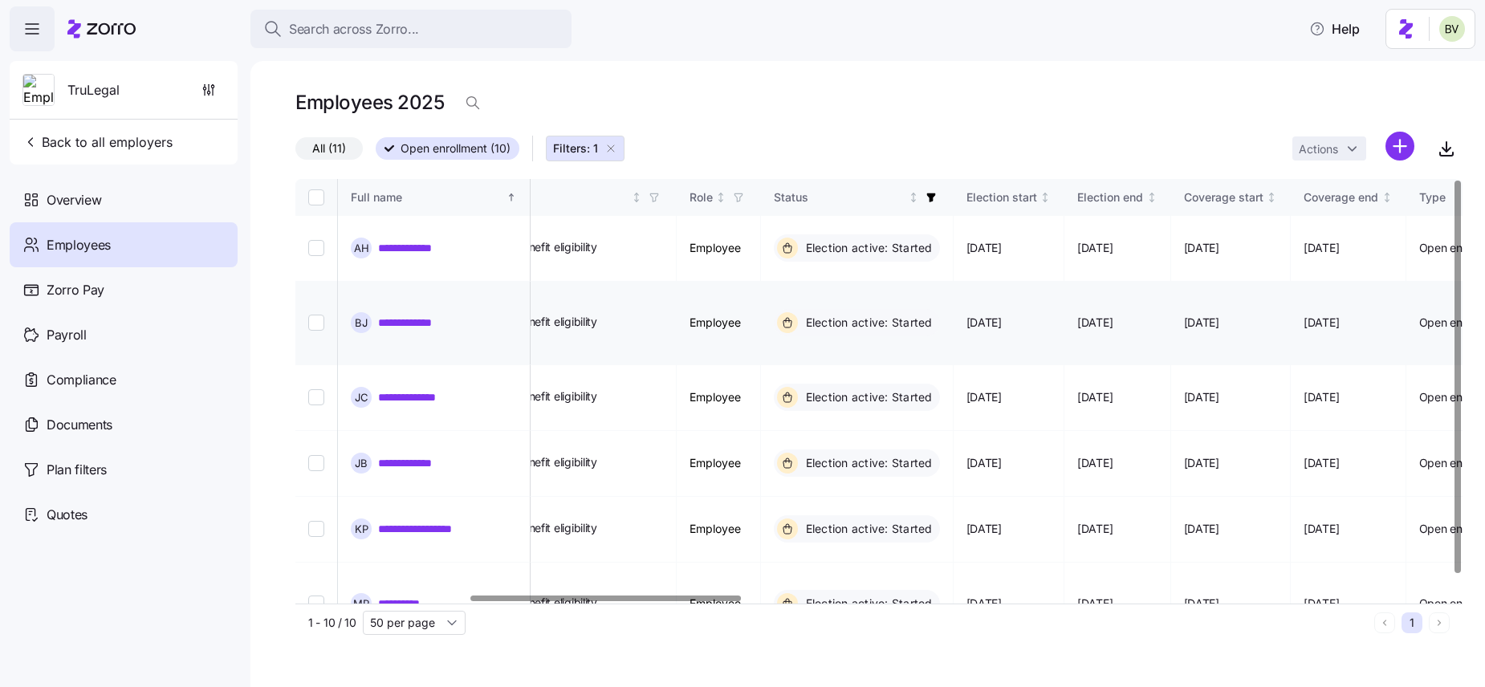
scroll to position [0, 759]
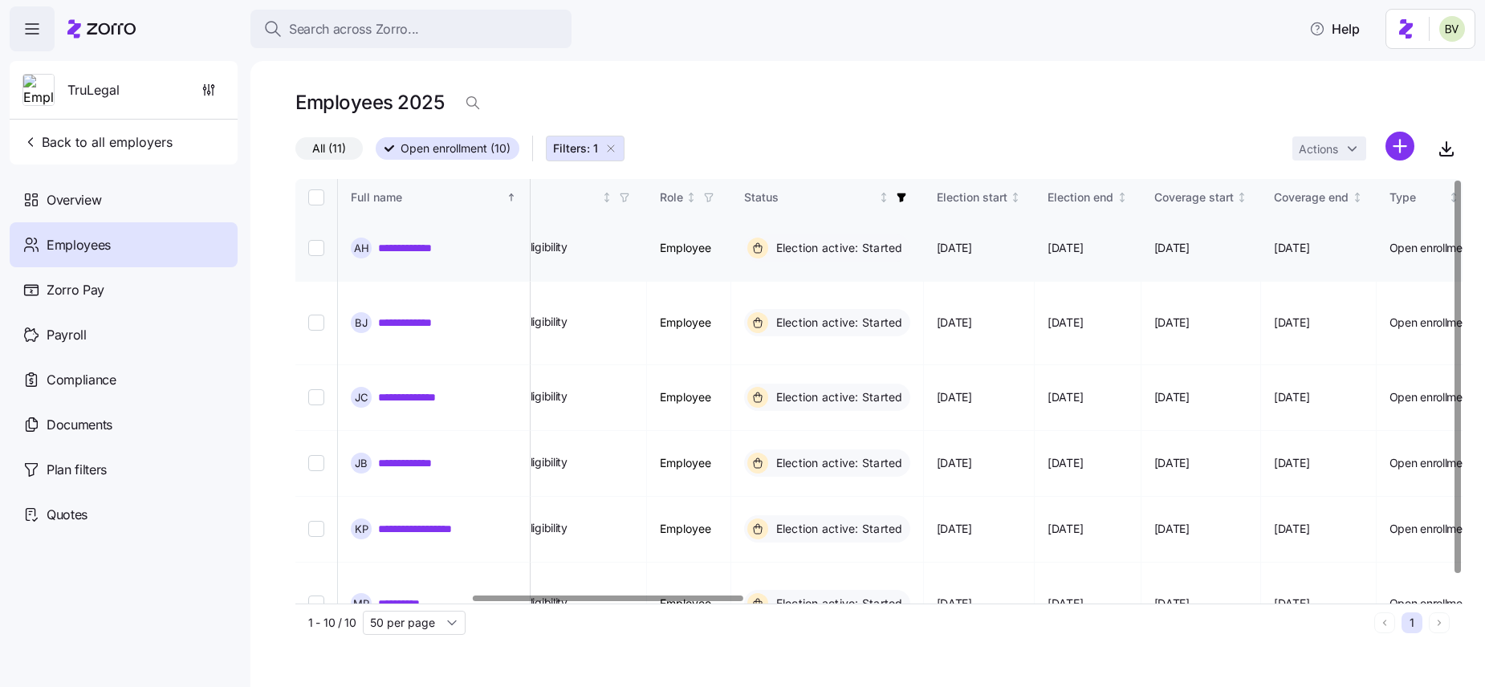
click at [413, 240] on link "**********" at bounding box center [415, 248] width 75 height 16
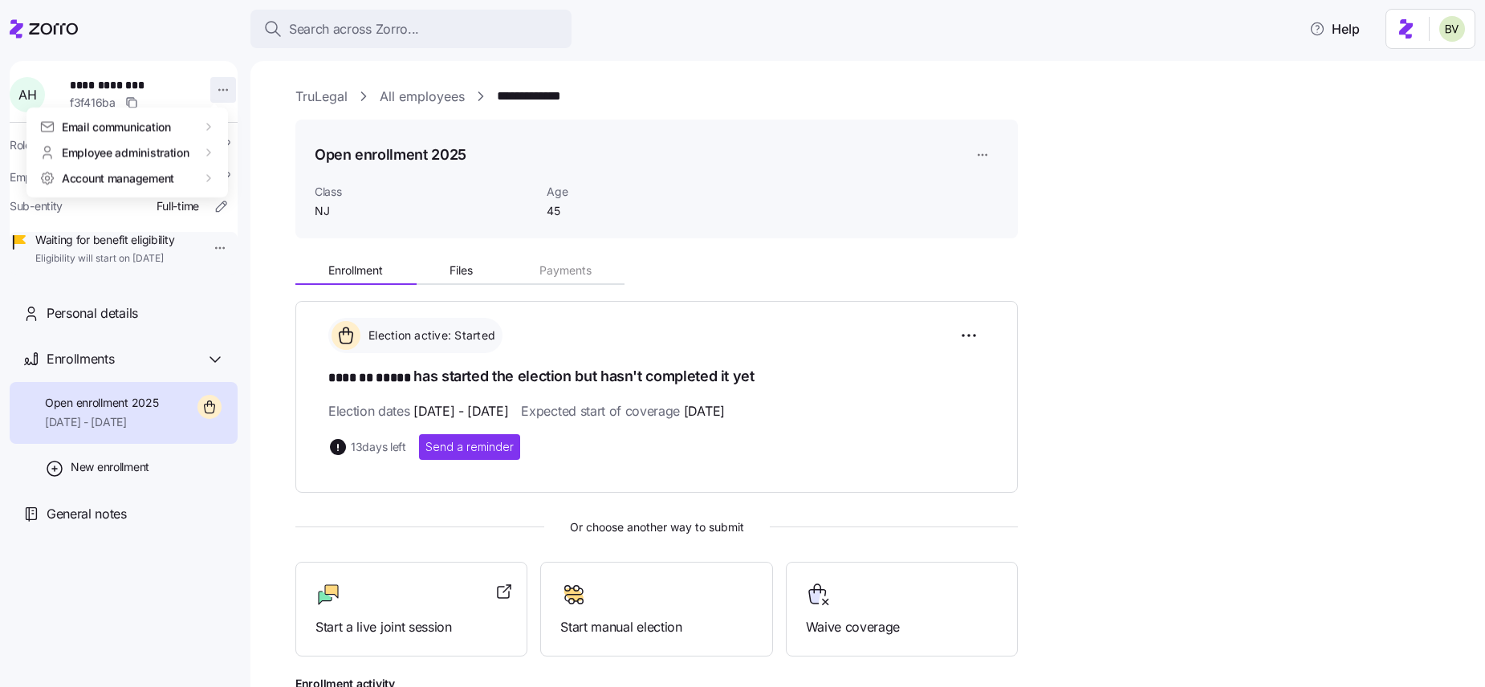
click at [215, 88] on html "**********" at bounding box center [742, 339] width 1485 height 678
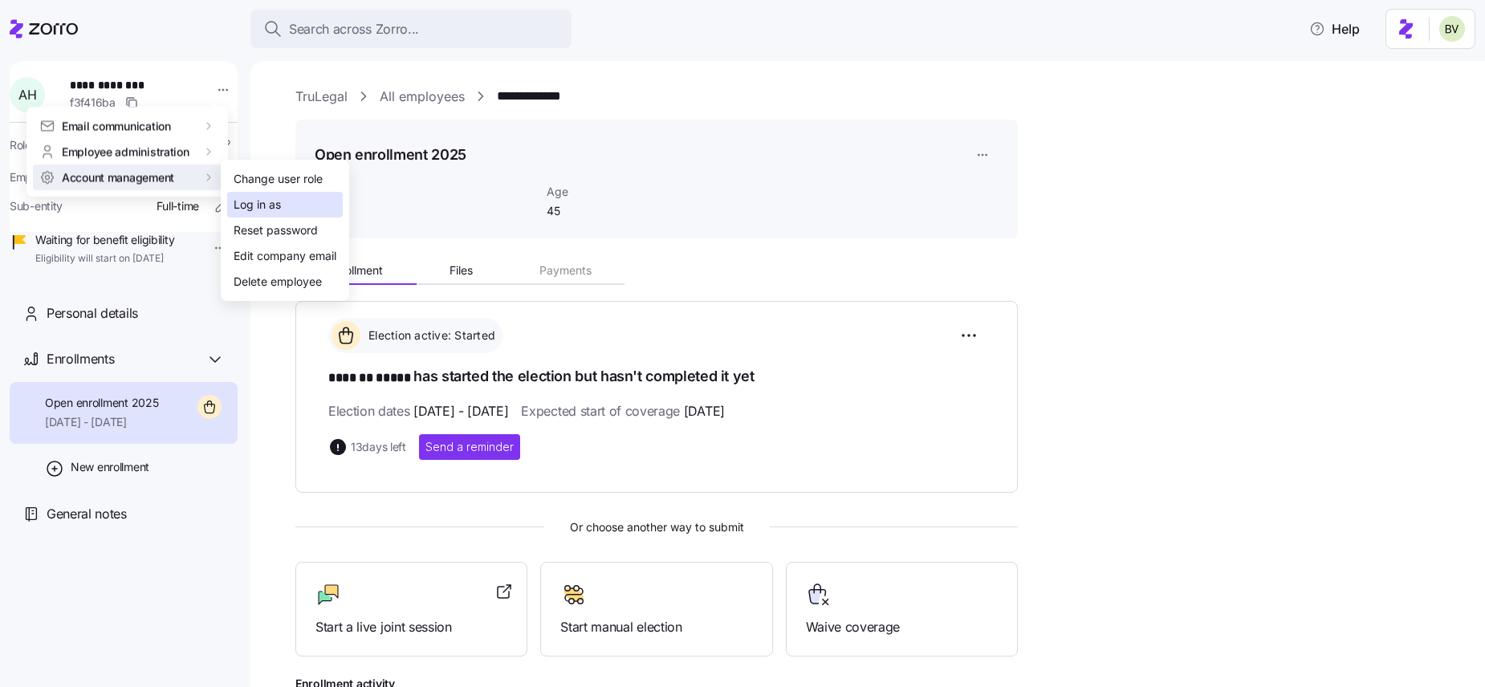
click at [255, 201] on div "Log in as" at bounding box center [257, 205] width 47 height 18
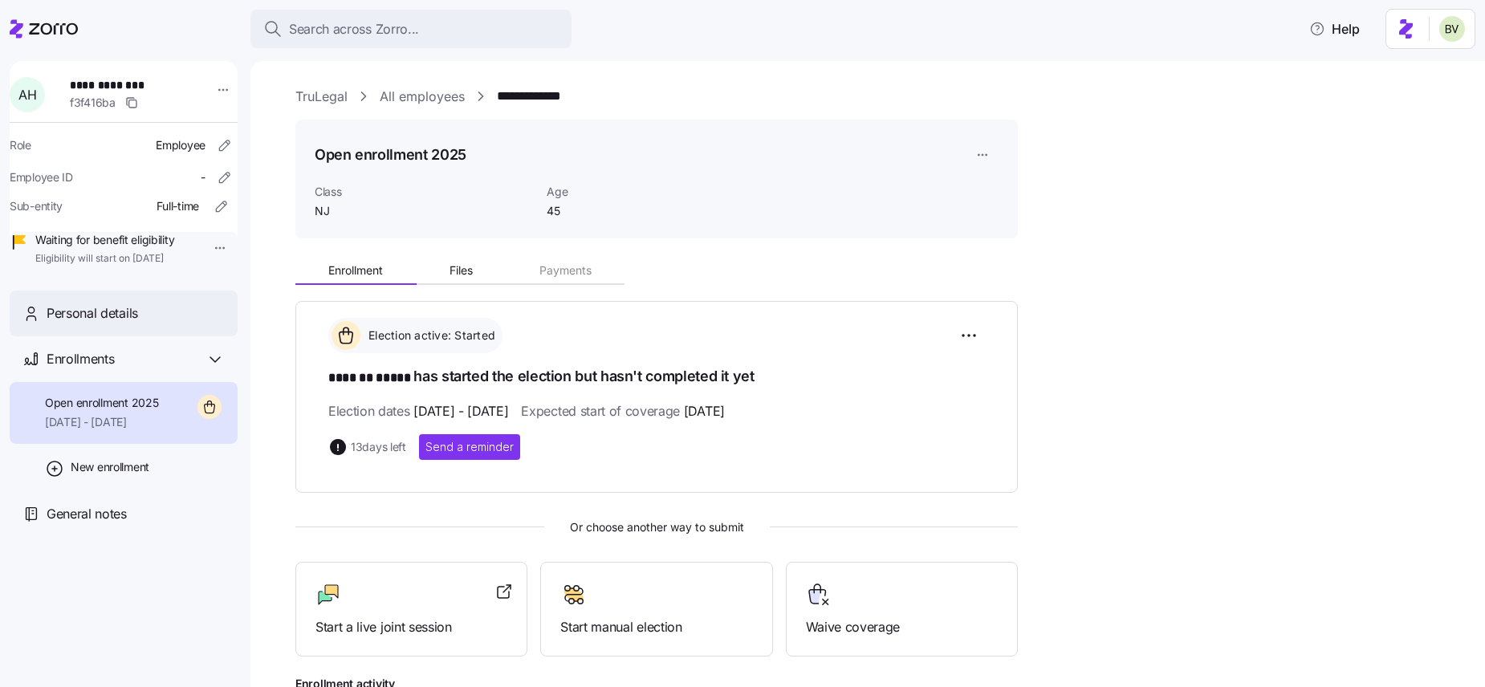
click at [162, 336] on div "Personal details" at bounding box center [124, 314] width 228 height 46
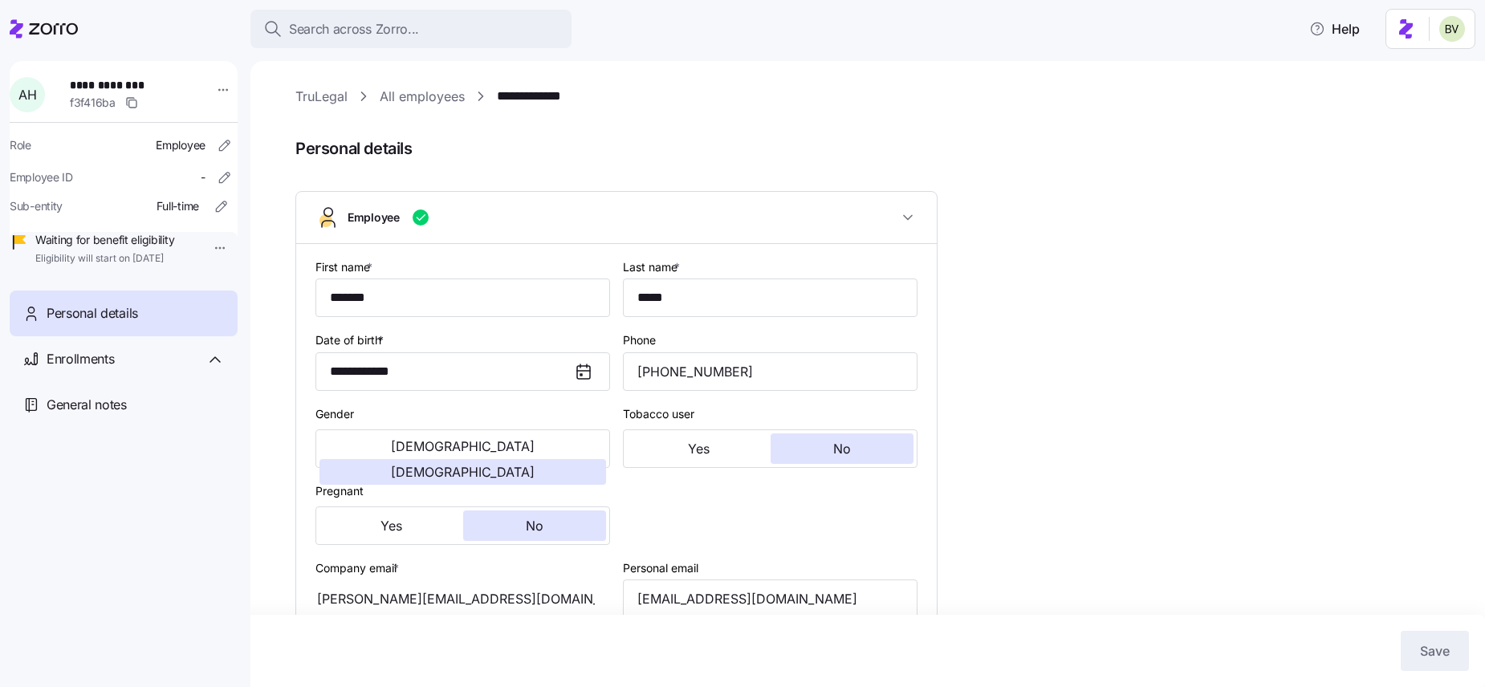
type input "NJ"
click at [405, 92] on link "All employees" at bounding box center [422, 97] width 85 height 20
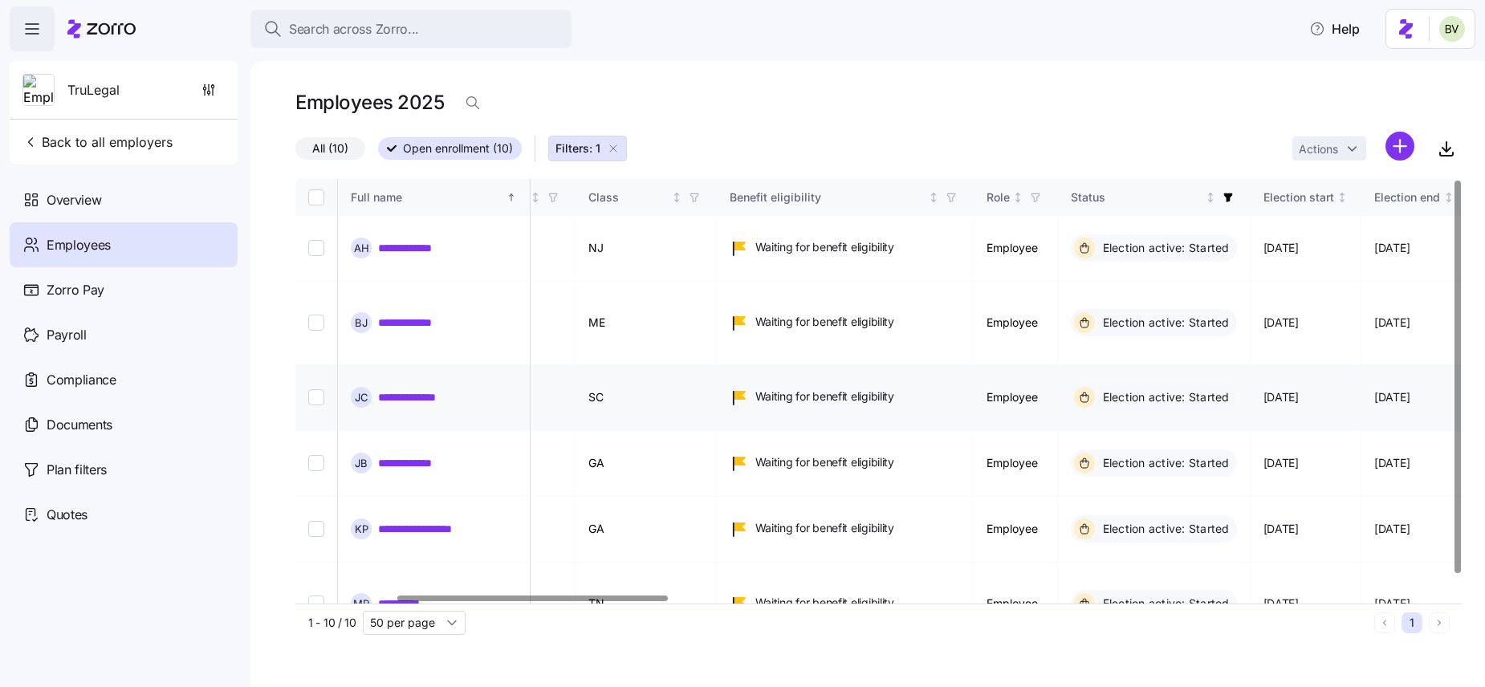
scroll to position [0, 434]
click at [426, 315] on link "**********" at bounding box center [418, 323] width 80 height 16
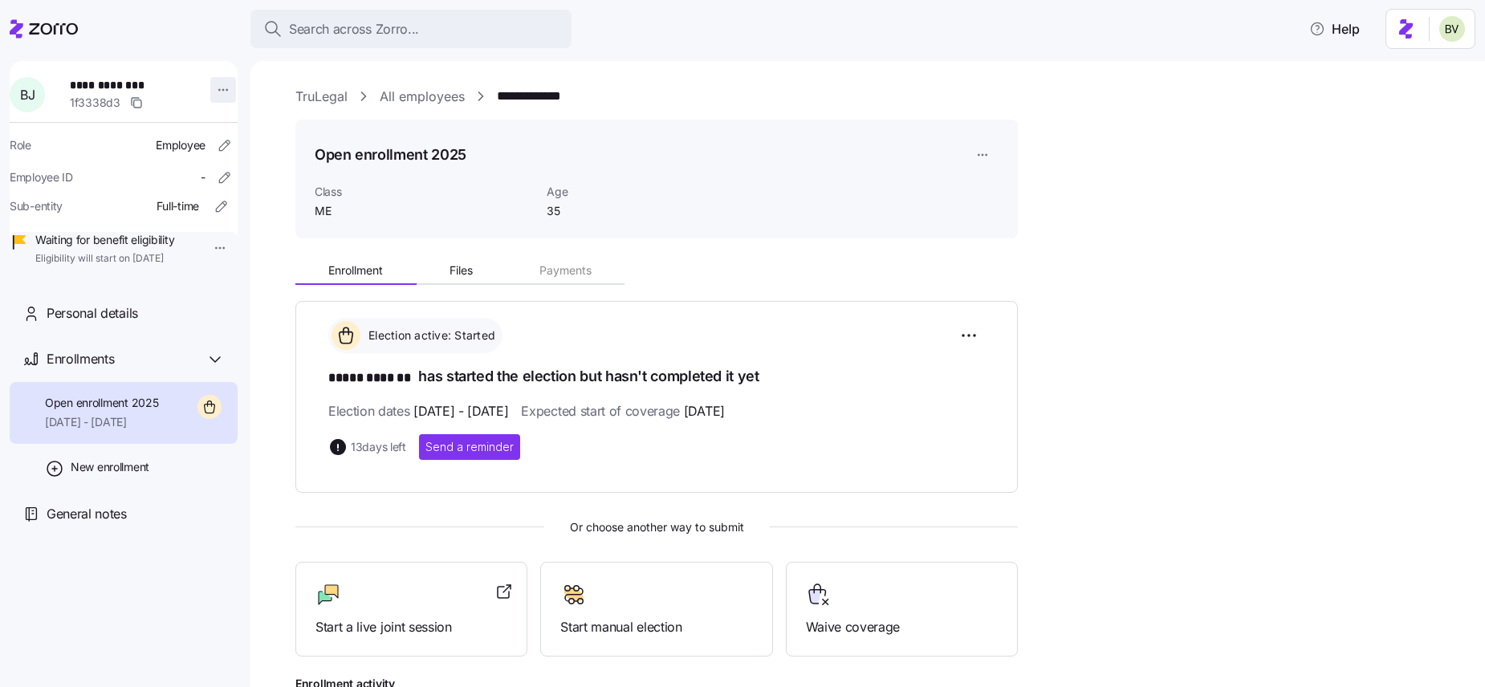
click at [215, 92] on html "**********" at bounding box center [742, 339] width 1485 height 678
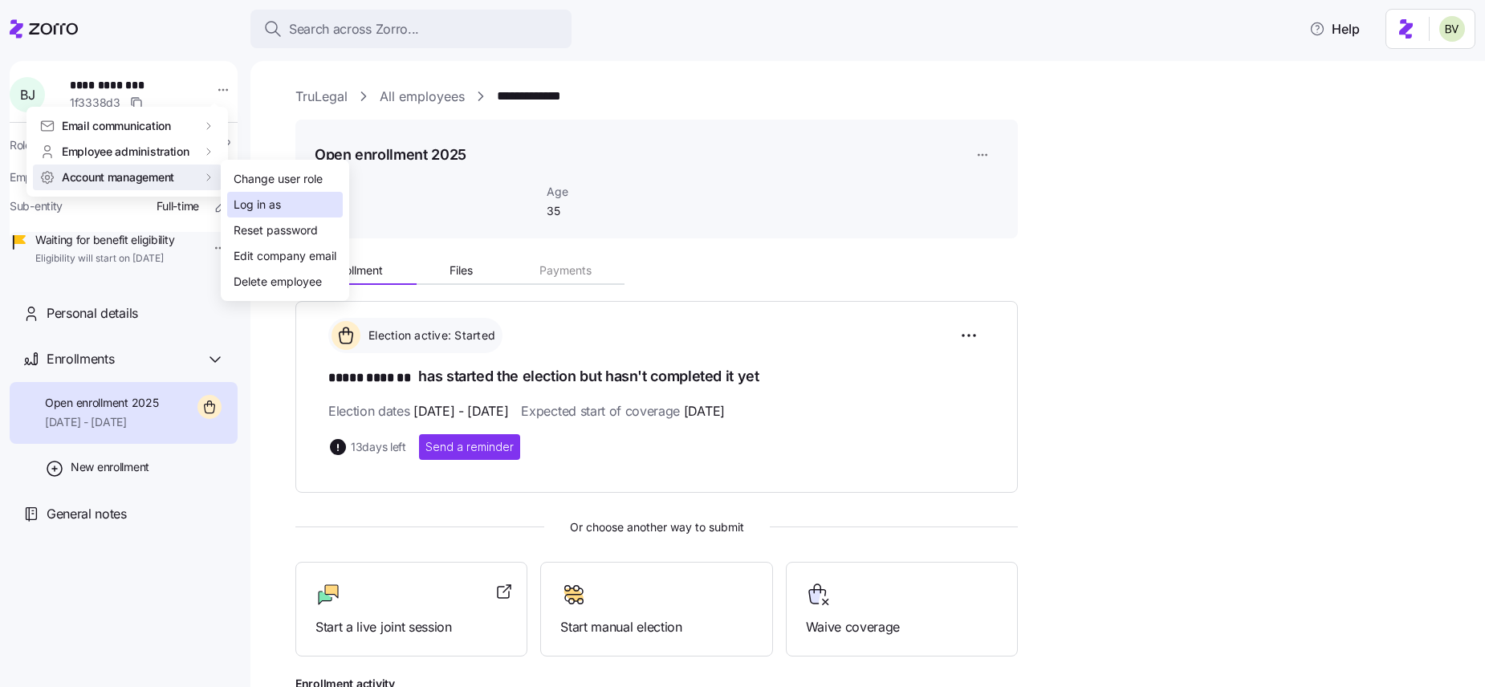
click at [249, 193] on div "Log in as" at bounding box center [285, 205] width 116 height 26
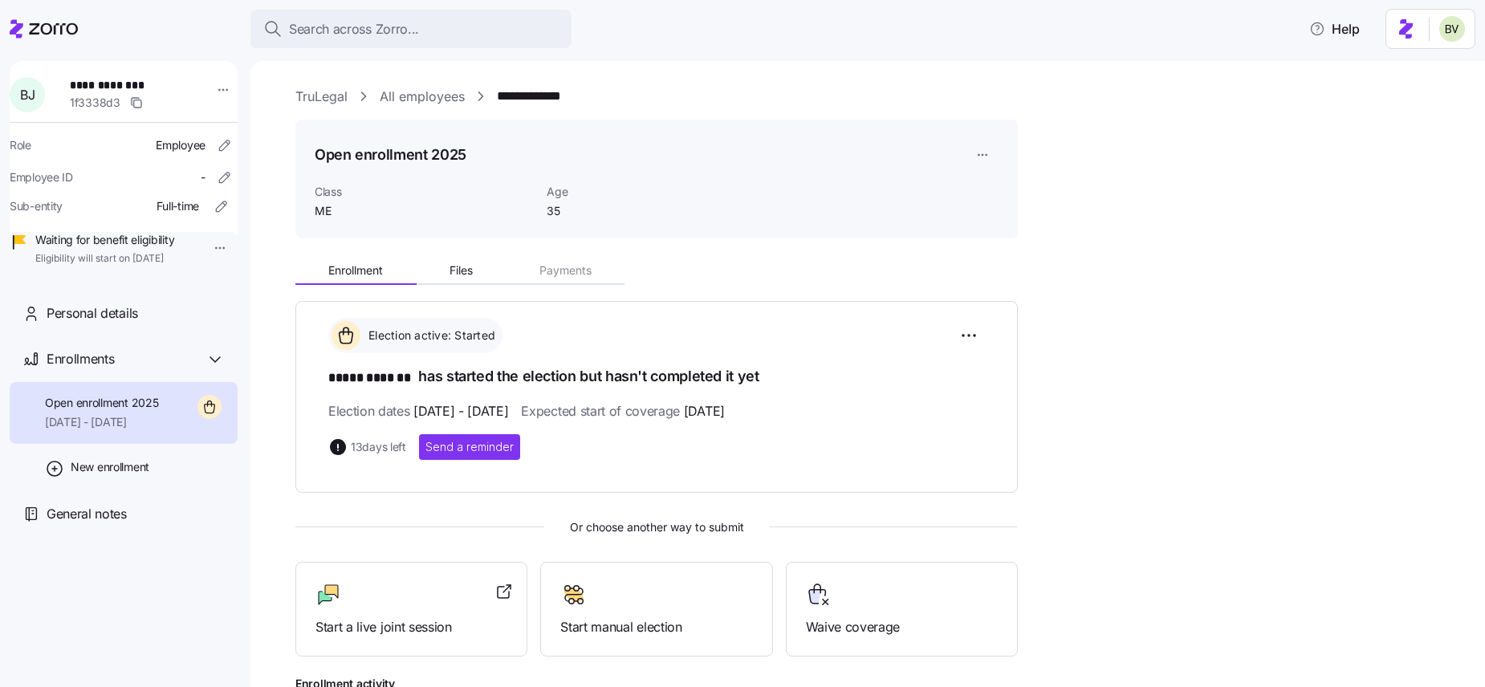
click at [420, 93] on link "All employees" at bounding box center [422, 97] width 85 height 20
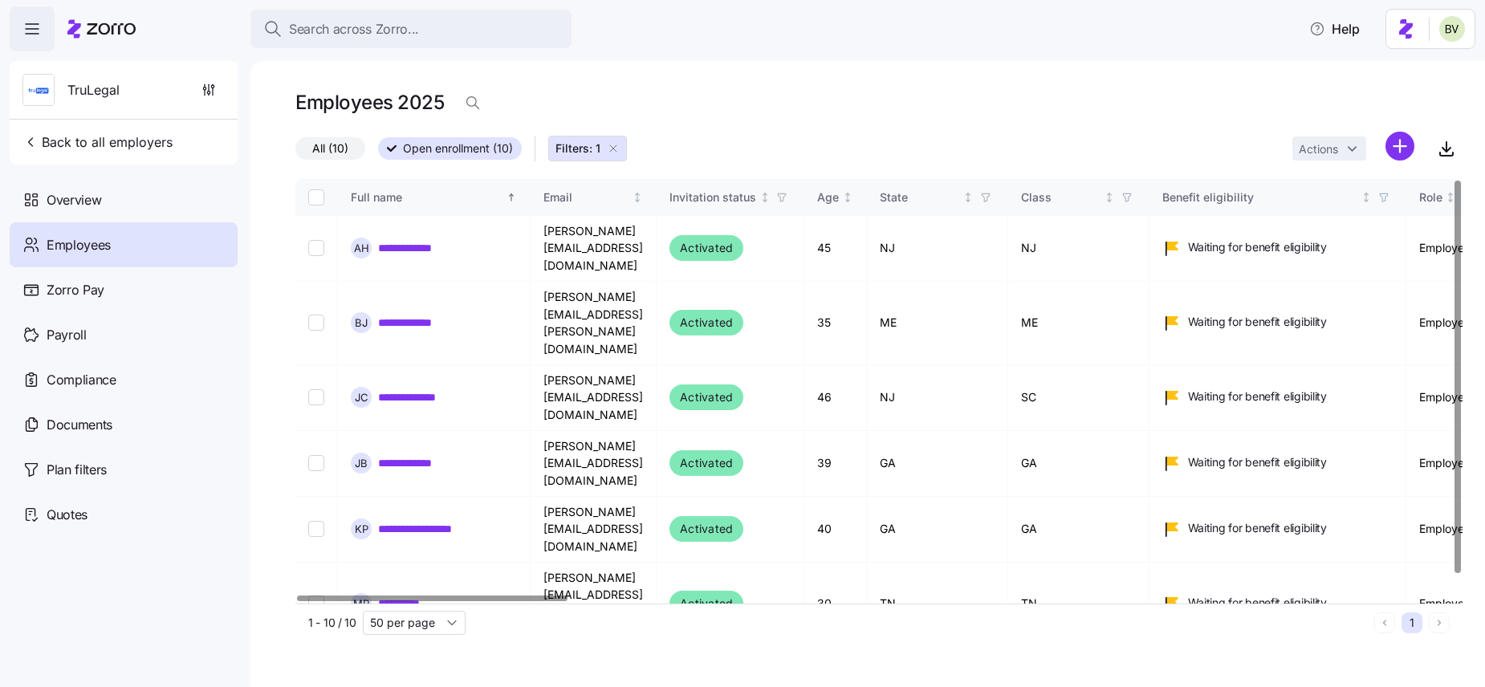
click at [609, 148] on icon "button" at bounding box center [613, 148] width 13 height 13
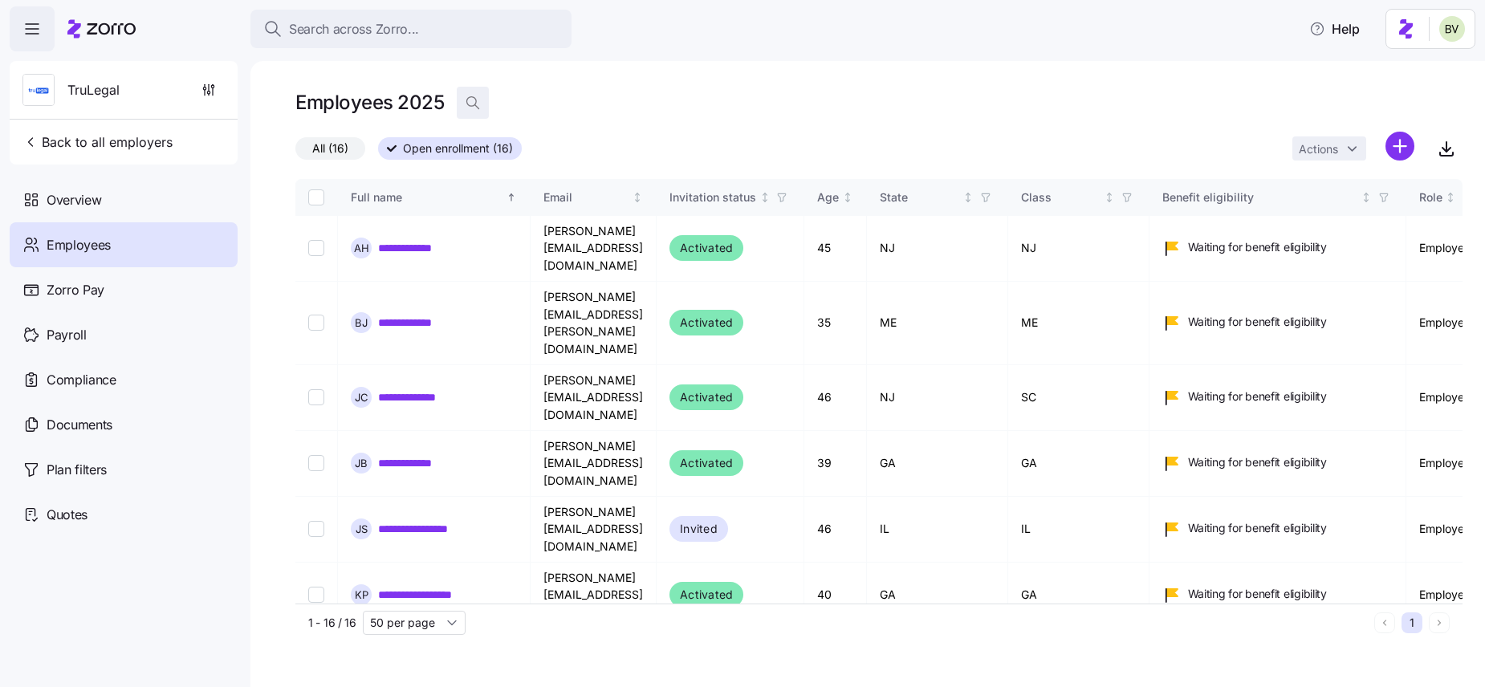
click at [472, 100] on icon "button" at bounding box center [473, 103] width 16 height 16
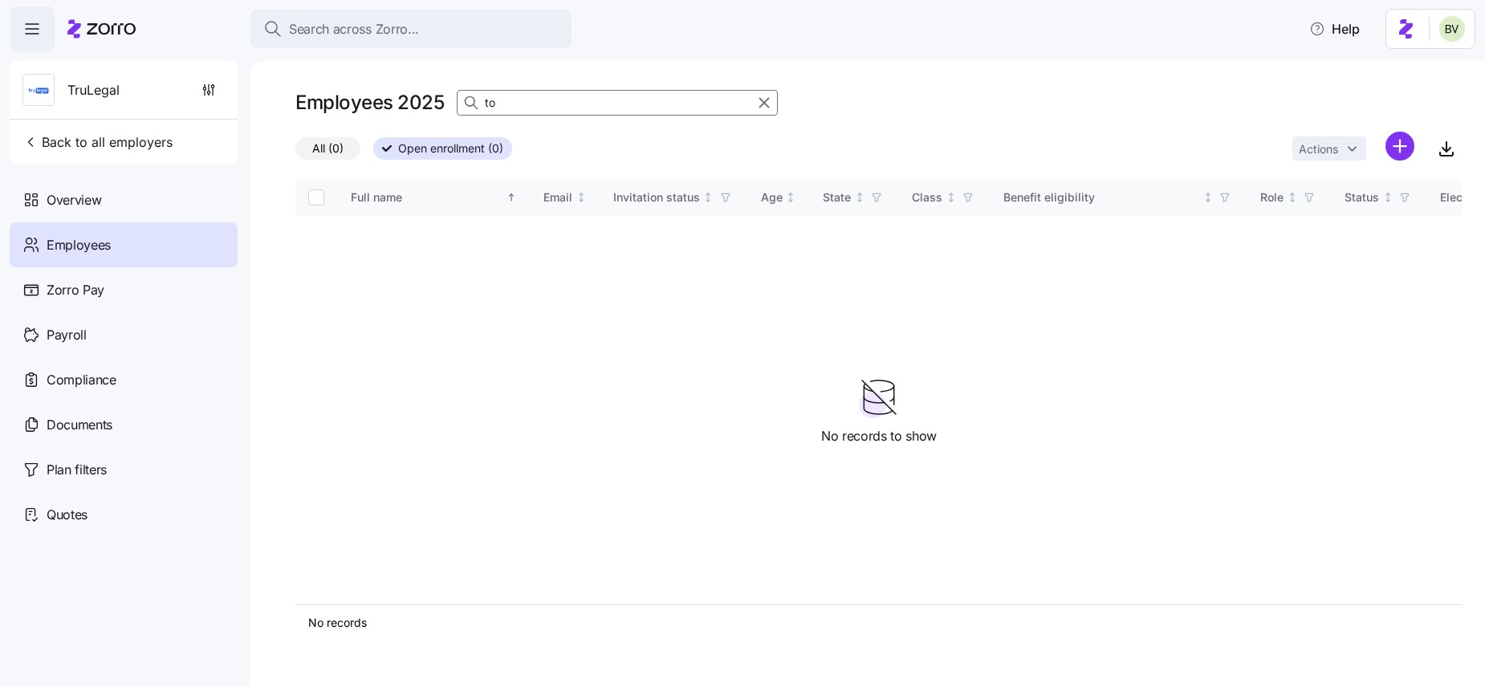
type input "t"
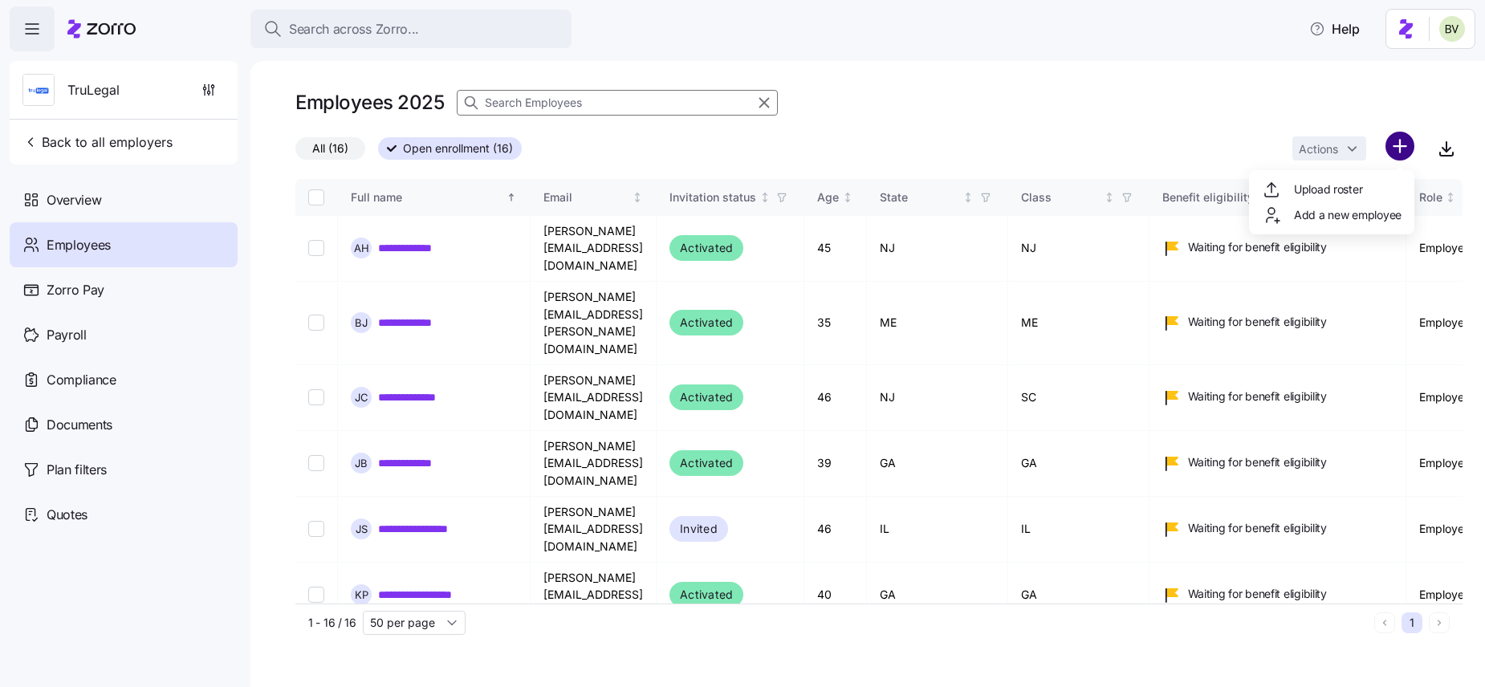
click at [1398, 145] on html "**********" at bounding box center [742, 339] width 1485 height 678
click at [1219, 77] on html "**********" at bounding box center [742, 339] width 1485 height 678
click at [206, 90] on icon "button" at bounding box center [209, 90] width 16 height 16
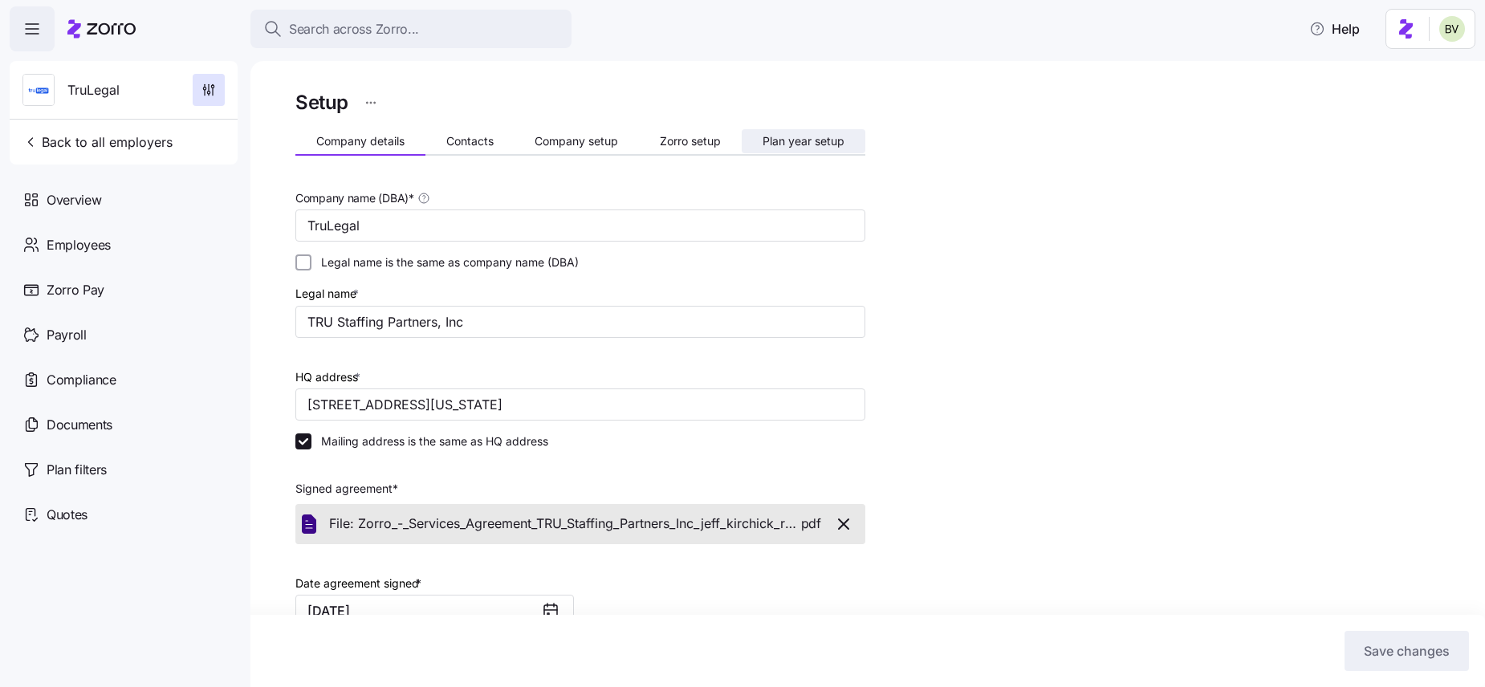
click at [780, 140] on span "Plan year setup" at bounding box center [804, 141] width 82 height 11
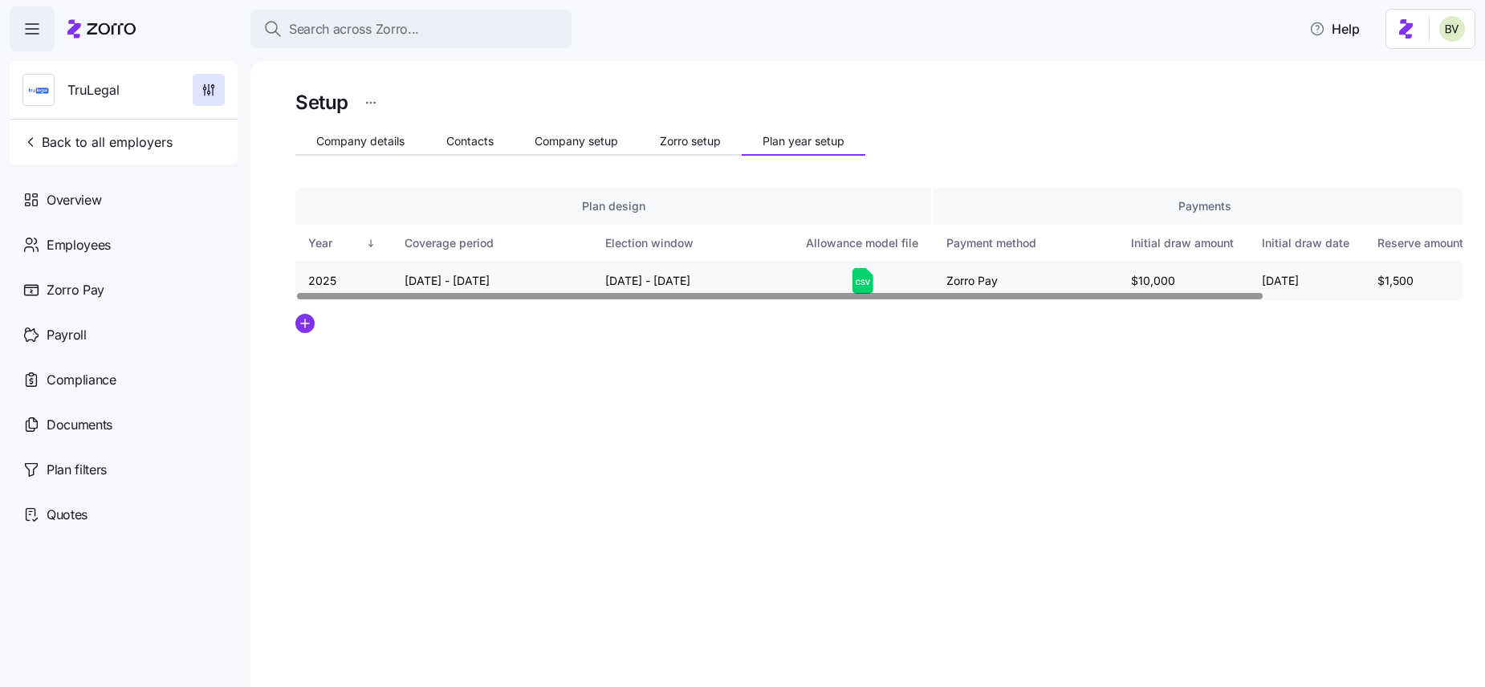
click at [861, 283] on icon at bounding box center [863, 281] width 21 height 26
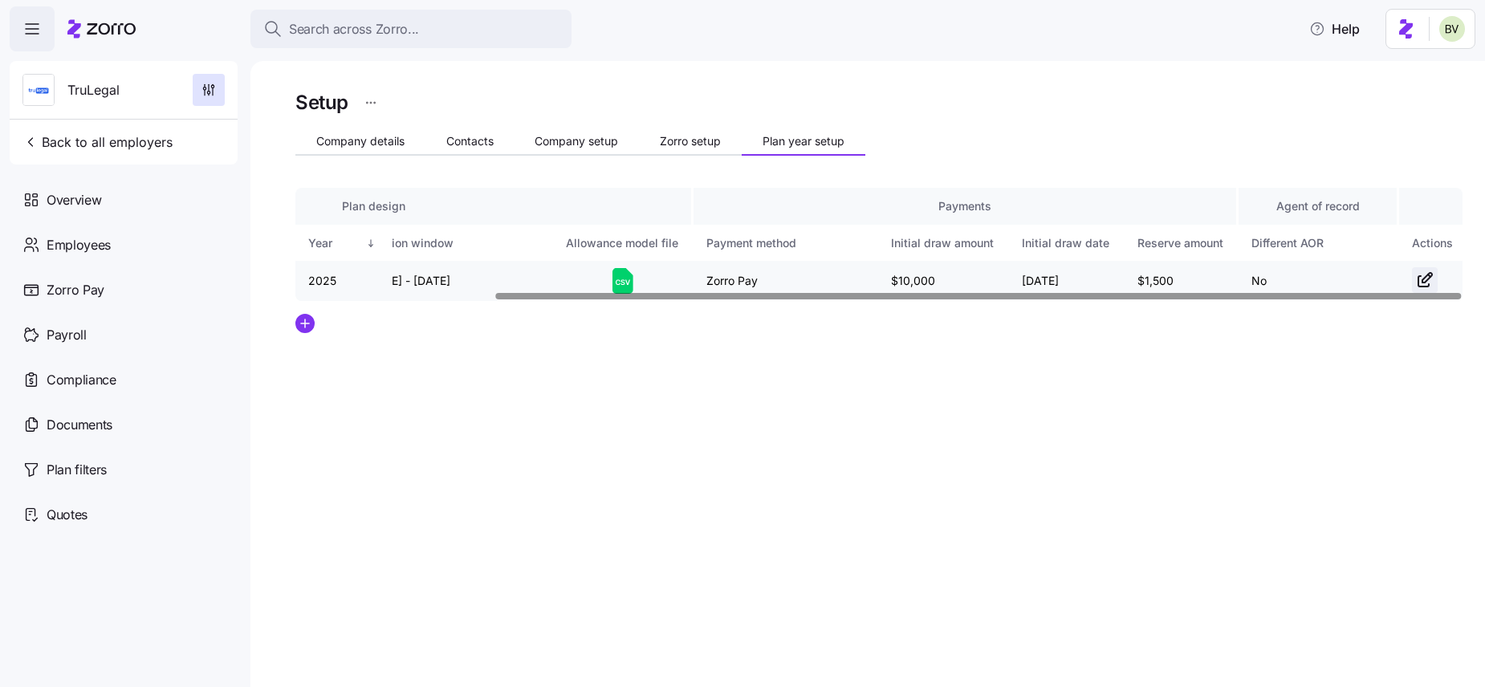
click at [1419, 279] on icon "button" at bounding box center [1424, 281] width 10 height 10
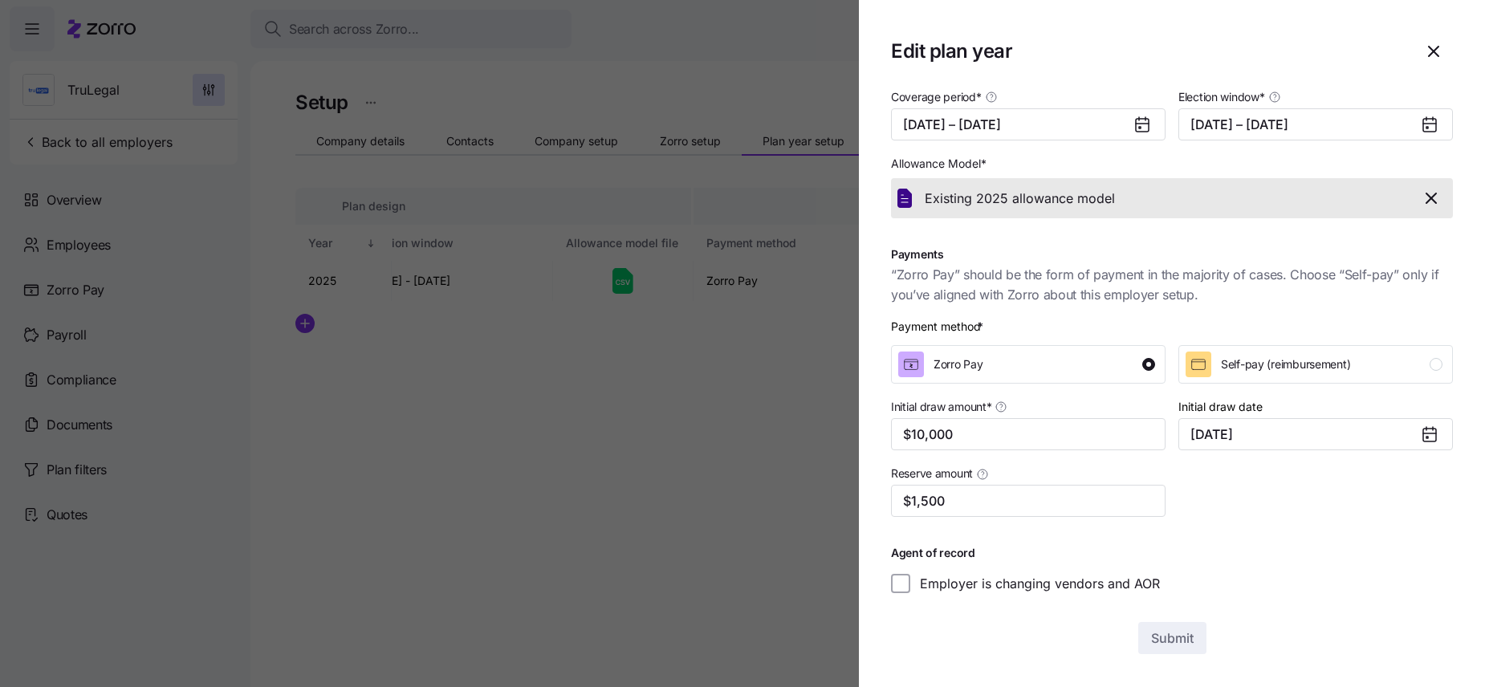
click at [1433, 200] on icon "button" at bounding box center [1432, 198] width 10 height 10
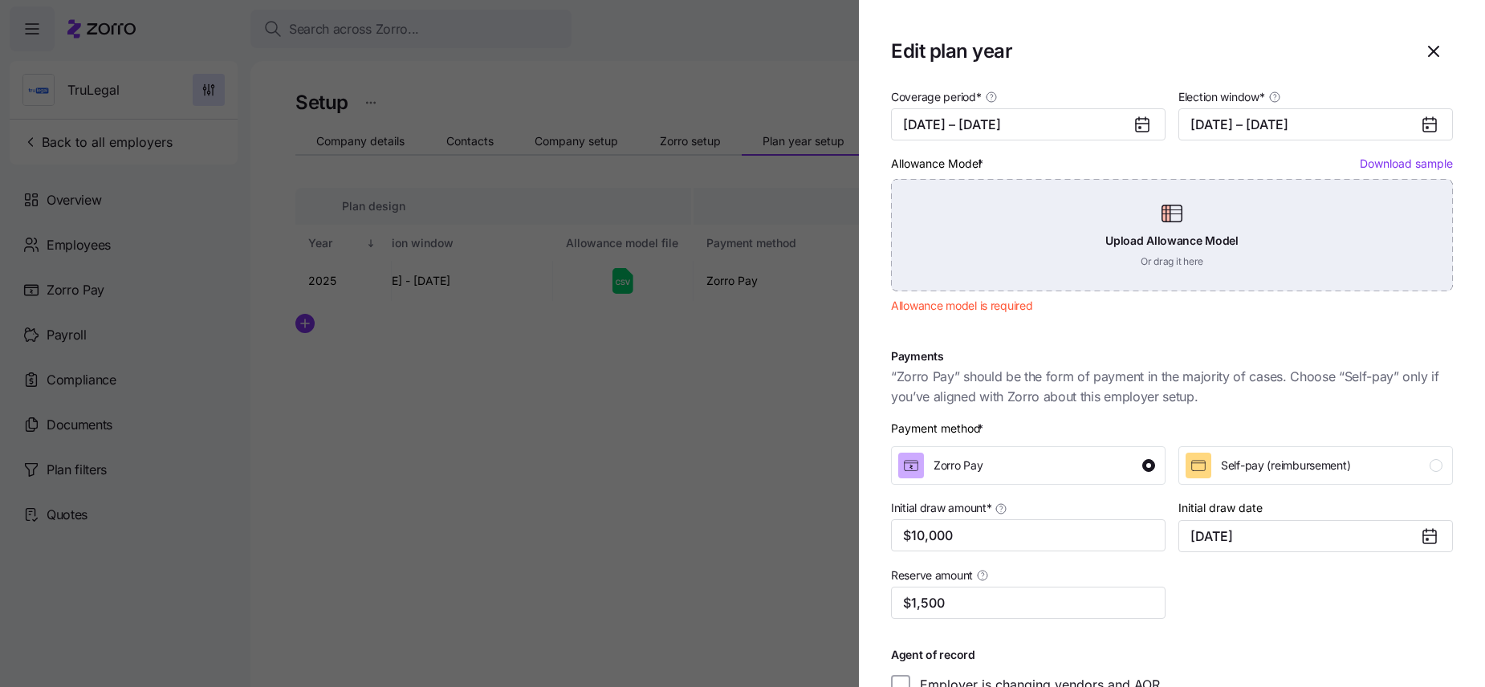
click at [1183, 215] on div "Upload Allowance Model Or drag it here" at bounding box center [1172, 235] width 562 height 112
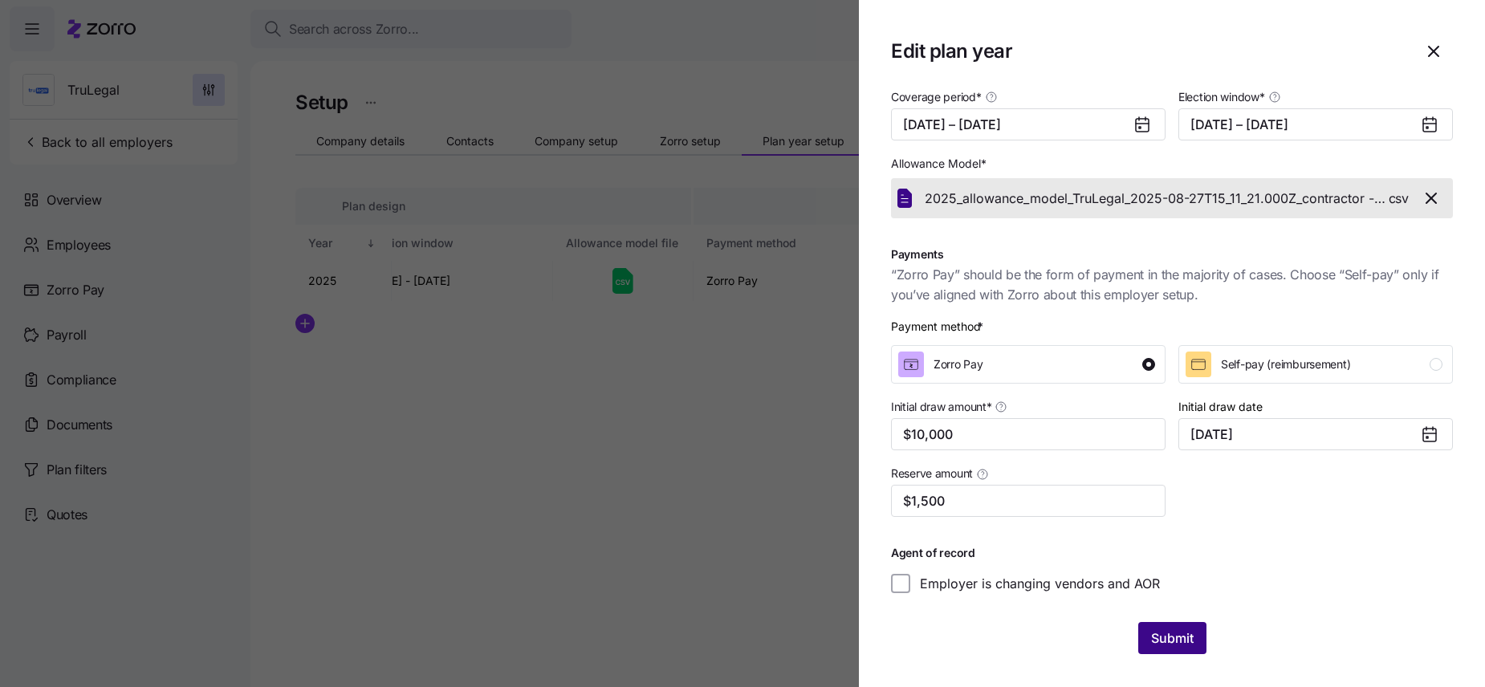
click at [1181, 639] on span "Submit" at bounding box center [1172, 638] width 43 height 19
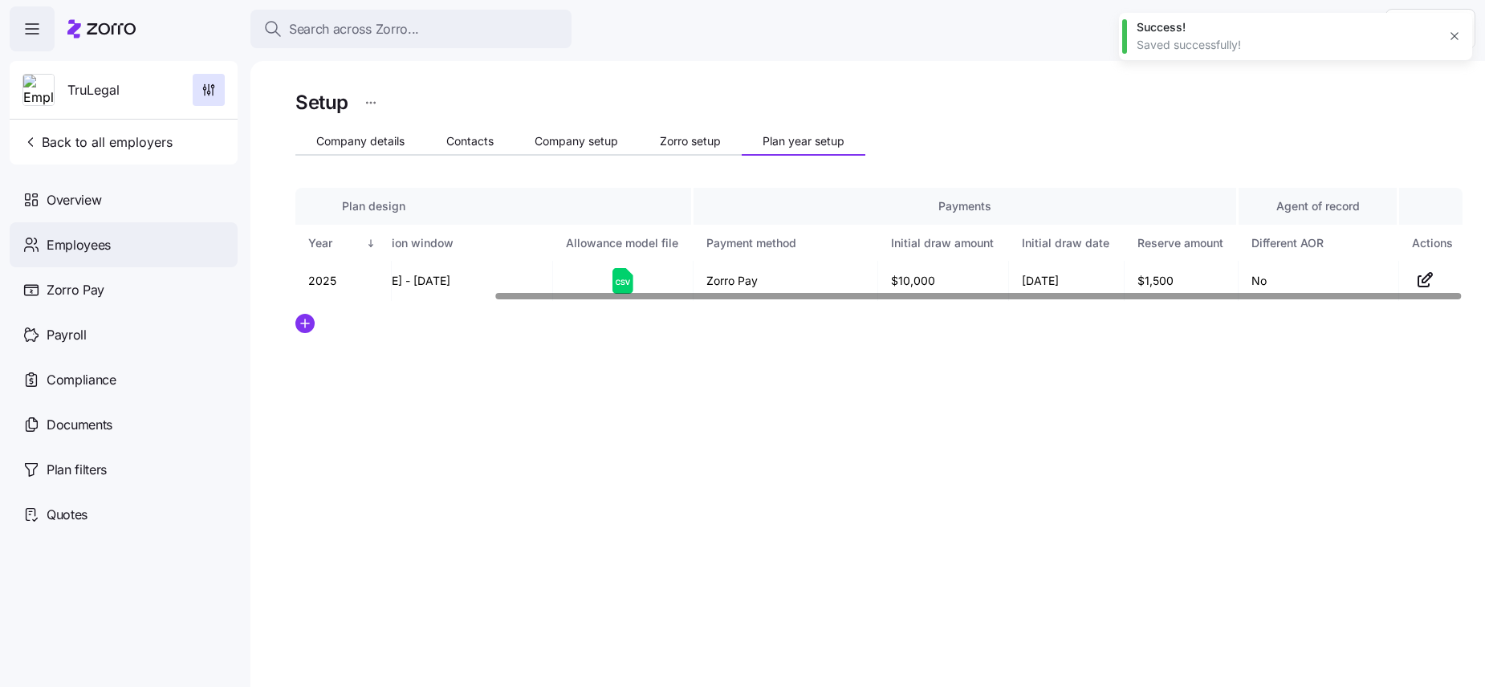
click at [108, 254] on span "Employees" at bounding box center [79, 245] width 64 height 20
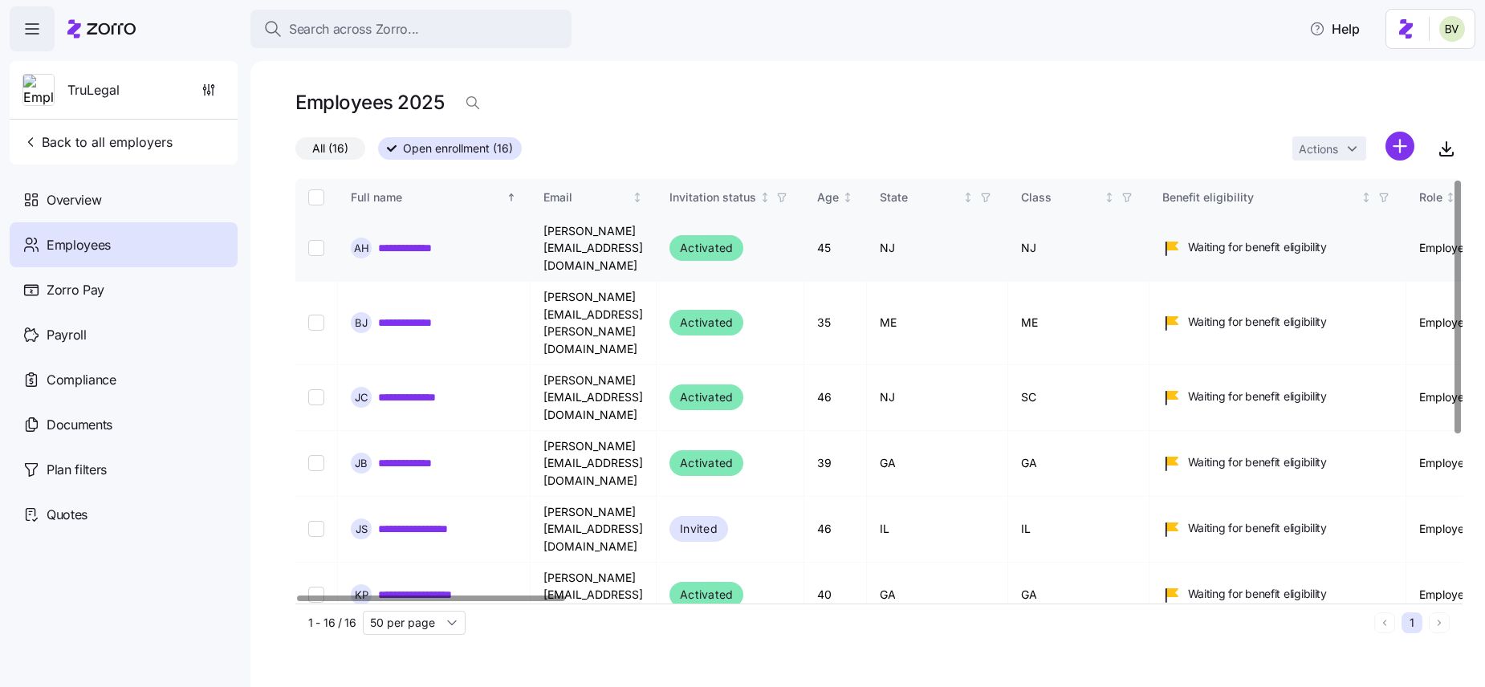
click at [443, 240] on link "**********" at bounding box center [415, 248] width 75 height 16
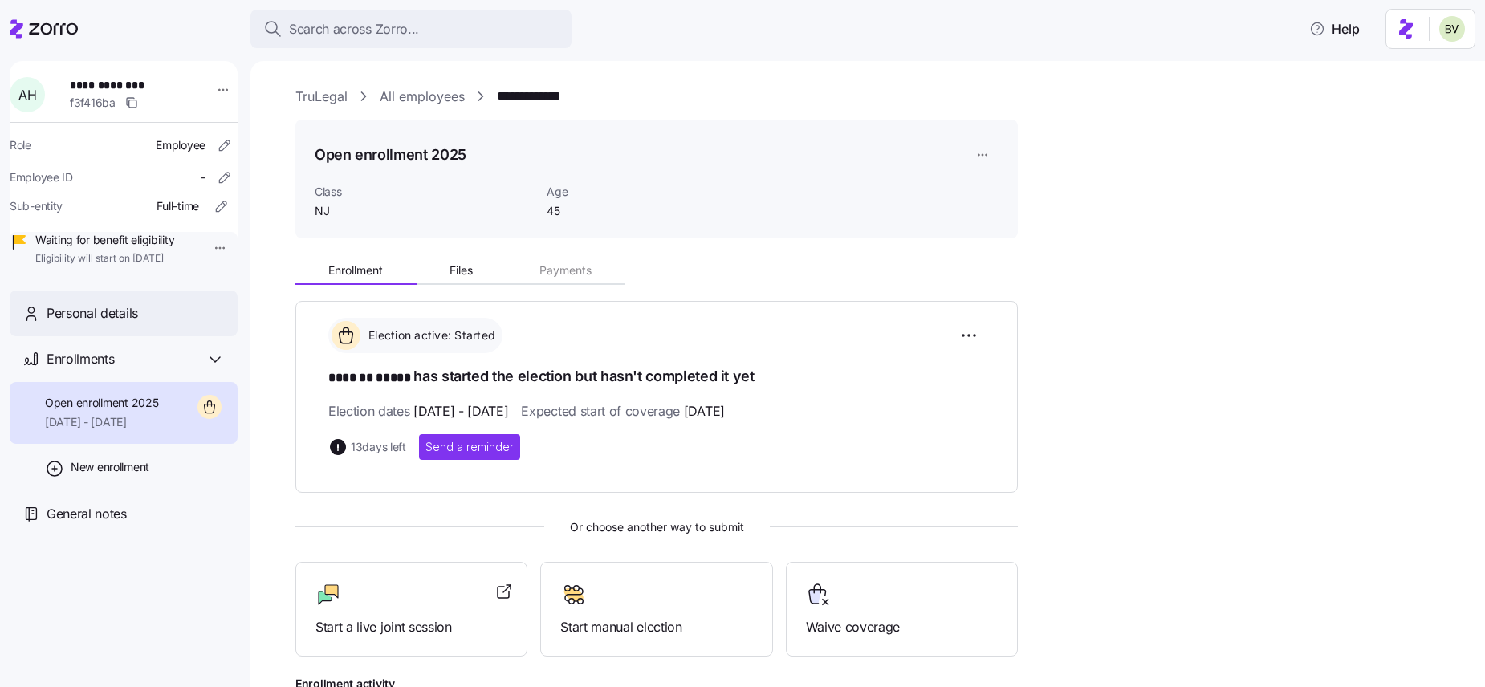
click at [128, 324] on span "Personal details" at bounding box center [93, 313] width 92 height 20
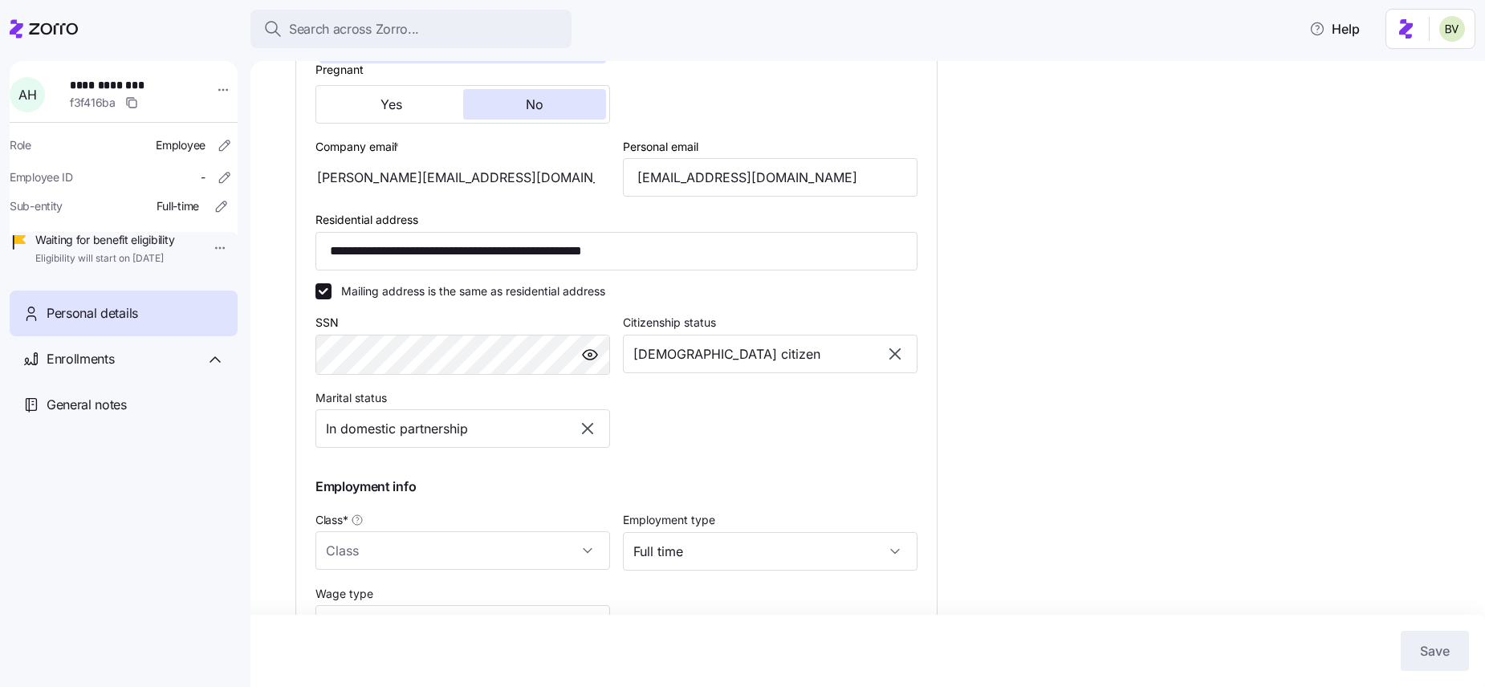
scroll to position [434, 0]
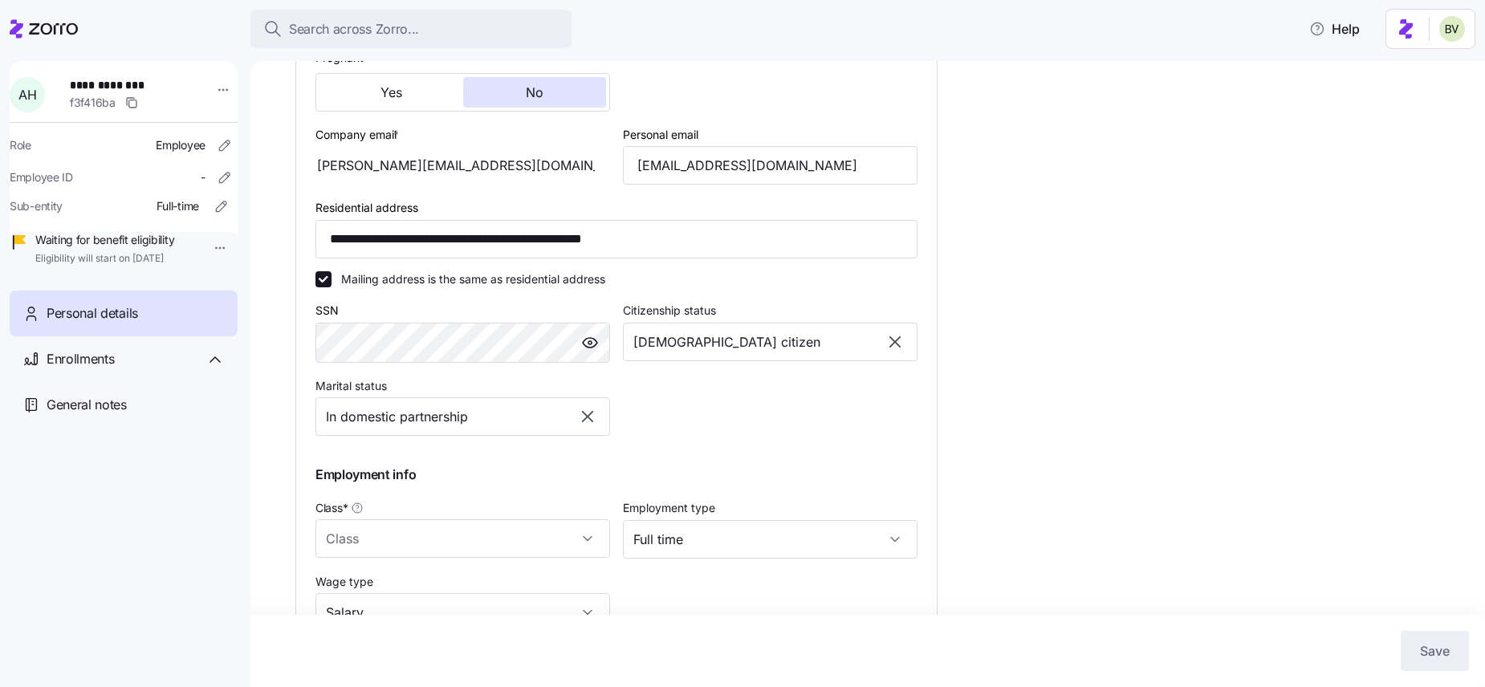
type input "NJ"
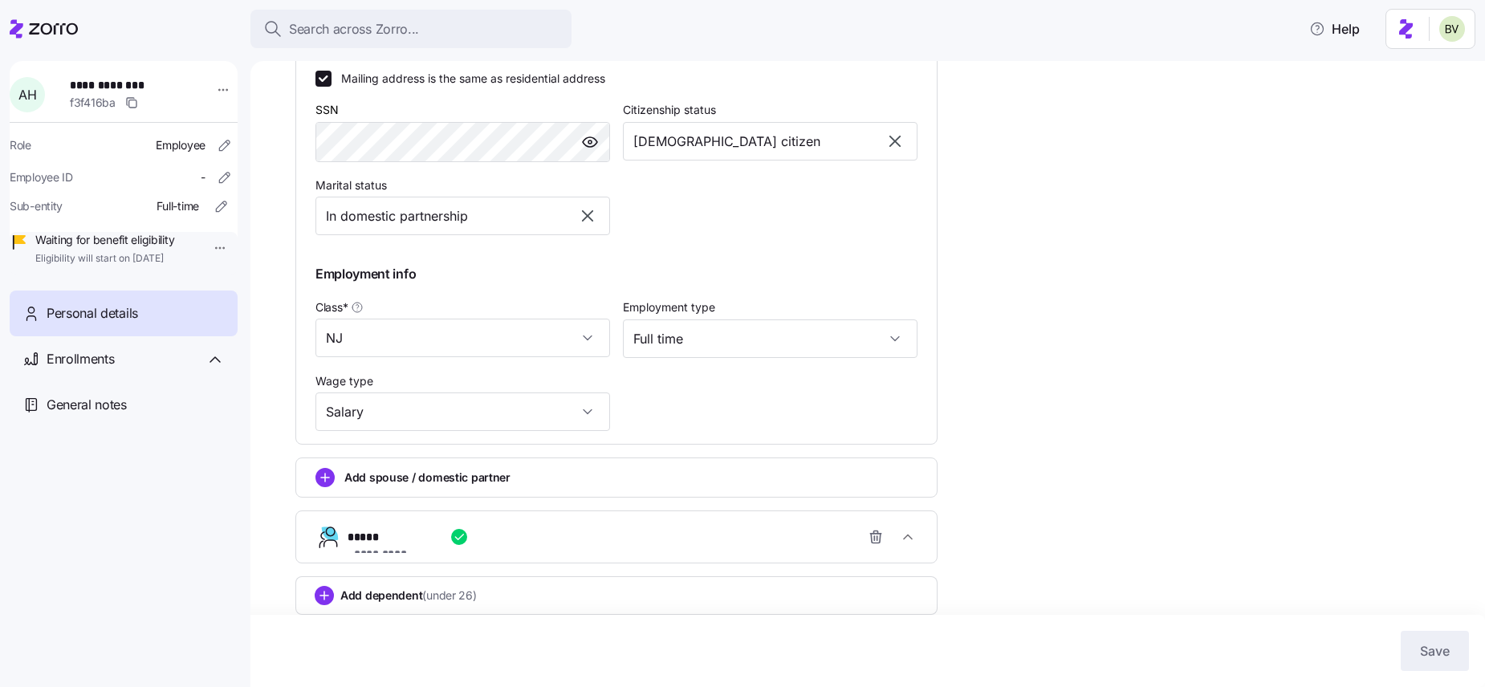
scroll to position [645, 0]
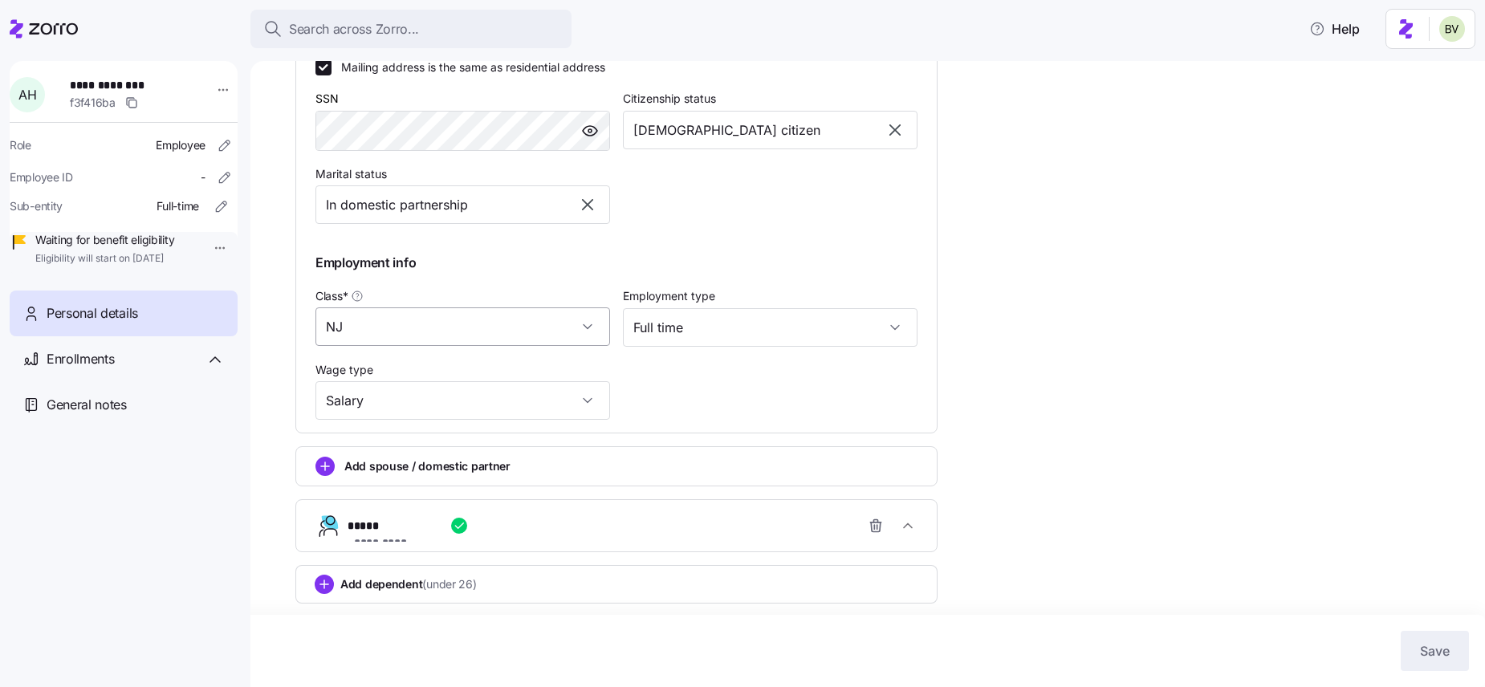
click at [587, 322] on input "NJ" at bounding box center [463, 326] width 295 height 39
click at [1136, 324] on div "**********" at bounding box center [878, 54] width 1167 height 1227
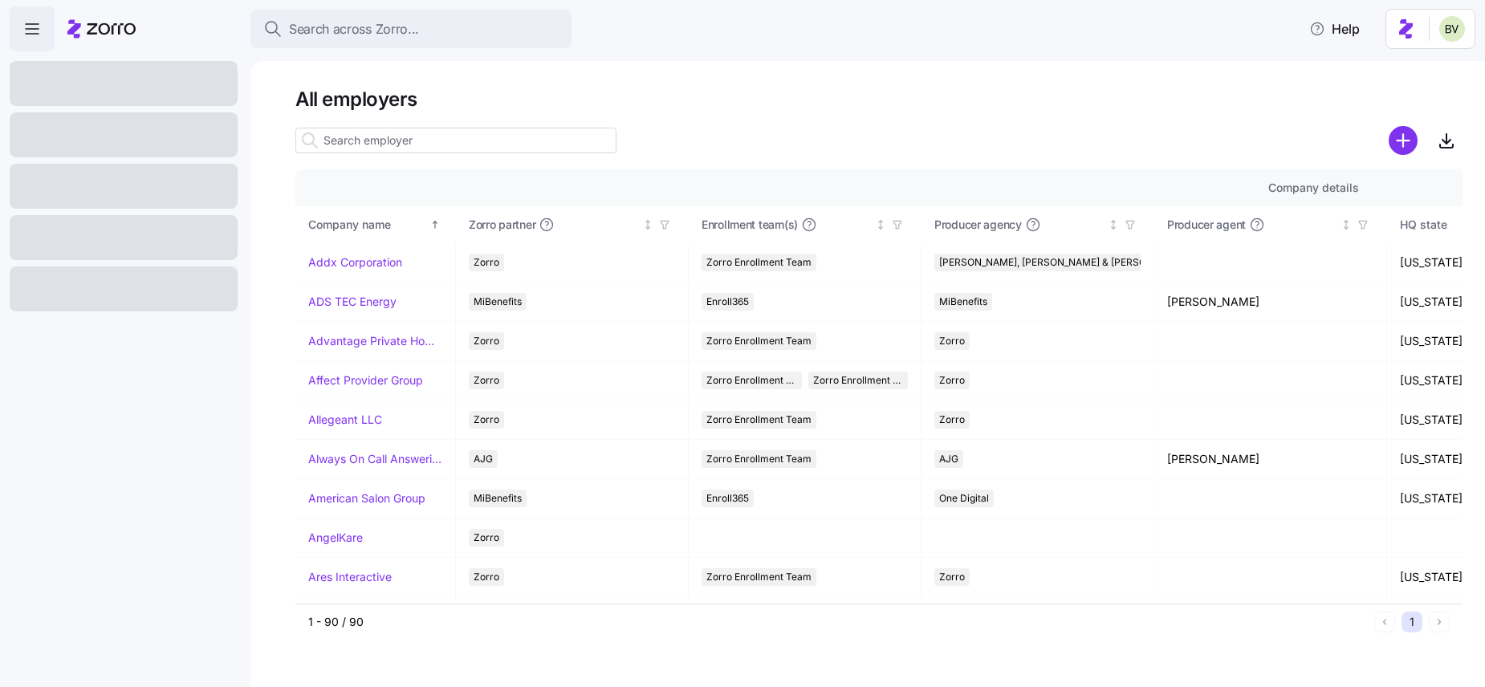
click at [348, 138] on input at bounding box center [455, 141] width 321 height 26
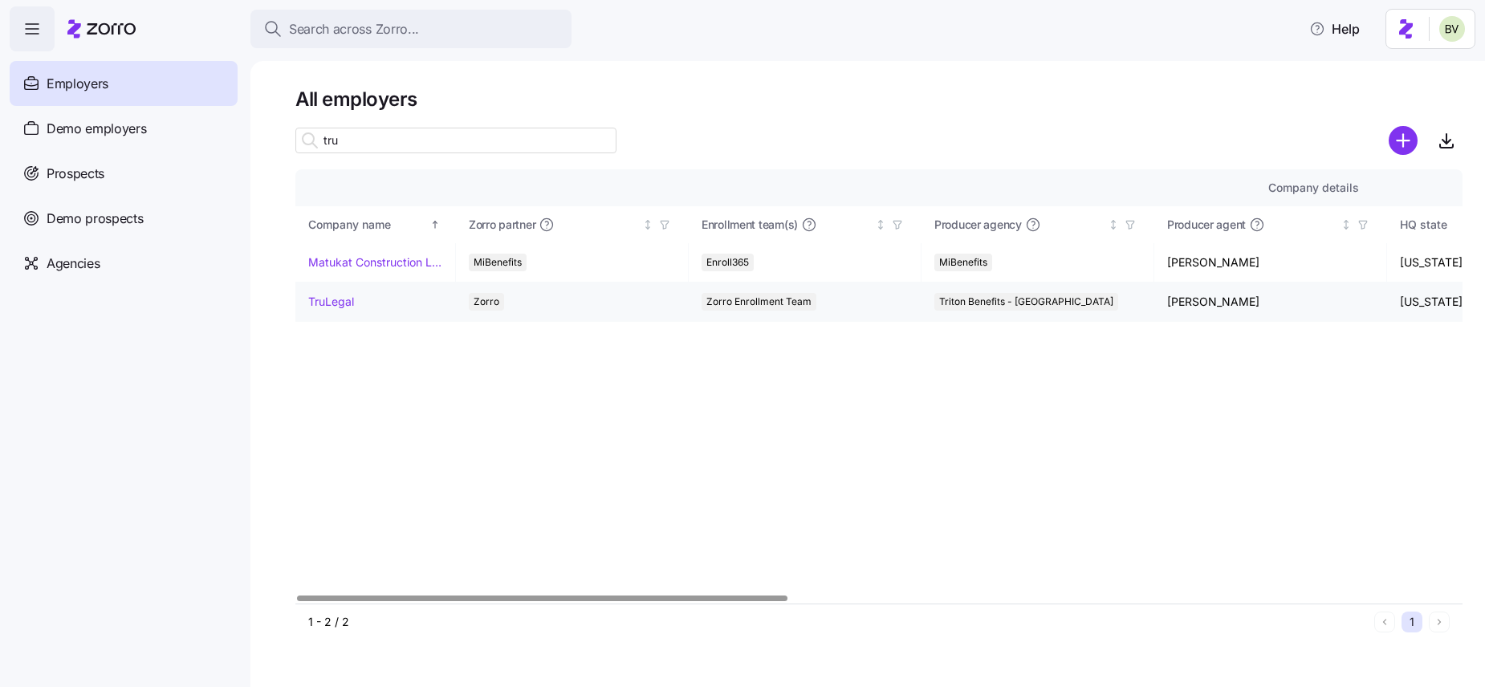
type input "tru"
click at [336, 303] on link "TruLegal" at bounding box center [331, 302] width 46 height 16
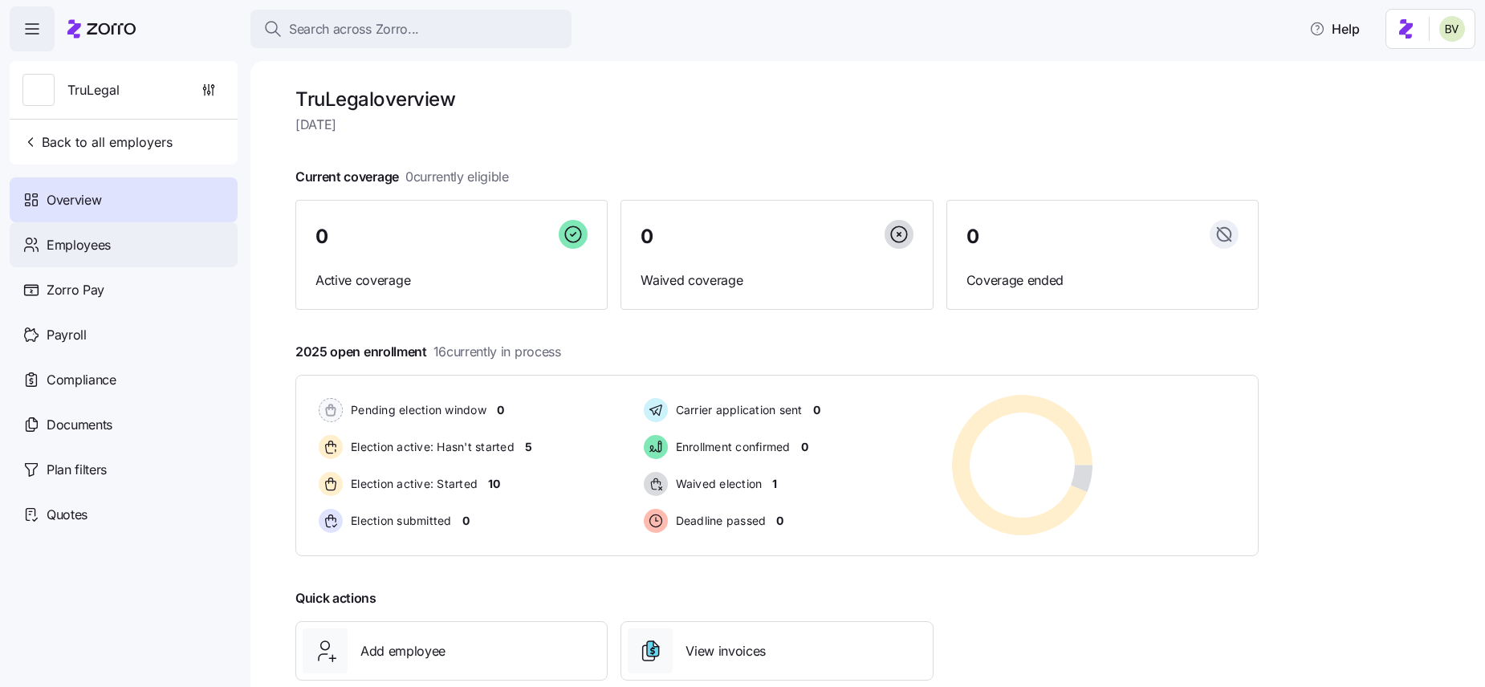
click at [145, 255] on div "Employees" at bounding box center [124, 244] width 228 height 45
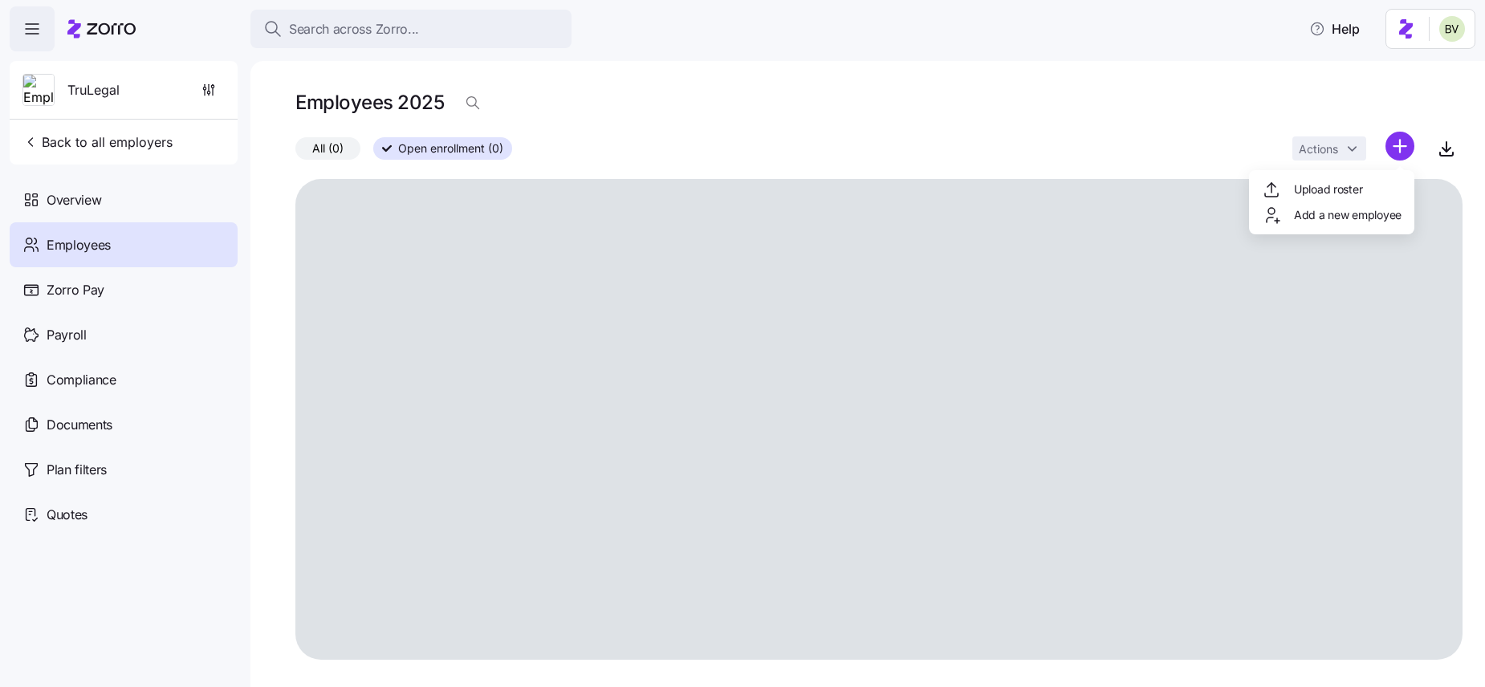
click at [1399, 148] on html "Search across Zorro... Help TruLegal Back to all employers Overview Employees Z…" at bounding box center [742, 339] width 1485 height 678
